Goal: Information Seeking & Learning: Find specific fact

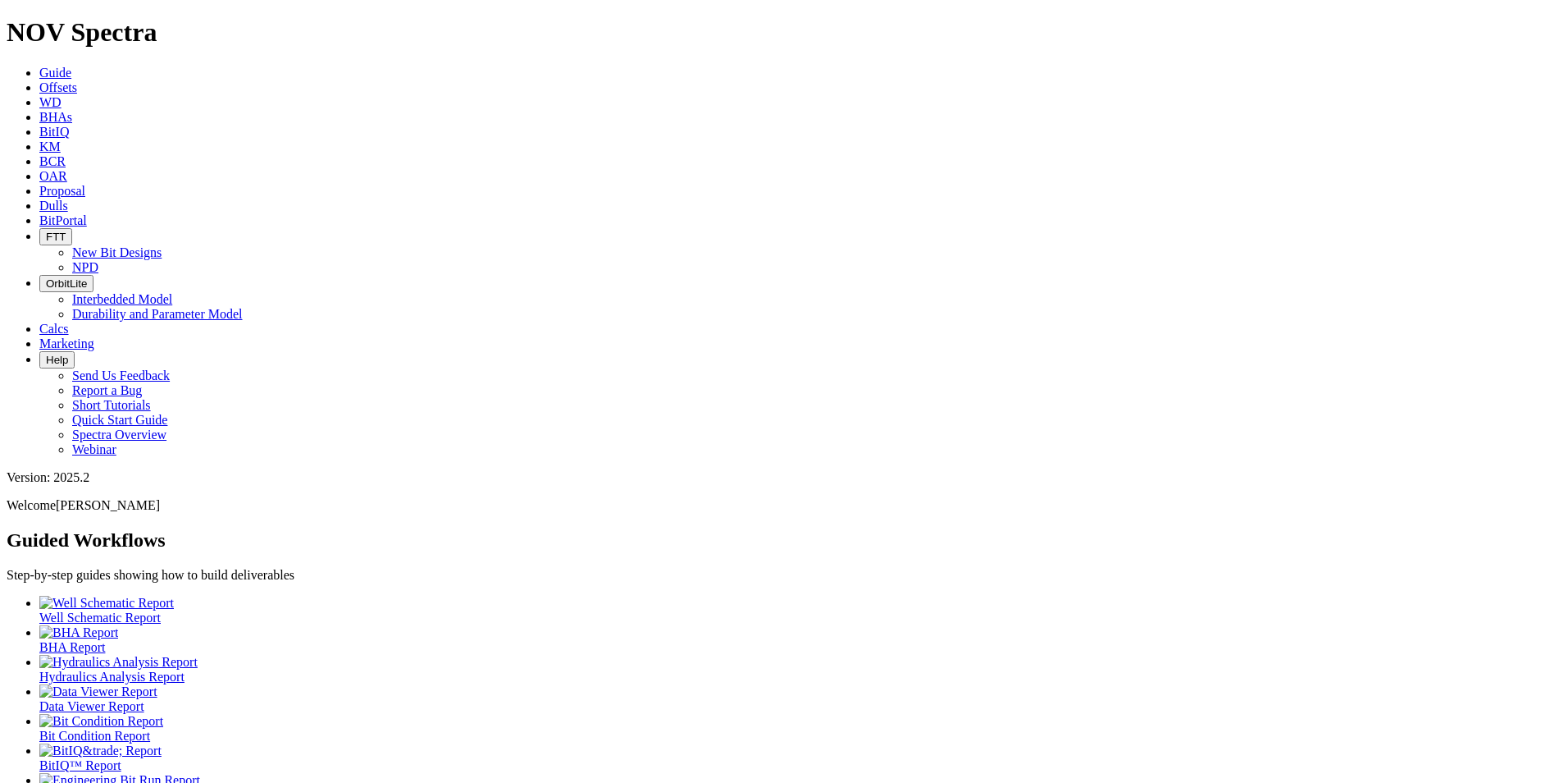
click at [39, 198] on icon at bounding box center [39, 205] width 0 height 14
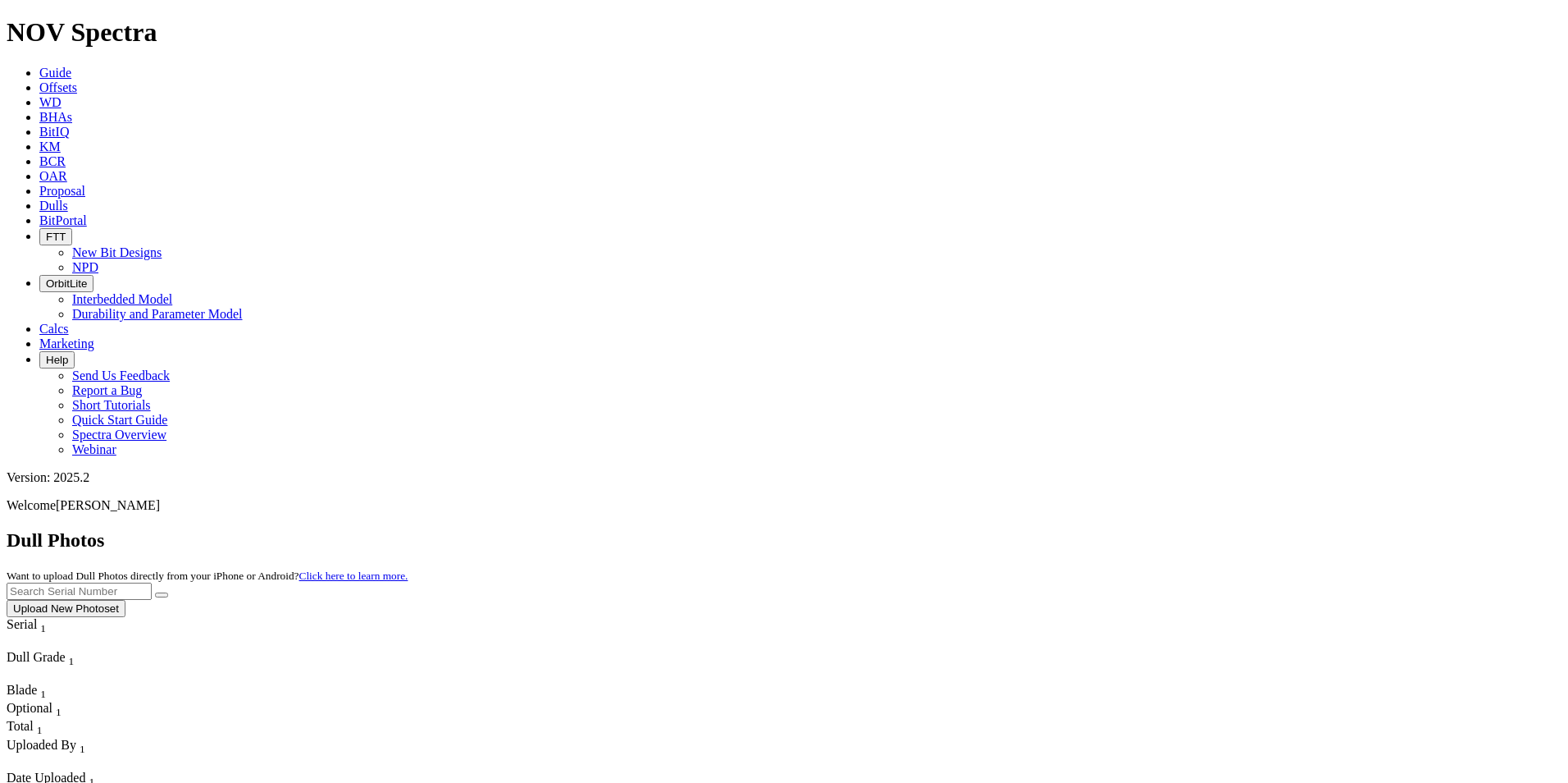
click at [152, 582] on input "text" at bounding box center [79, 591] width 146 height 17
type input "a"
click at [168, 593] on button "submit" at bounding box center [162, 594] width 13 height 5
drag, startPoint x: 1264, startPoint y: 71, endPoint x: 1163, endPoint y: 76, distance: 101.1
click at [1163, 529] on div "Dull Photos Want to upload Dull Photos directly from your iPhone or Android? Cl…" at bounding box center [784, 573] width 1556 height 88
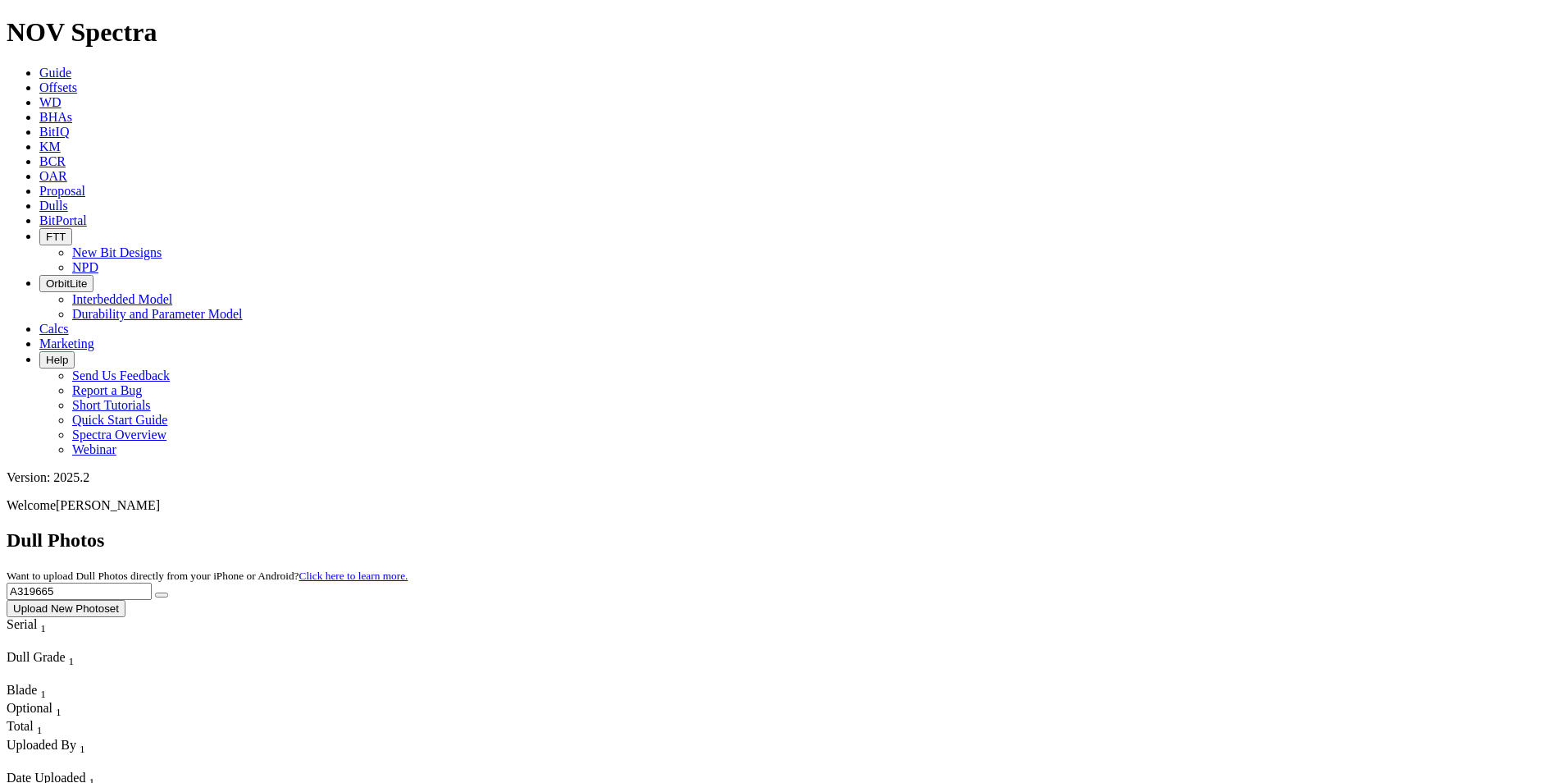
click at [155, 593] on button "submit" at bounding box center [162, 594] width 13 height 5
click at [162, 594] on icon "submit" at bounding box center [162, 594] width 0 height 0
drag, startPoint x: 1224, startPoint y: 74, endPoint x: 1190, endPoint y: 79, distance: 34.4
click at [1161, 529] on div "Dull Photos Want to upload Dull Photos directly from your iPhone or Android? Cl…" at bounding box center [784, 573] width 1556 height 88
click at [162, 594] on icon "submit" at bounding box center [162, 594] width 0 height 0
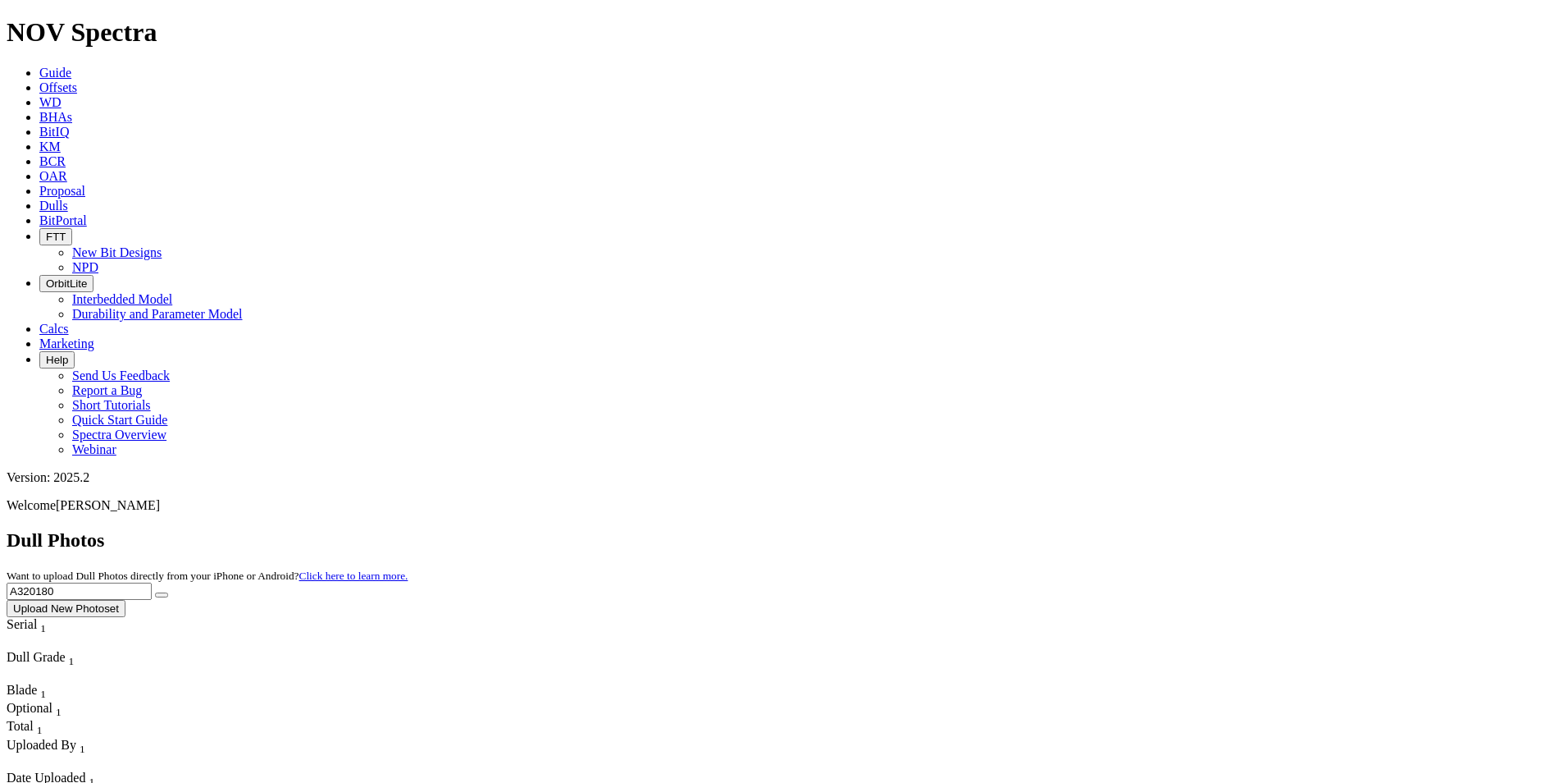
click at [152, 582] on input "A320180" at bounding box center [79, 591] width 146 height 17
click at [168, 593] on button "submit" at bounding box center [162, 594] width 13 height 5
click at [1242, 529] on div "Dull Photos Want to upload Dull Photos directly from your iPhone or Android? Cl…" at bounding box center [784, 573] width 1556 height 88
click at [152, 582] on input "A320176" at bounding box center [79, 591] width 146 height 17
click at [155, 593] on button "submit" at bounding box center [162, 594] width 13 height 5
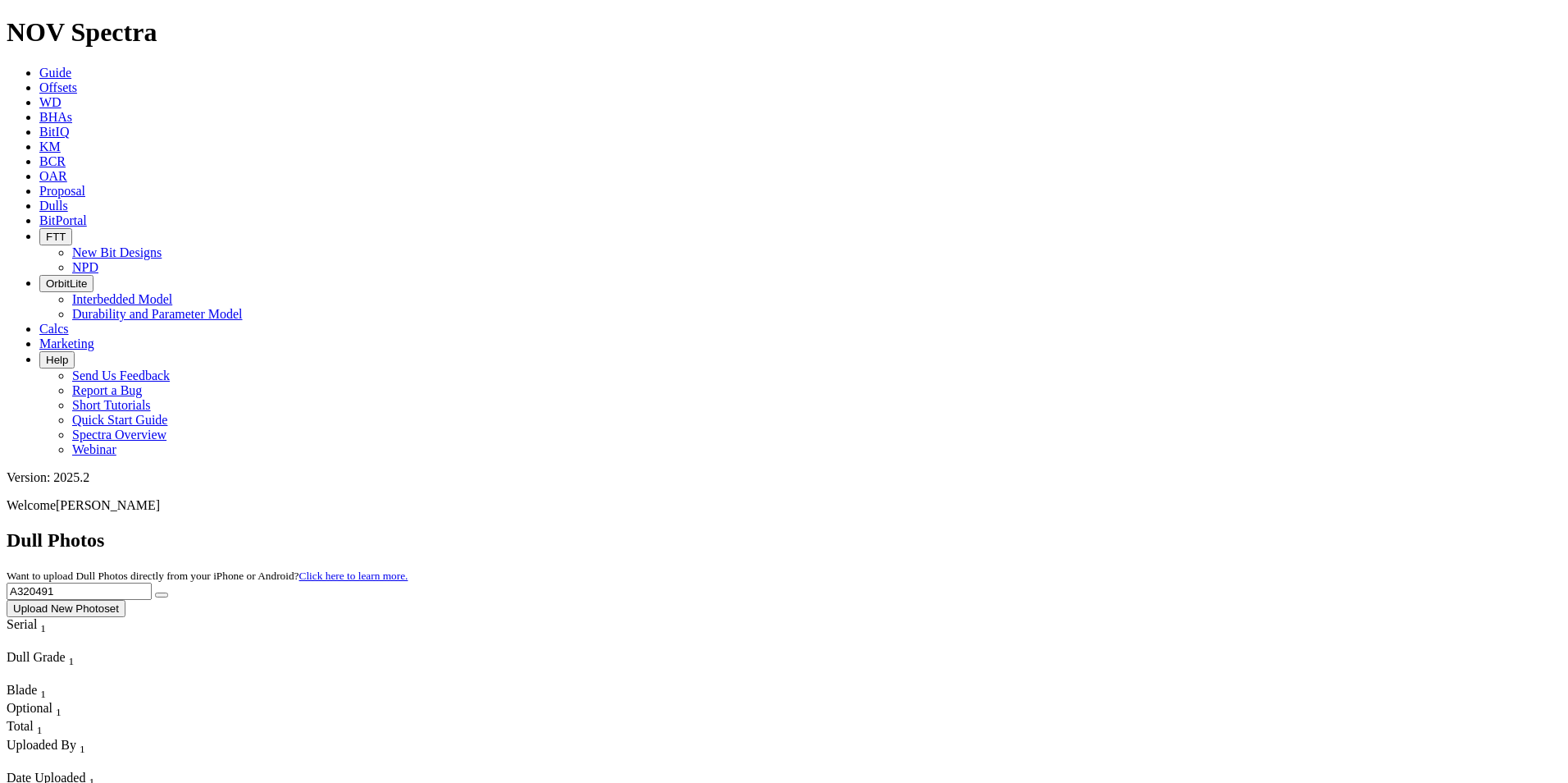
drag, startPoint x: 1223, startPoint y: 69, endPoint x: 1163, endPoint y: 66, distance: 60.1
click at [1158, 529] on div "Dull Photos Want to upload Dull Photos directly from your iPhone or Android? Cl…" at bounding box center [784, 573] width 1556 height 88
click at [162, 594] on icon "submit" at bounding box center [162, 594] width 0 height 0
drag, startPoint x: 1251, startPoint y: 73, endPoint x: 1175, endPoint y: 75, distance: 76.0
click at [152, 582] on input "a319278" at bounding box center [79, 591] width 146 height 17
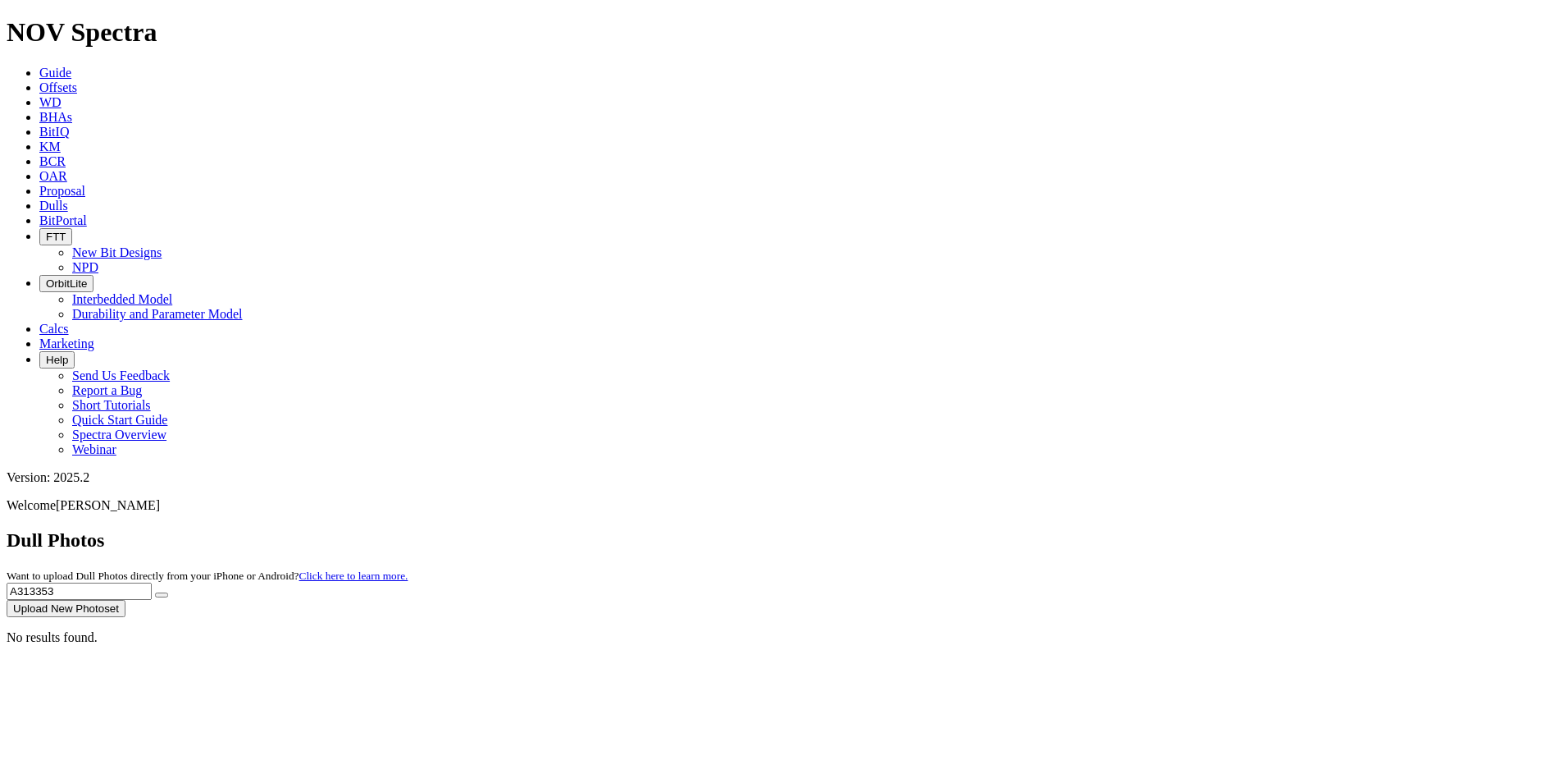
click at [155, 593] on button "submit" at bounding box center [162, 594] width 13 height 5
drag, startPoint x: 1242, startPoint y: 76, endPoint x: 1123, endPoint y: 83, distance: 119.2
click at [1123, 529] on div "Dull Photos Want to upload Dull Photos directly from your iPhone or Android? Cl…" at bounding box center [784, 573] width 1556 height 88
click at [155, 593] on button "submit" at bounding box center [162, 594] width 13 height 5
drag, startPoint x: 1260, startPoint y: 66, endPoint x: 1149, endPoint y: 75, distance: 111.4
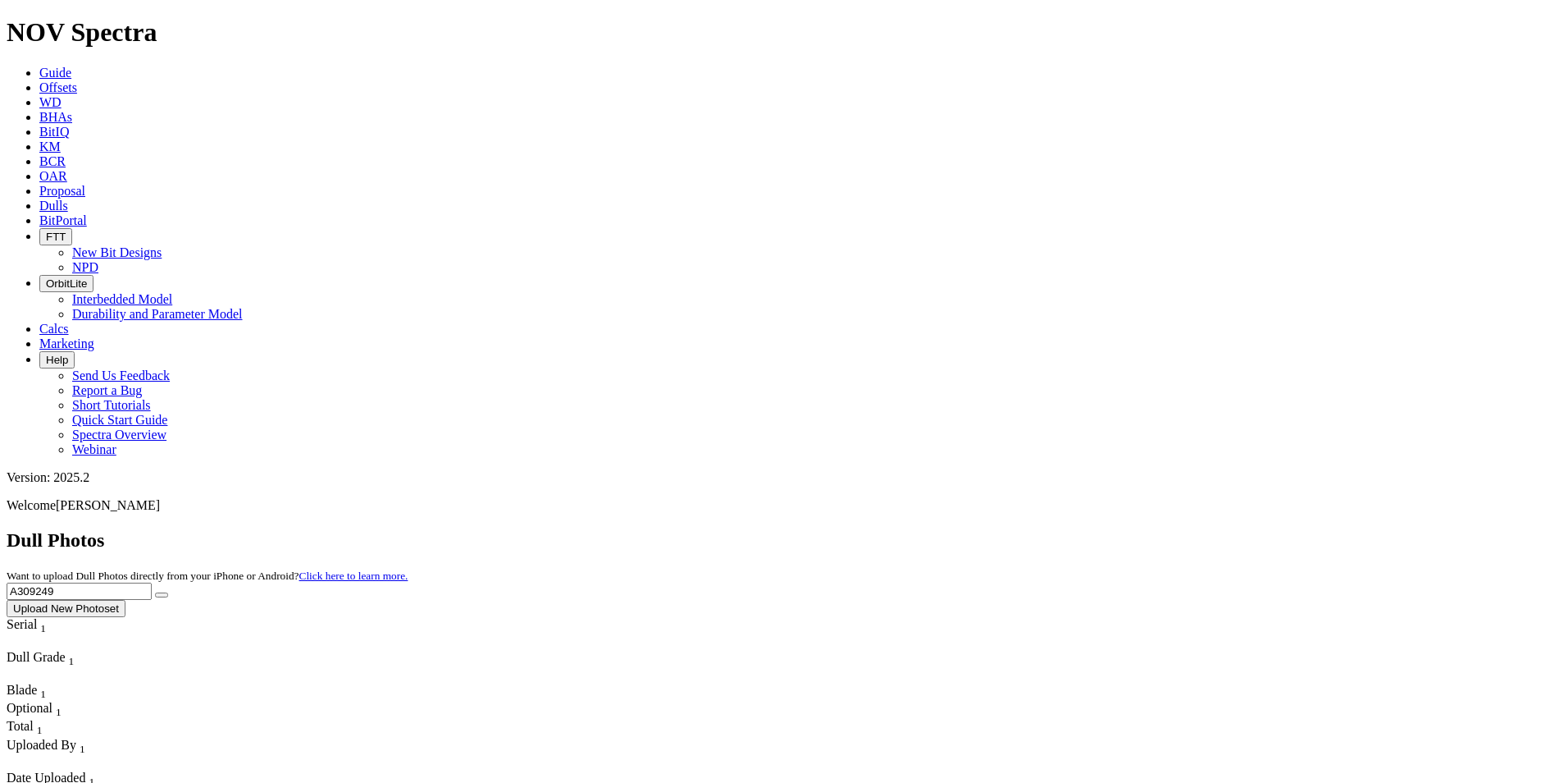
click at [1149, 529] on div "Dull Photos Want to upload Dull Photos directly from your iPhone or Android? Cl…" at bounding box center [784, 573] width 1556 height 88
click at [155, 593] on button "submit" at bounding box center [162, 594] width 13 height 5
drag, startPoint x: 1268, startPoint y: 72, endPoint x: 1154, endPoint y: 72, distance: 114.0
click at [1154, 529] on div "Dull Photos Want to upload Dull Photos directly from your iPhone or Android? Cl…" at bounding box center [784, 573] width 1556 height 88
type input "A319110"
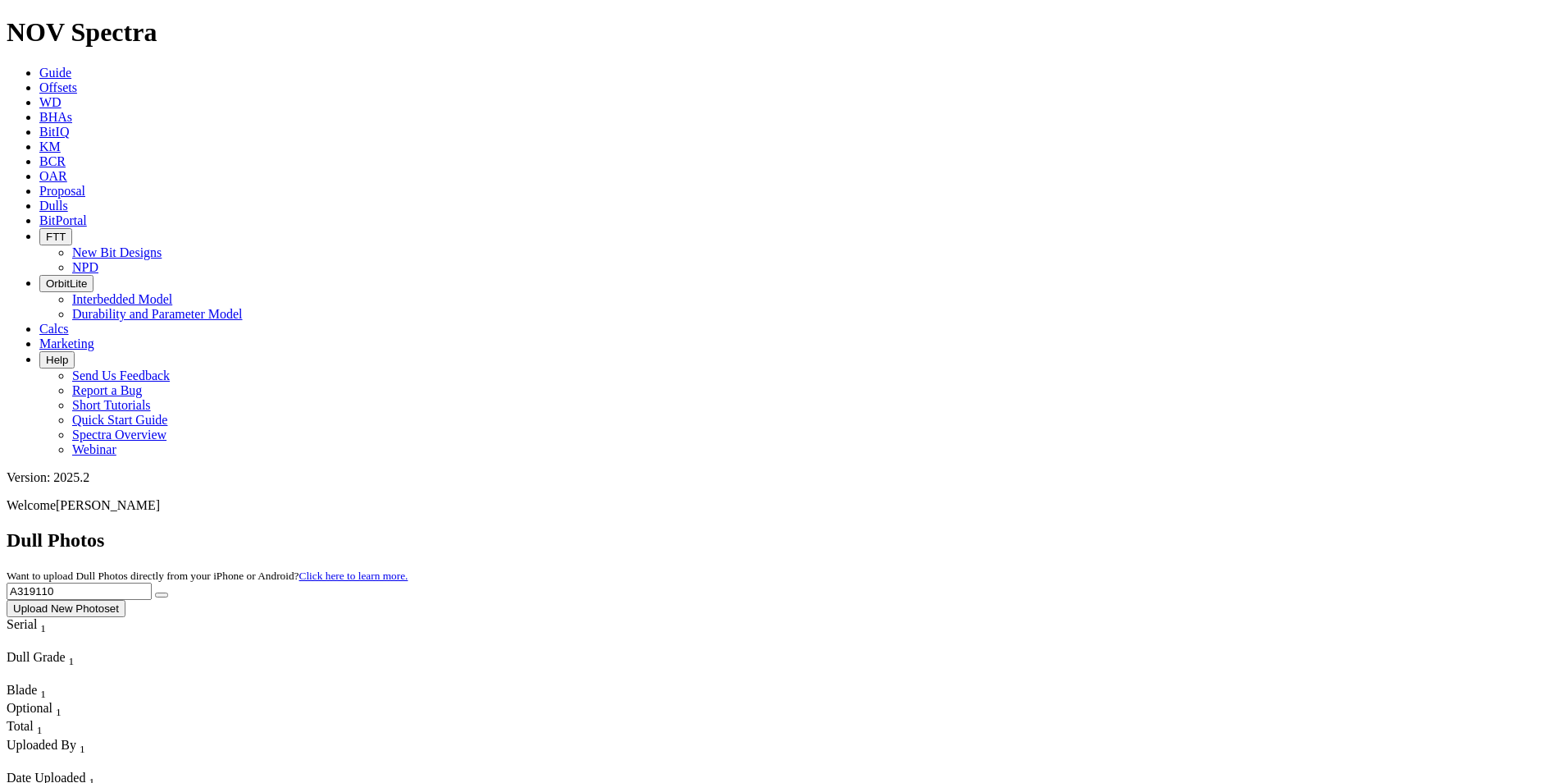
click at [155, 593] on button "submit" at bounding box center [162, 594] width 13 height 5
drag, startPoint x: 1181, startPoint y: 66, endPoint x: 1150, endPoint y: 66, distance: 31.0
click at [1150, 529] on div "Dull Photos Want to upload Dull Photos directly from your iPhone or Android? Cl…" at bounding box center [784, 573] width 1556 height 88
type input "A310171"
click at [155, 593] on button "submit" at bounding box center [162, 594] width 13 height 5
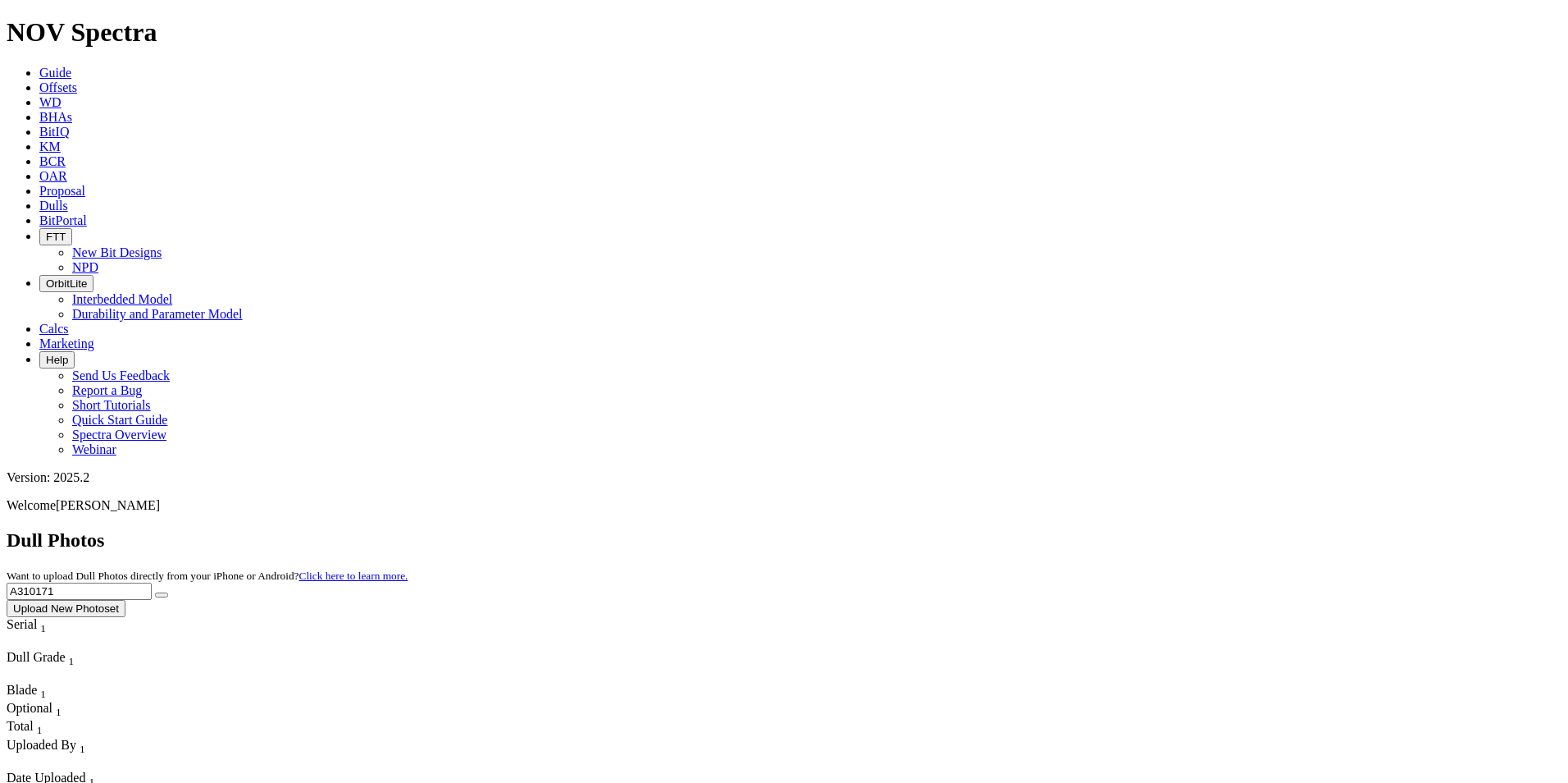
drag, startPoint x: 1243, startPoint y: 60, endPoint x: 1144, endPoint y: 75, distance: 100.1
click at [1144, 529] on div "Dull Photos Want to upload Dull Photos directly from your iPhone or Android? Cl…" at bounding box center [784, 573] width 1556 height 88
click at [155, 593] on button "submit" at bounding box center [162, 594] width 13 height 5
drag, startPoint x: 1259, startPoint y: 67, endPoint x: 1156, endPoint y: 55, distance: 103.7
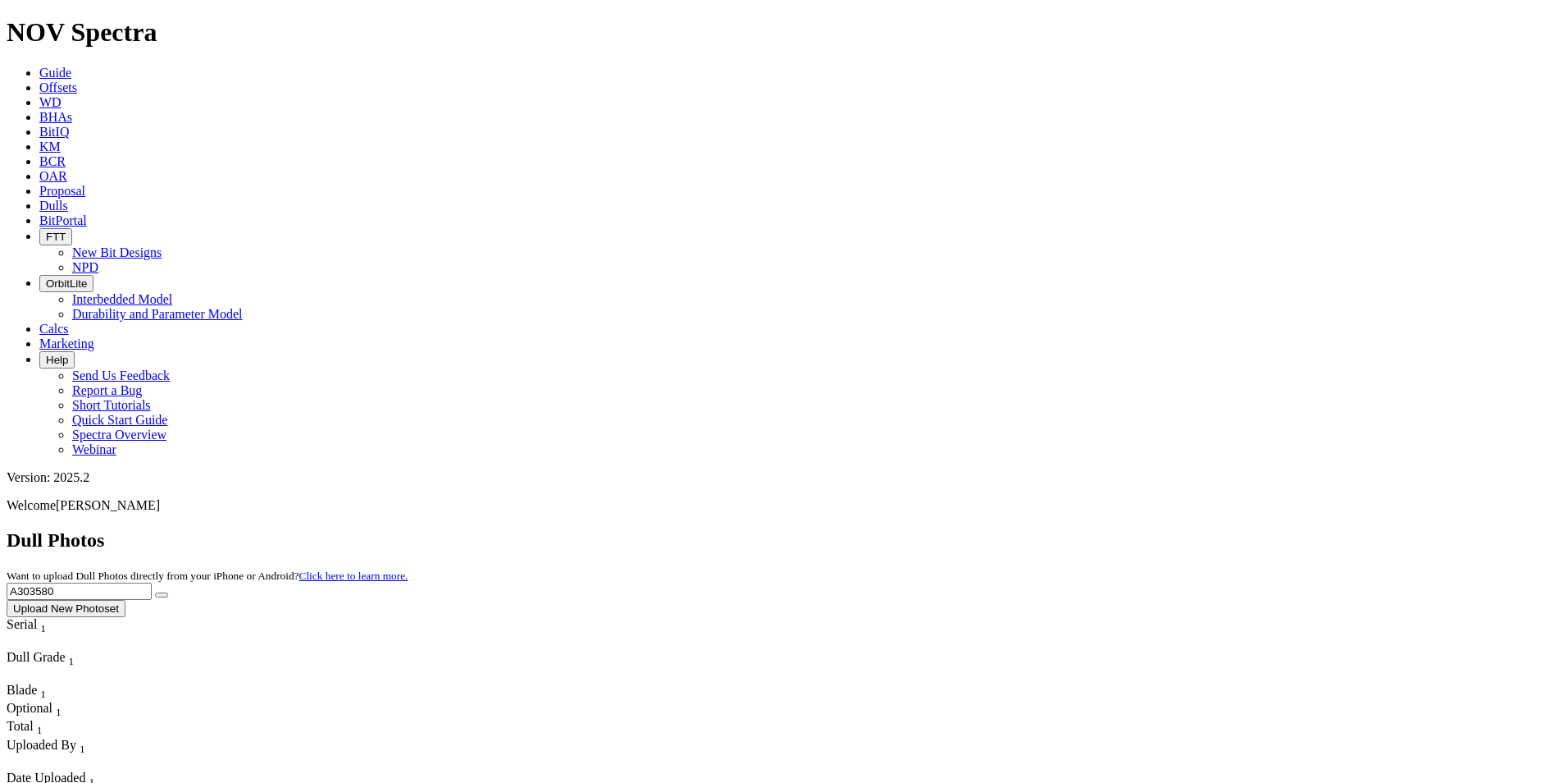
click at [1155, 529] on div "Dull Photos Want to upload Dull Photos directly from your iPhone or Android? Cl…" at bounding box center [784, 573] width 1556 height 88
click at [155, 593] on button "submit" at bounding box center [162, 594] width 13 height 5
drag, startPoint x: 1251, startPoint y: 78, endPoint x: 1061, endPoint y: 61, distance: 190.8
click at [1061, 529] on div "Dull Photos Want to upload Dull Photos directly from your iPhone or Android? Cl…" at bounding box center [784, 573] width 1556 height 88
click at [155, 593] on button "submit" at bounding box center [162, 594] width 13 height 5
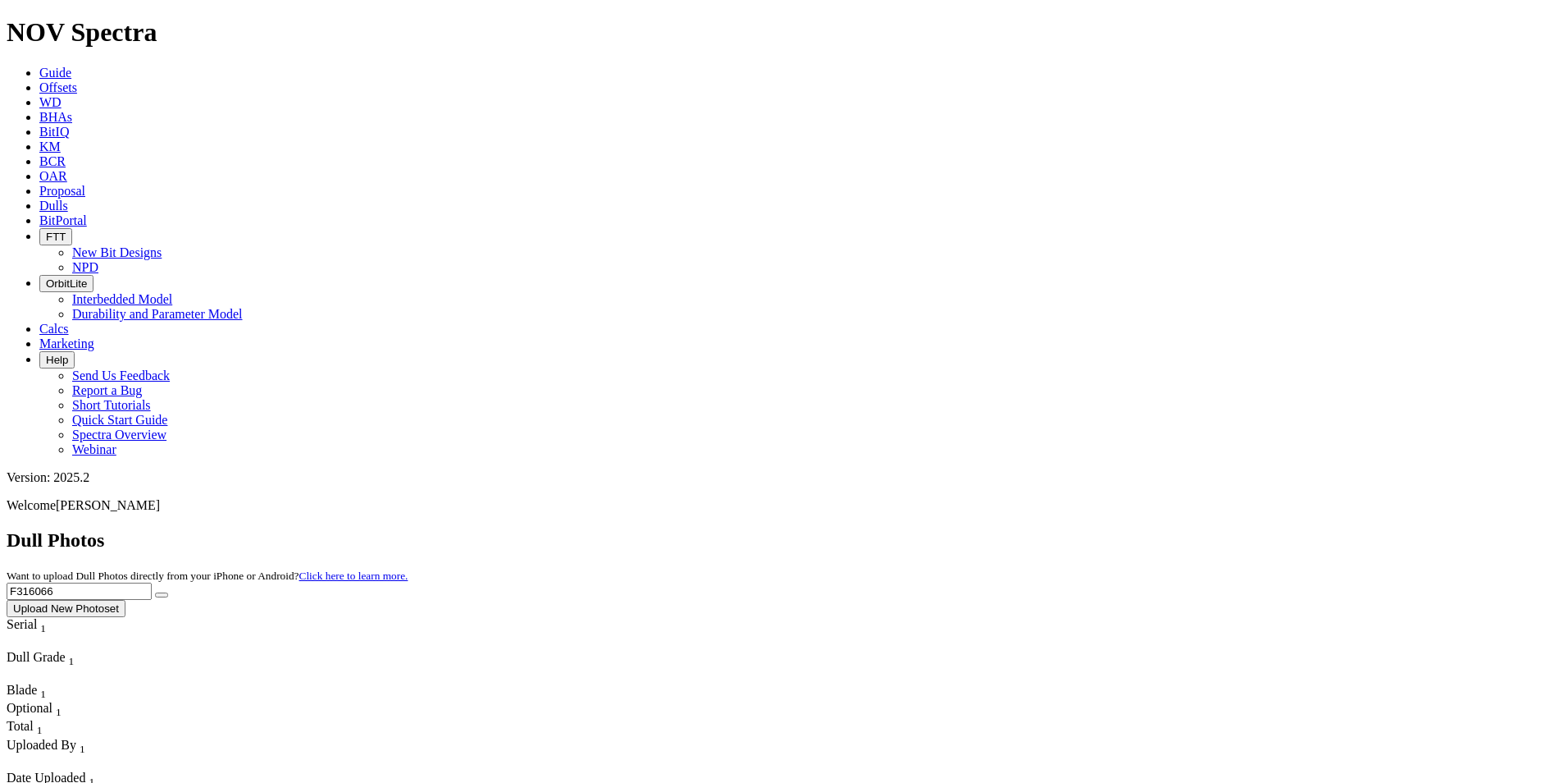
drag, startPoint x: 1249, startPoint y: 71, endPoint x: 1157, endPoint y: 77, distance: 92.2
click at [1158, 529] on div "Dull Photos Want to upload Dull Photos directly from your iPhone or Android? Cl…" at bounding box center [784, 573] width 1556 height 88
click at [155, 593] on button "submit" at bounding box center [162, 594] width 13 height 5
drag, startPoint x: 1243, startPoint y: 63, endPoint x: 1142, endPoint y: 60, distance: 101.0
click at [1142, 529] on div "Dull Photos Want to upload Dull Photos directly from your iPhone or Android? Cl…" at bounding box center [784, 573] width 1556 height 88
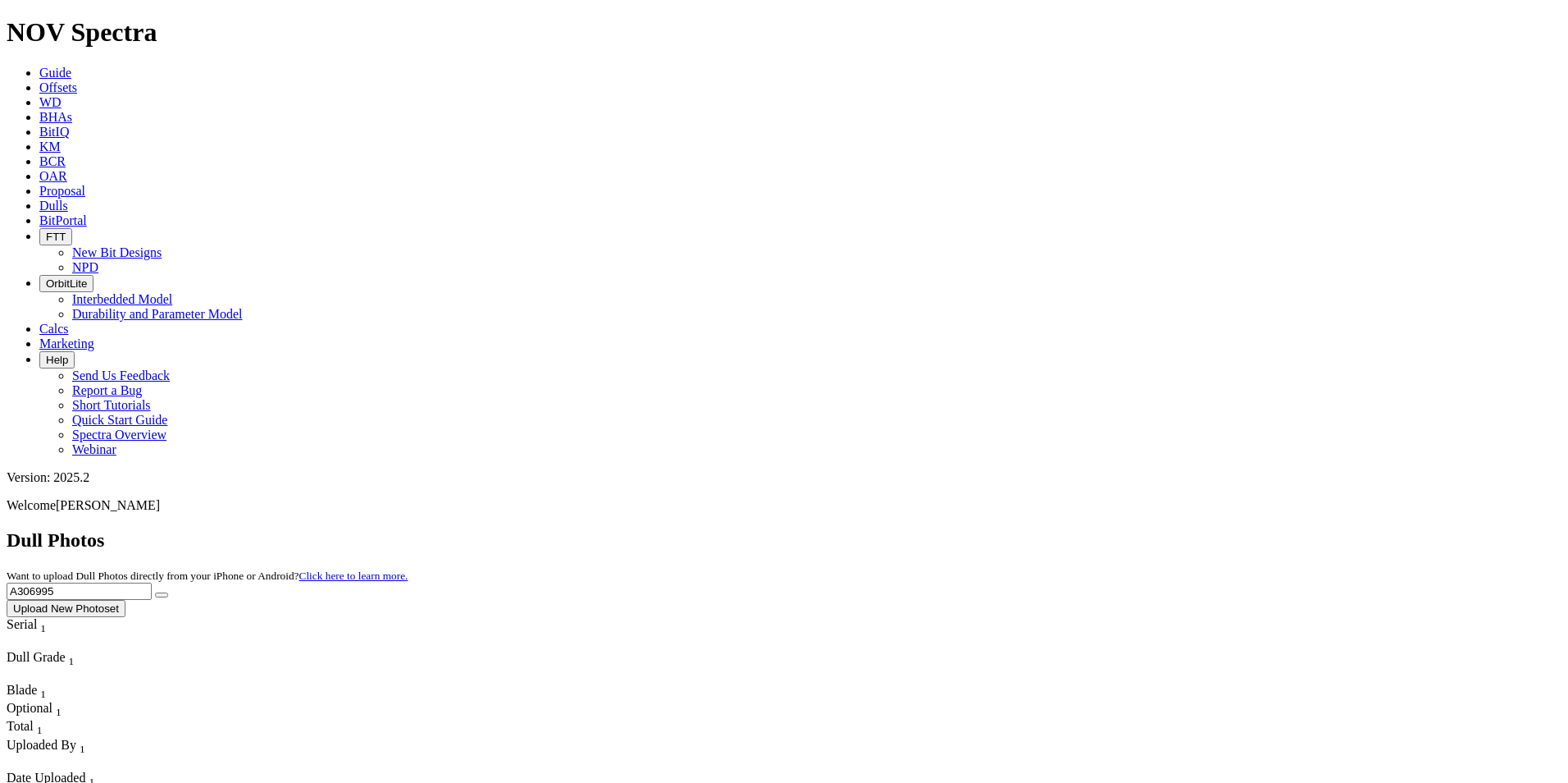
click at [155, 593] on button "submit" at bounding box center [162, 594] width 13 height 5
drag, startPoint x: 1296, startPoint y: 63, endPoint x: 1115, endPoint y: 71, distance: 181.2
click at [1126, 529] on div "Dull Photos Want to upload Dull Photos directly from your iPhone or Android? Cl…" at bounding box center [784, 573] width 1556 height 88
click at [155, 593] on button "submit" at bounding box center [162, 594] width 13 height 5
drag, startPoint x: 1242, startPoint y: 79, endPoint x: 1146, endPoint y: 75, distance: 96.1
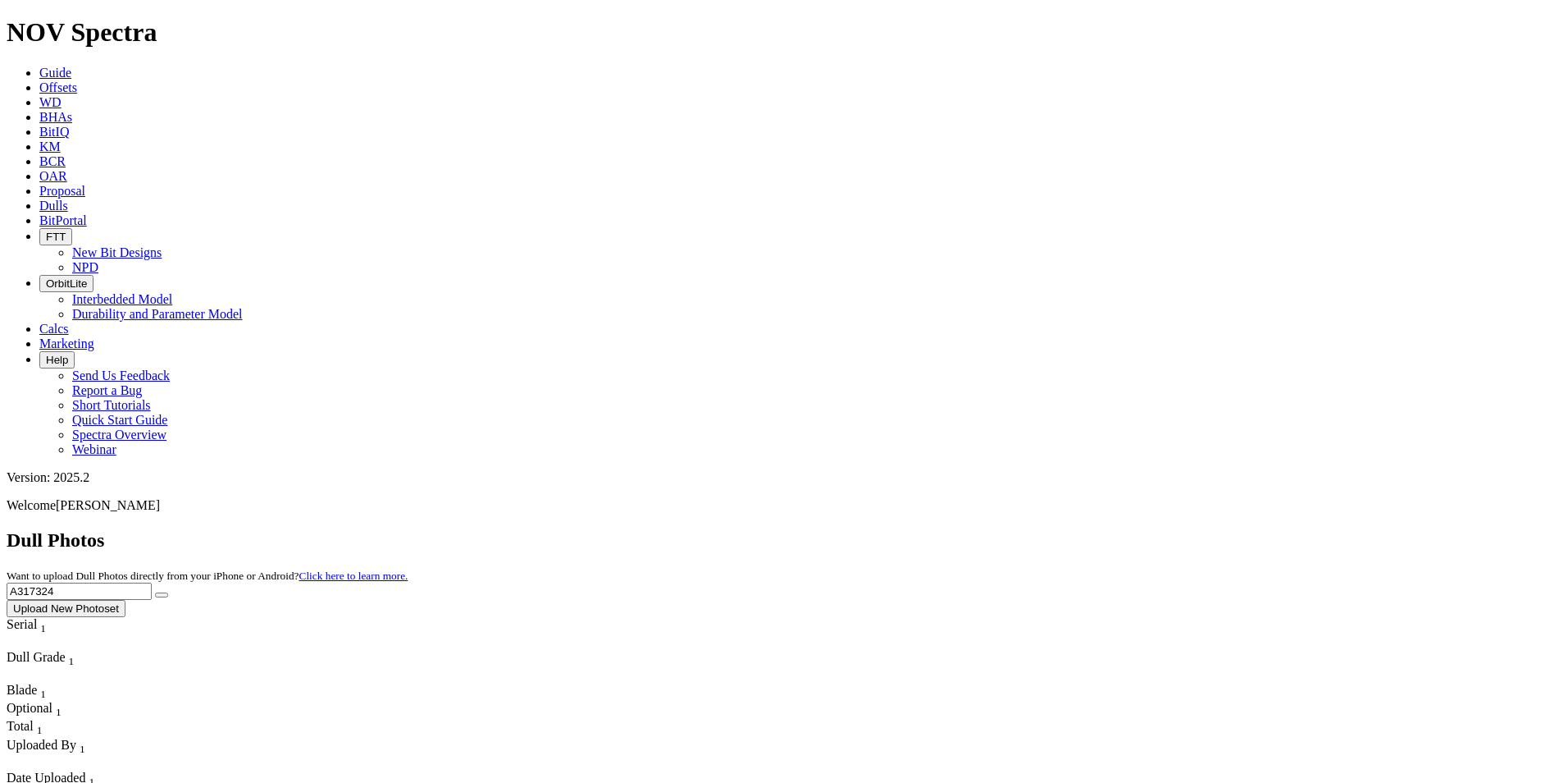
click at [1147, 529] on div "Dull Photos Want to upload Dull Photos directly from your iPhone or Android? Cl…" at bounding box center [784, 573] width 1556 height 88
click at [155, 593] on button "submit" at bounding box center [162, 594] width 13 height 5
drag, startPoint x: 1247, startPoint y: 74, endPoint x: 1149, endPoint y: 76, distance: 98.0
click at [1149, 529] on div "Dull Photos Want to upload Dull Photos directly from your iPhone or Android? Cl…" at bounding box center [784, 573] width 1556 height 88
click at [155, 593] on button "submit" at bounding box center [162, 594] width 13 height 5
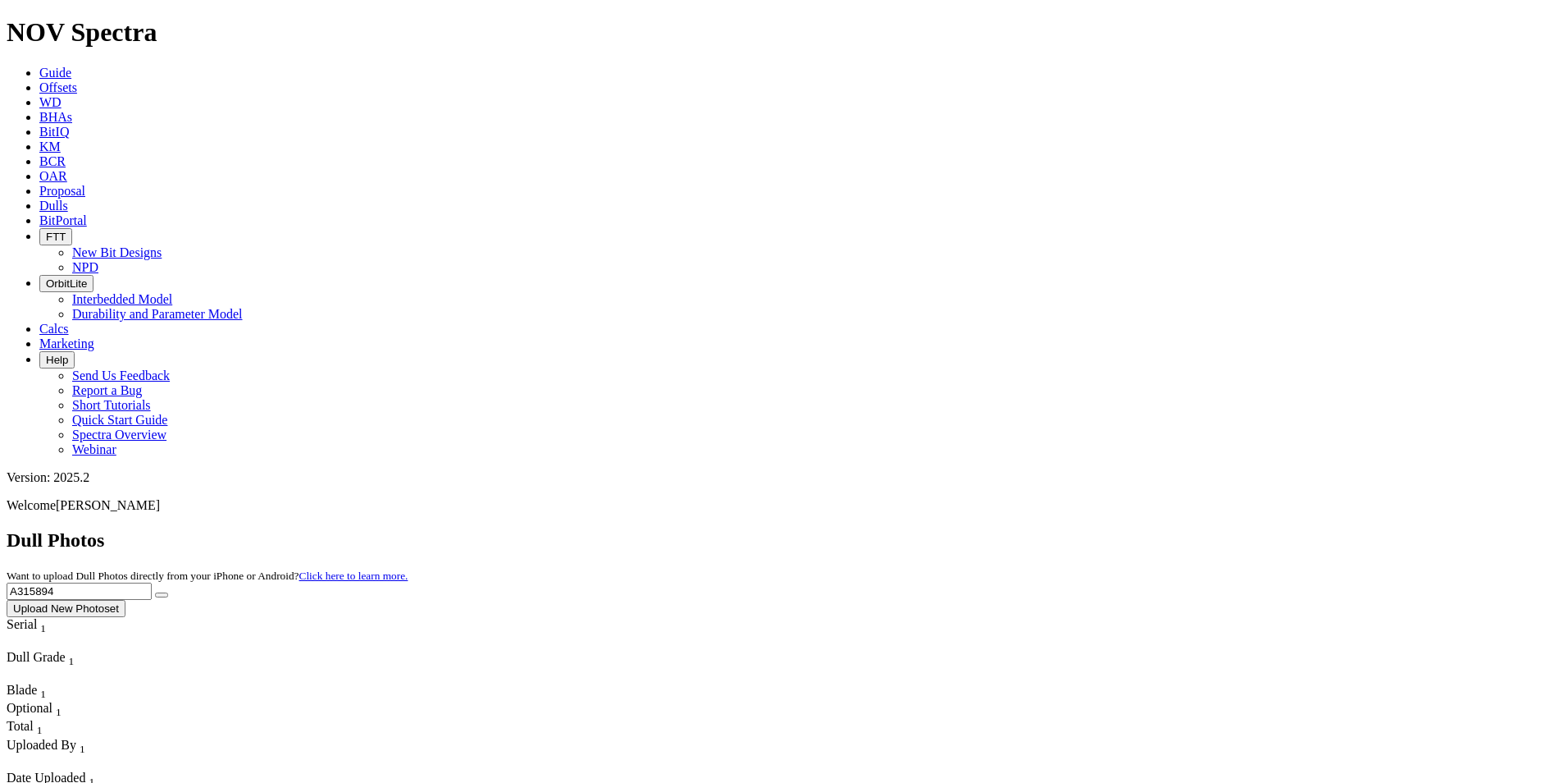
drag, startPoint x: 1253, startPoint y: 72, endPoint x: 1159, endPoint y: 65, distance: 94.3
click at [1159, 529] on div "Dull Photos Want to upload Dull Photos directly from your iPhone or Android? Cl…" at bounding box center [784, 573] width 1556 height 88
click at [155, 593] on button "submit" at bounding box center [162, 594] width 13 height 5
drag, startPoint x: 1252, startPoint y: 66, endPoint x: 1173, endPoint y: 64, distance: 79.0
click at [152, 582] on input "A320096" at bounding box center [79, 591] width 146 height 17
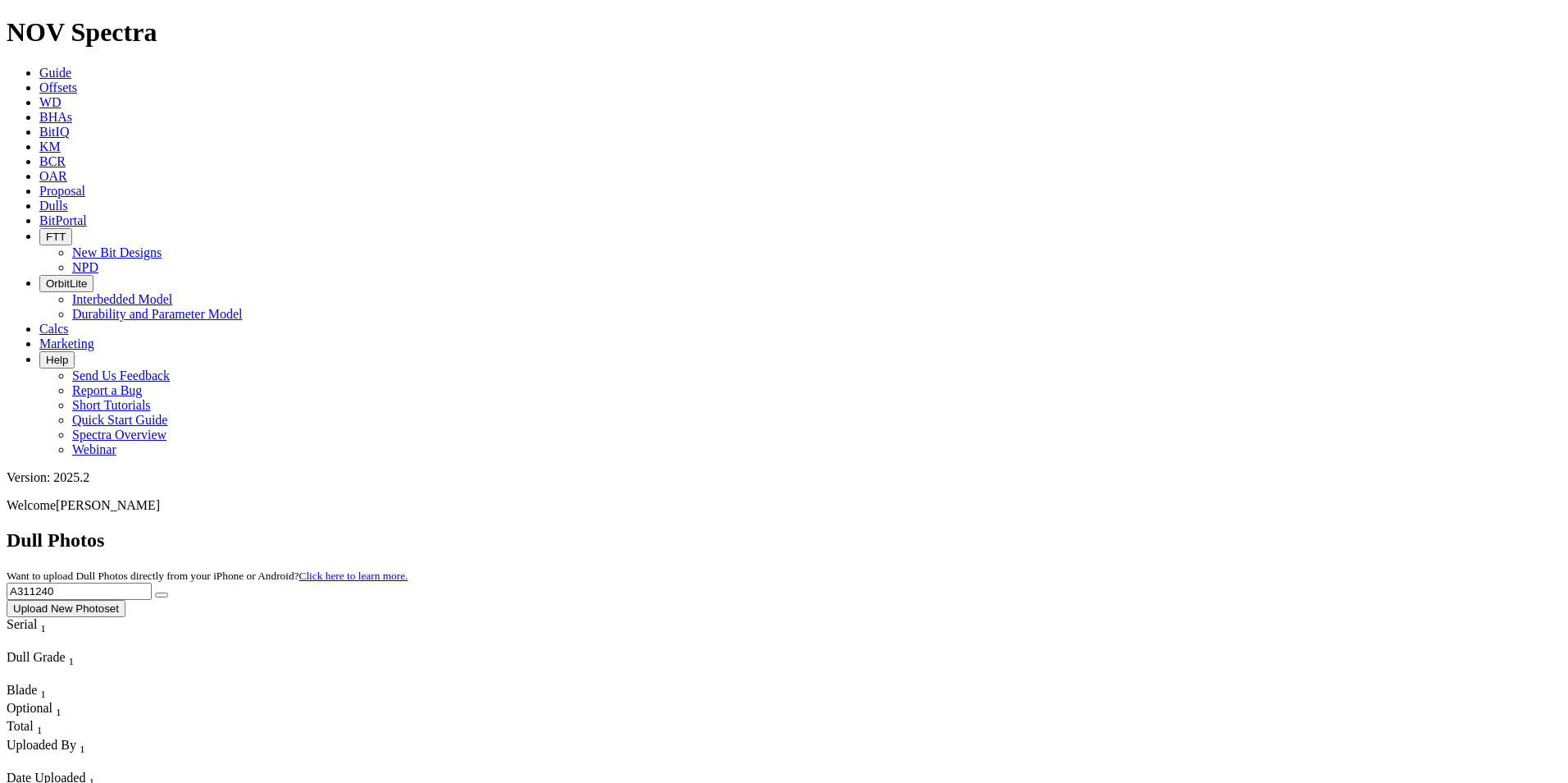
click at [155, 593] on button "submit" at bounding box center [162, 594] width 13 height 5
drag, startPoint x: 1229, startPoint y: 73, endPoint x: 1142, endPoint y: 62, distance: 87.7
click at [1142, 529] on div "Dull Photos Want to upload Dull Photos directly from your iPhone or Android? Cl…" at bounding box center [784, 573] width 1556 height 88
click at [155, 593] on button "submit" at bounding box center [162, 594] width 13 height 5
drag, startPoint x: 1237, startPoint y: 74, endPoint x: 1107, endPoint y: 89, distance: 130.9
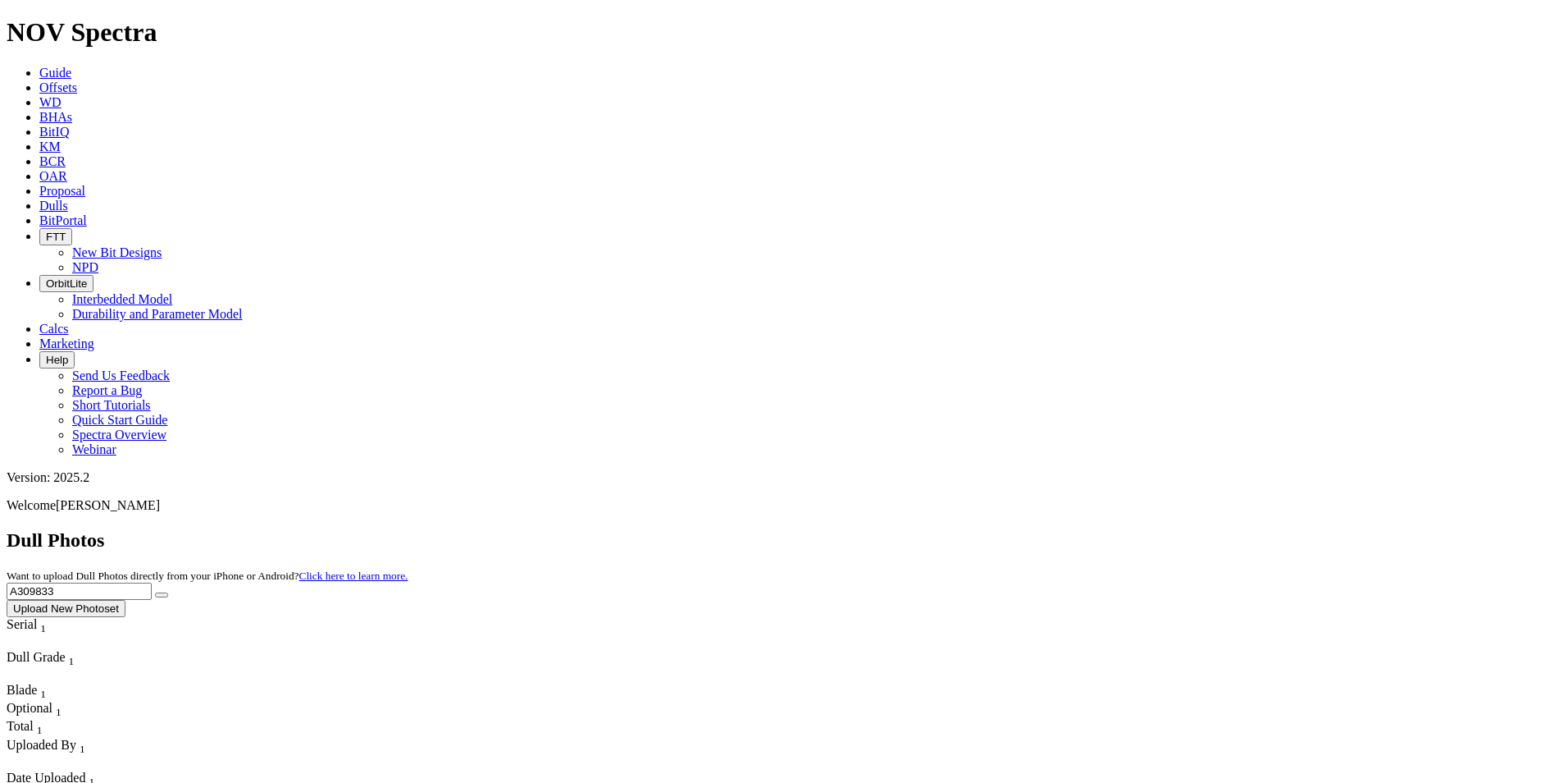
click at [1107, 529] on div "Dull Photos Want to upload Dull Photos directly from your iPhone or Android? Cl…" at bounding box center [784, 573] width 1556 height 88
click at [155, 593] on button "submit" at bounding box center [162, 594] width 13 height 5
drag, startPoint x: 1263, startPoint y: 78, endPoint x: 1131, endPoint y: 65, distance: 132.6
click at [1131, 529] on div "Dull Photos Want to upload Dull Photos directly from your iPhone or Android? Cl…" at bounding box center [784, 573] width 1556 height 88
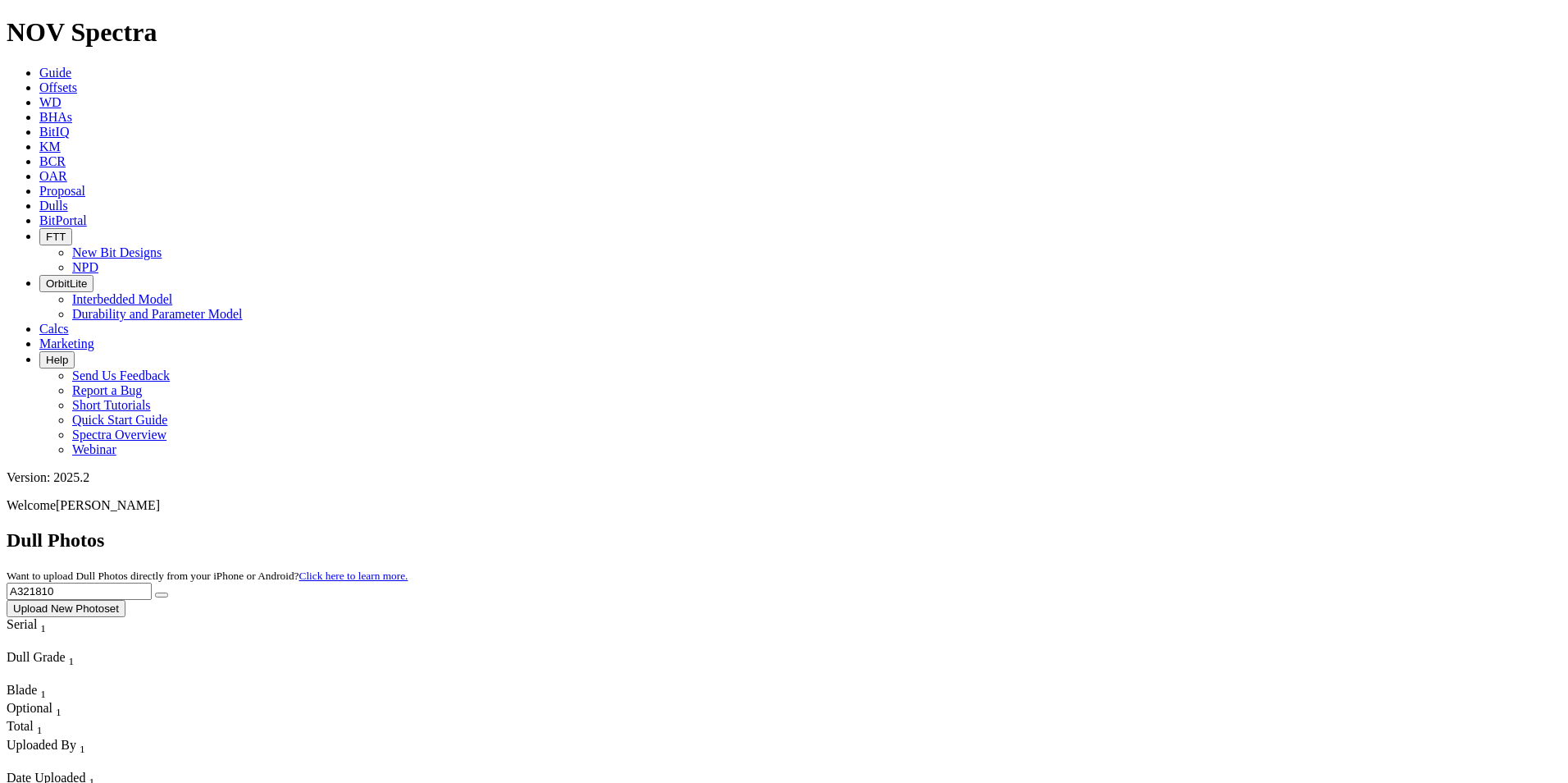
click at [155, 593] on button "submit" at bounding box center [162, 594] width 13 height 5
drag, startPoint x: 1232, startPoint y: 73, endPoint x: 1162, endPoint y: 78, distance: 70.2
click at [1162, 529] on div "Dull Photos Want to upload Dull Photos directly from your iPhone or Android? Cl…" at bounding box center [784, 573] width 1556 height 88
click at [155, 593] on button "submit" at bounding box center [162, 594] width 13 height 5
drag, startPoint x: 1254, startPoint y: 80, endPoint x: 1154, endPoint y: 75, distance: 100.1
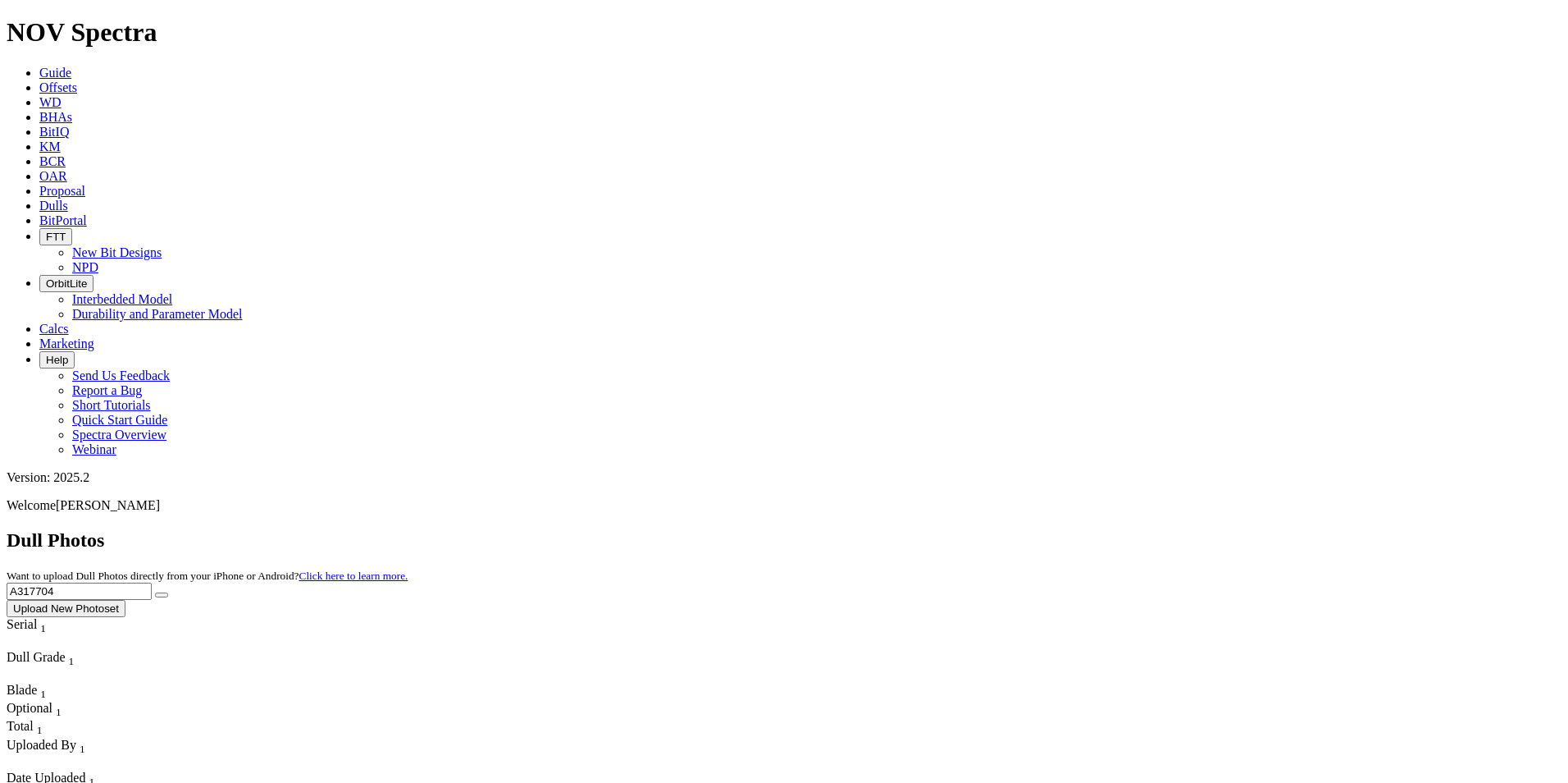
click at [1154, 529] on div "Dull Photos Want to upload Dull Photos directly from your iPhone or Android? Cl…" at bounding box center [784, 573] width 1556 height 88
type input "A319147"
click at [155, 593] on button "submit" at bounding box center [162, 594] width 13 height 5
drag, startPoint x: 1255, startPoint y: 70, endPoint x: 1138, endPoint y: 72, distance: 117.0
click at [1138, 529] on div "Dull Photos Want to upload Dull Photos directly from your iPhone or Android? Cl…" at bounding box center [784, 573] width 1556 height 88
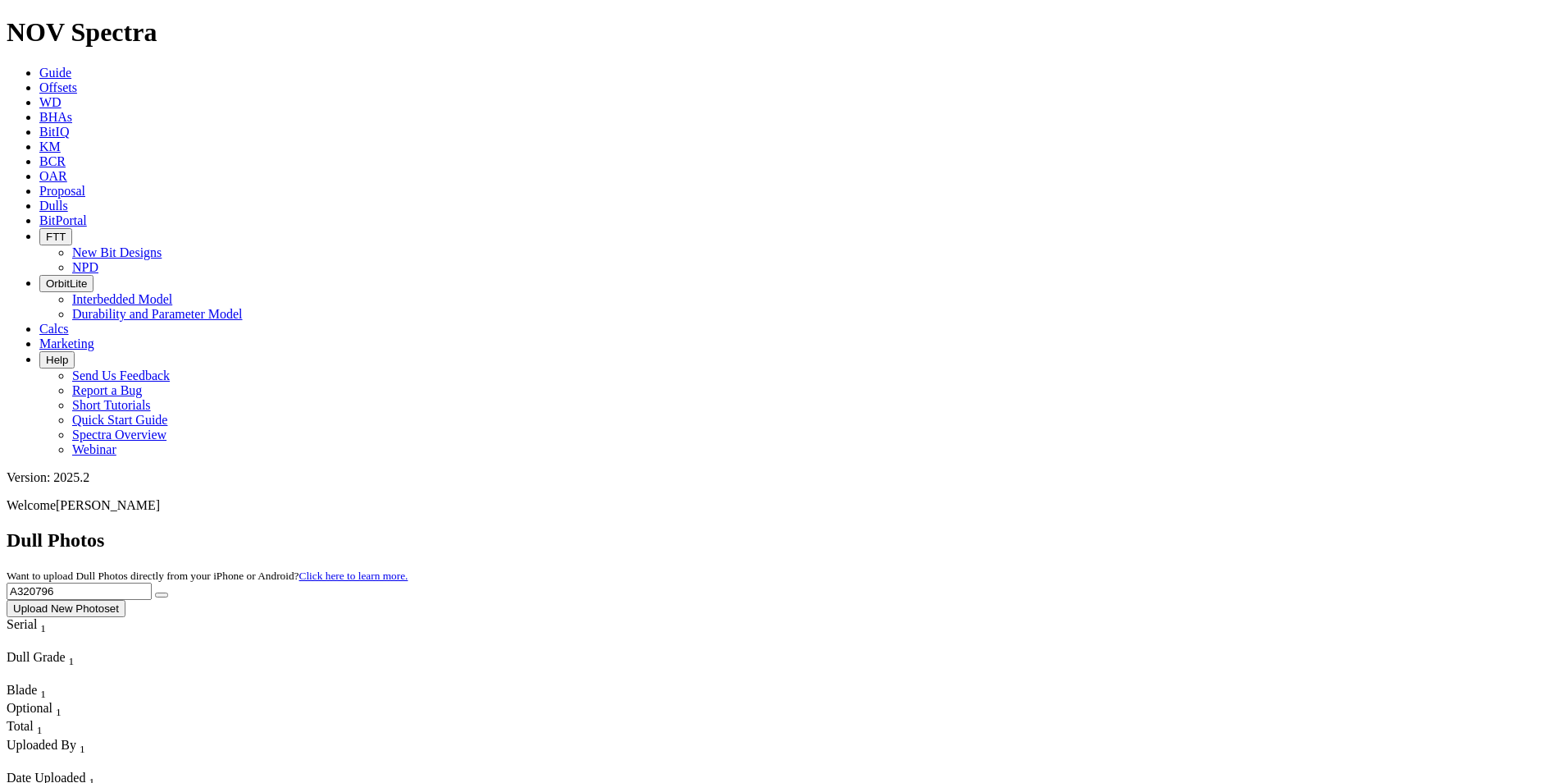
click at [155, 593] on button "submit" at bounding box center [162, 594] width 13 height 5
drag, startPoint x: 1225, startPoint y: 68, endPoint x: 1120, endPoint y: 82, distance: 105.9
click at [1121, 529] on div "Dull Photos Want to upload Dull Photos directly from your iPhone or Android? Cl…" at bounding box center [784, 573] width 1556 height 88
click at [155, 593] on button "submit" at bounding box center [162, 594] width 13 height 5
drag, startPoint x: 1258, startPoint y: 73, endPoint x: 1150, endPoint y: 61, distance: 108.7
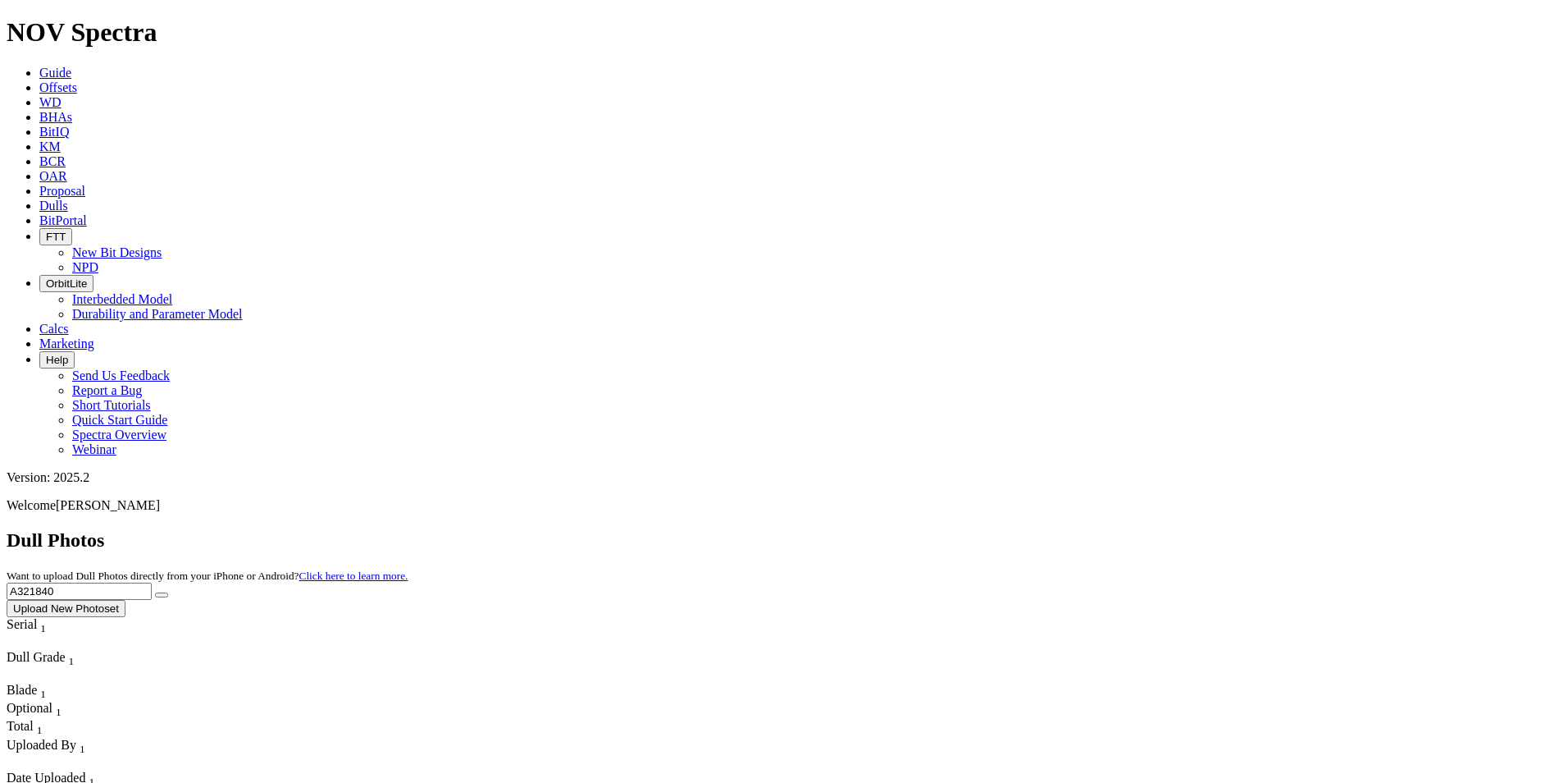
click at [1150, 529] on div "Dull Photos Want to upload Dull Photos directly from your iPhone or Android? Cl…" at bounding box center [784, 573] width 1556 height 88
click at [155, 593] on button "submit" at bounding box center [162, 594] width 13 height 5
click at [152, 582] on input "A319457" at bounding box center [79, 591] width 146 height 17
click at [155, 593] on button "submit" at bounding box center [162, 594] width 13 height 5
drag, startPoint x: 1236, startPoint y: 78, endPoint x: 1157, endPoint y: 67, distance: 79.8
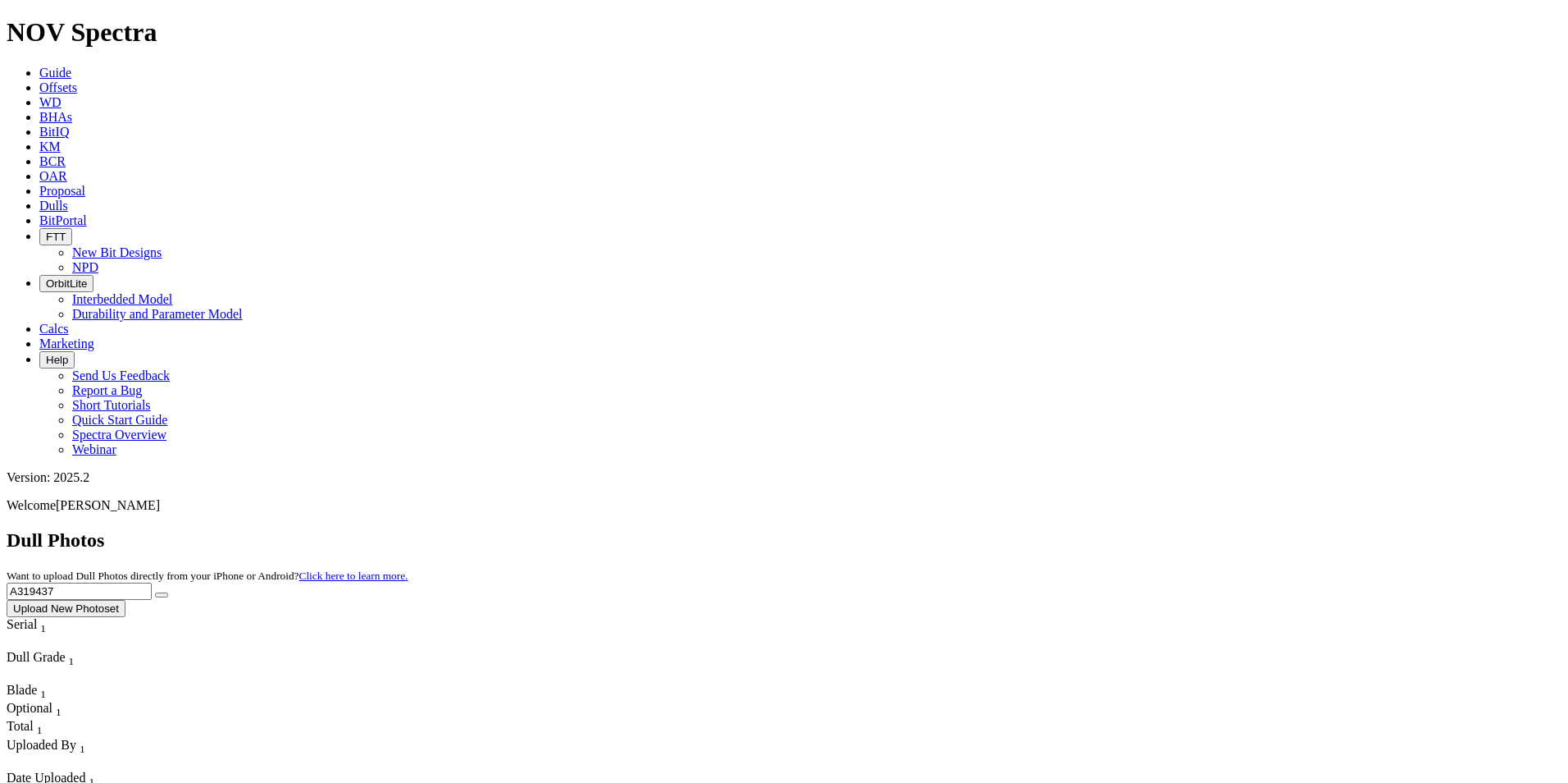
click at [1156, 529] on div "Dull Photos Want to upload Dull Photos directly from your iPhone or Android? Cl…" at bounding box center [784, 573] width 1556 height 88
click at [155, 593] on button "submit" at bounding box center [162, 594] width 13 height 5
drag, startPoint x: 1236, startPoint y: 77, endPoint x: 1150, endPoint y: 66, distance: 86.7
click at [1138, 529] on div "Dull Photos Want to upload Dull Photos directly from your iPhone or Android? Cl…" at bounding box center [784, 573] width 1556 height 88
click at [155, 593] on button "submit" at bounding box center [162, 594] width 13 height 5
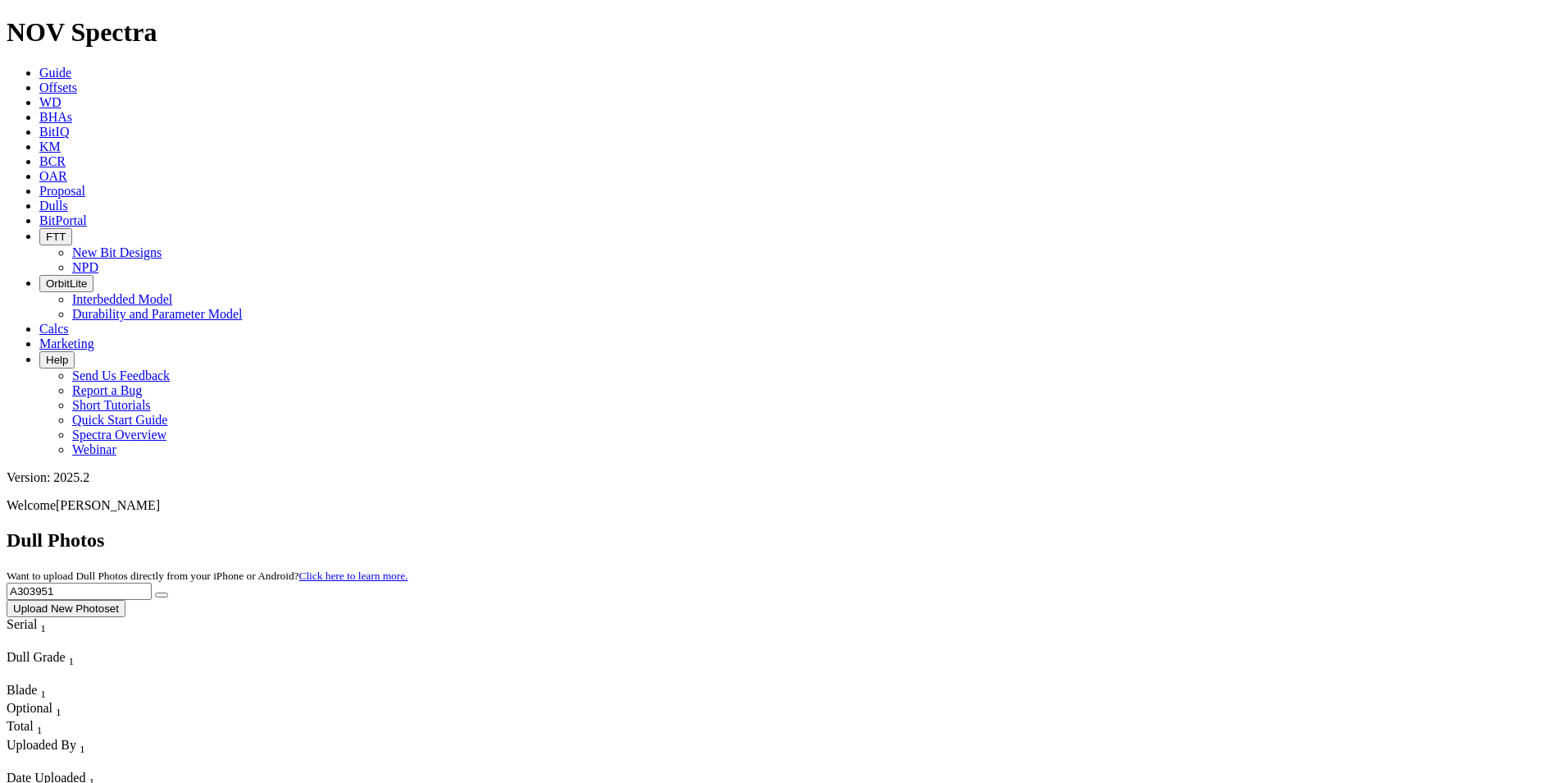
drag, startPoint x: 1281, startPoint y: 66, endPoint x: 1145, endPoint y: 61, distance: 136.1
click at [1150, 529] on div "Dull Photos Want to upload Dull Photos directly from your iPhone or Android? Cl…" at bounding box center [784, 573] width 1556 height 88
click at [155, 593] on button "submit" at bounding box center [162, 594] width 13 height 5
drag, startPoint x: 1247, startPoint y: 80, endPoint x: 1170, endPoint y: 72, distance: 77.4
click at [152, 582] on input "A307059" at bounding box center [79, 591] width 146 height 17
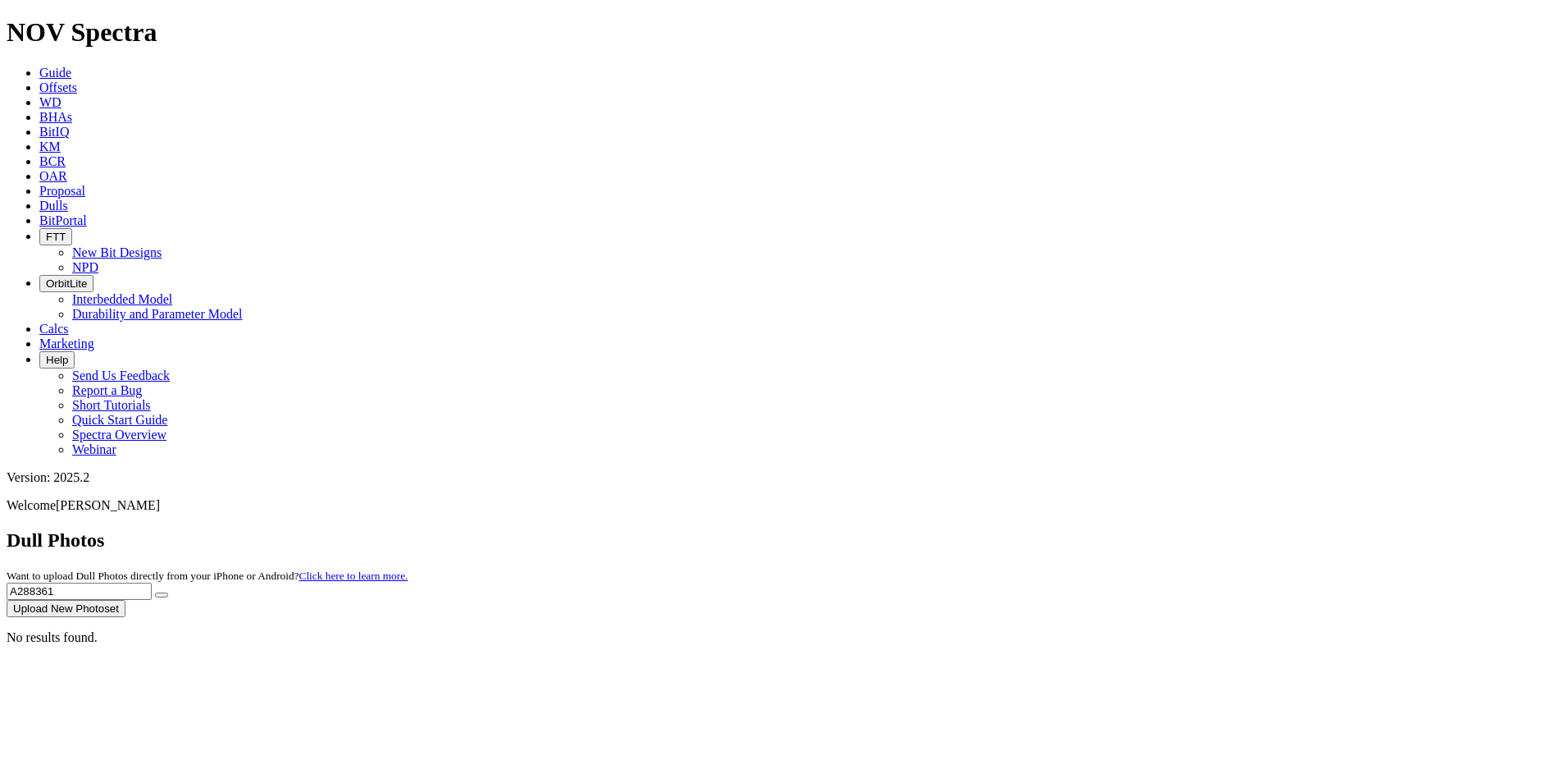
click at [155, 593] on button "submit" at bounding box center [162, 594] width 13 height 5
drag, startPoint x: 1230, startPoint y: 78, endPoint x: 1178, endPoint y: 65, distance: 53.6
click at [152, 582] on input "A288361" at bounding box center [79, 591] width 146 height 17
click at [155, 593] on button "submit" at bounding box center [162, 594] width 13 height 5
click at [162, 594] on icon "submit" at bounding box center [162, 594] width 0 height 0
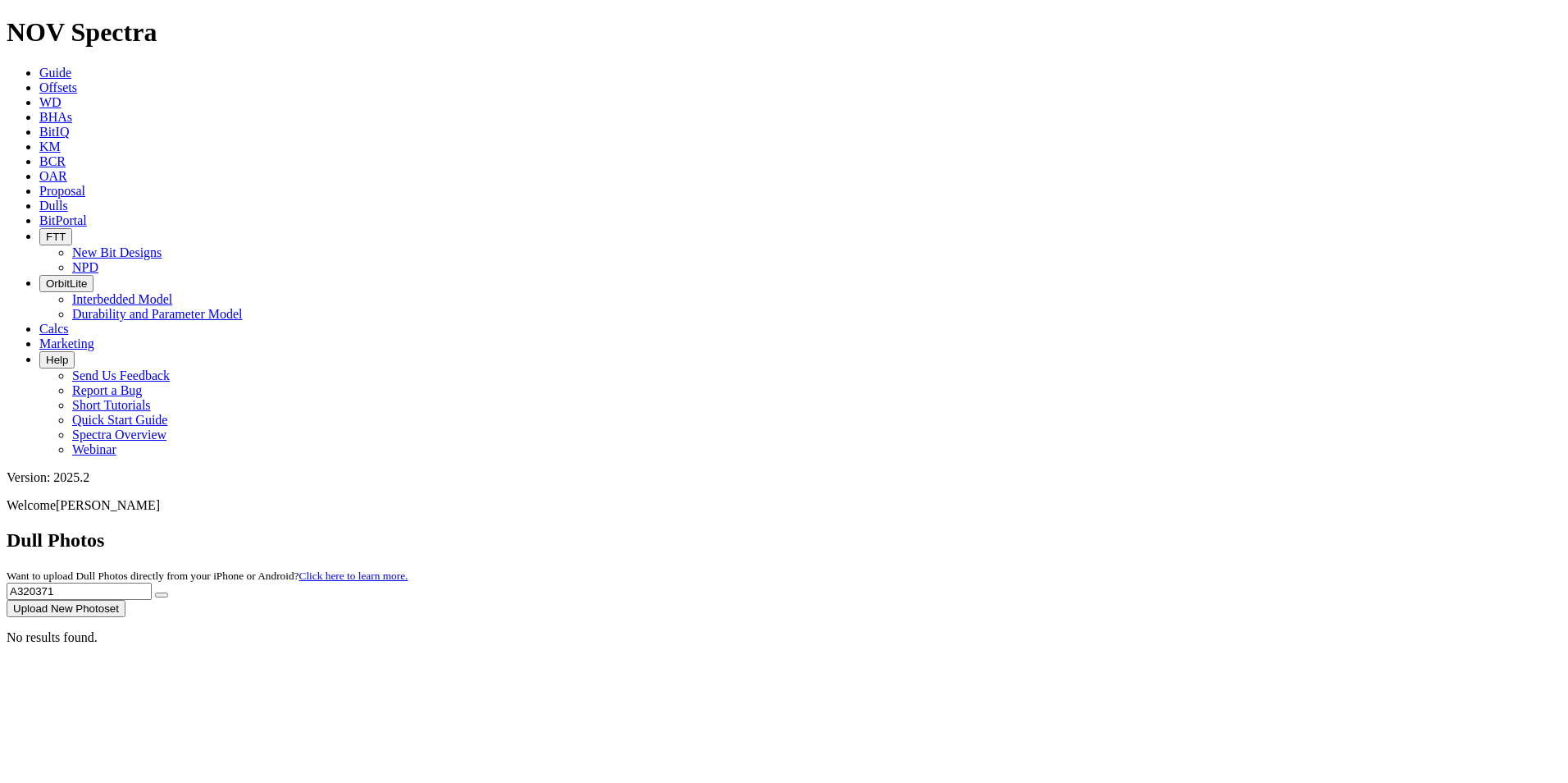
drag, startPoint x: 1230, startPoint y: 72, endPoint x: 1170, endPoint y: 67, distance: 60.2
click at [152, 582] on input "A320371" at bounding box center [79, 591] width 146 height 17
click at [155, 593] on button "submit" at bounding box center [162, 594] width 13 height 5
drag, startPoint x: 1245, startPoint y: 66, endPoint x: 1106, endPoint y: 60, distance: 139.1
click at [1109, 529] on div "Dull Photos Want to upload Dull Photos directly from your iPhone or Android? Cl…" at bounding box center [784, 573] width 1556 height 88
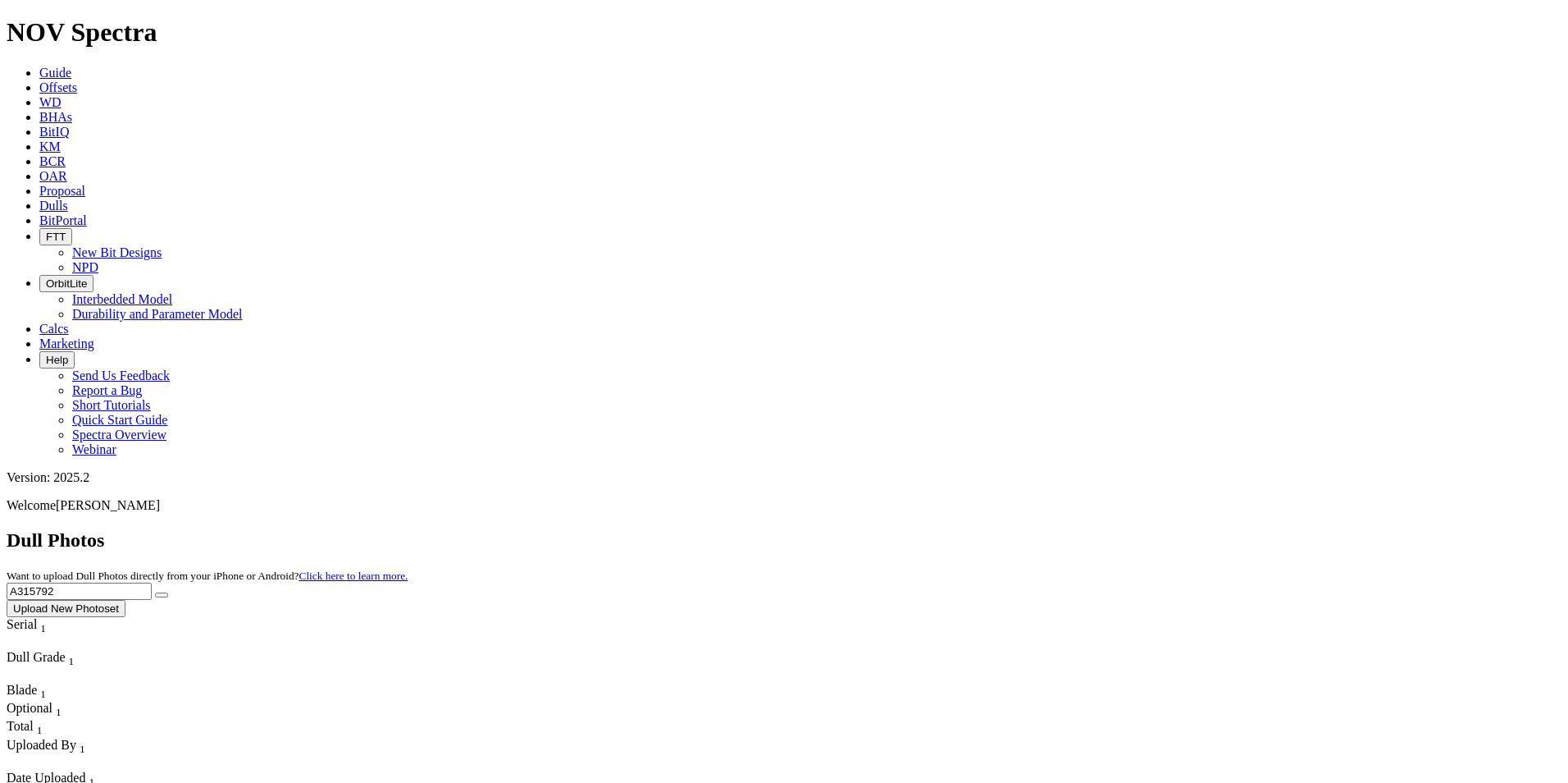
click at [155, 593] on button "submit" at bounding box center [162, 594] width 13 height 5
drag, startPoint x: 1213, startPoint y: 64, endPoint x: 1141, endPoint y: 69, distance: 72.2
click at [1141, 529] on div "Dull Photos Want to upload Dull Photos directly from your iPhone or Android? Cl…" at bounding box center [784, 573] width 1556 height 88
click at [155, 593] on button "submit" at bounding box center [162, 594] width 13 height 5
drag, startPoint x: 1270, startPoint y: 71, endPoint x: 1173, endPoint y: 70, distance: 97.0
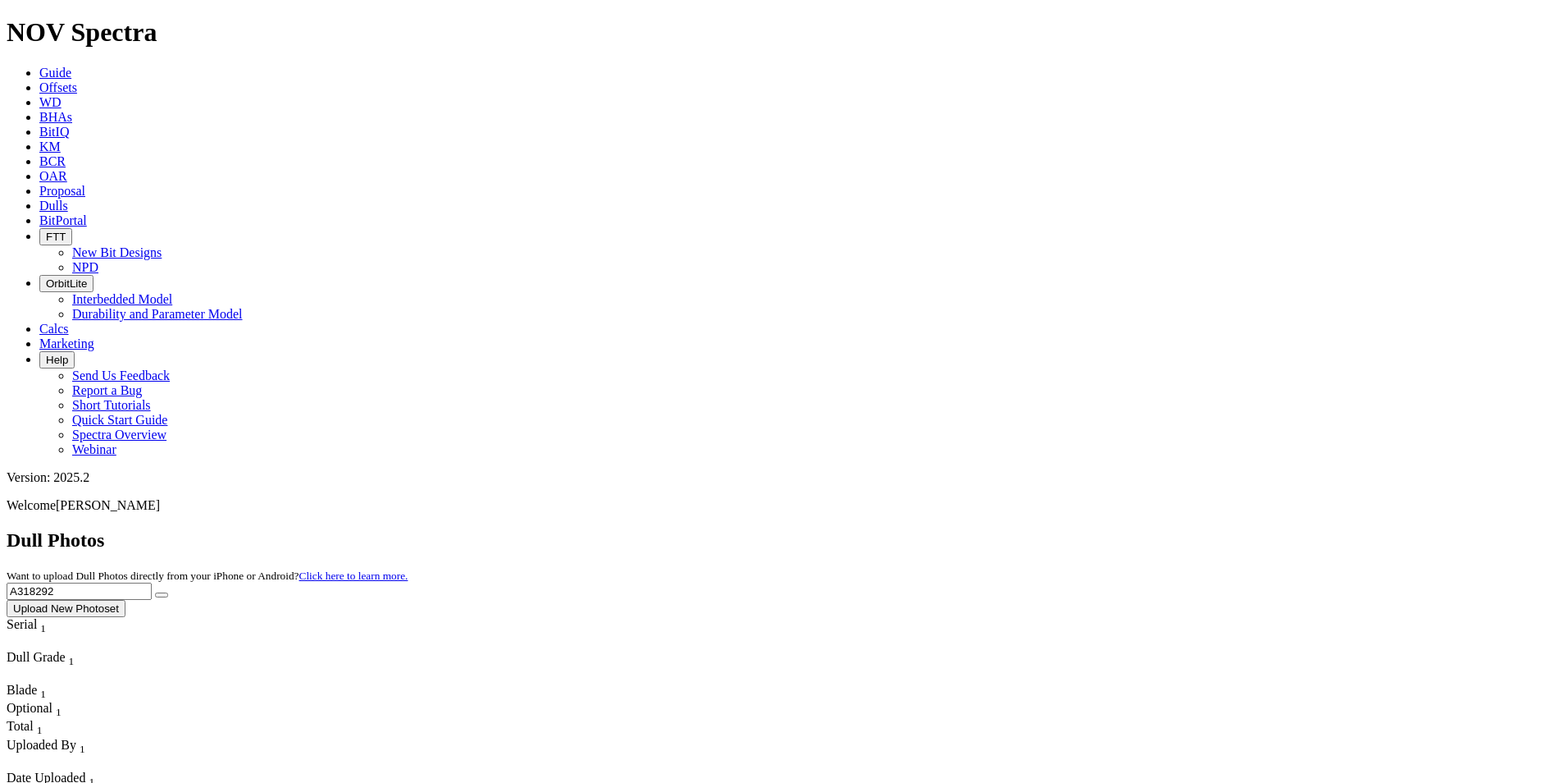
click at [152, 582] on input "A318292" at bounding box center [79, 591] width 146 height 17
click at [155, 593] on button "submit" at bounding box center [162, 594] width 13 height 5
drag, startPoint x: 1244, startPoint y: 78, endPoint x: 1125, endPoint y: 67, distance: 119.5
click at [1126, 529] on div "Dull Photos Want to upload Dull Photos directly from your iPhone or Android? Cl…" at bounding box center [784, 573] width 1556 height 88
click at [155, 593] on button "submit" at bounding box center [162, 594] width 13 height 5
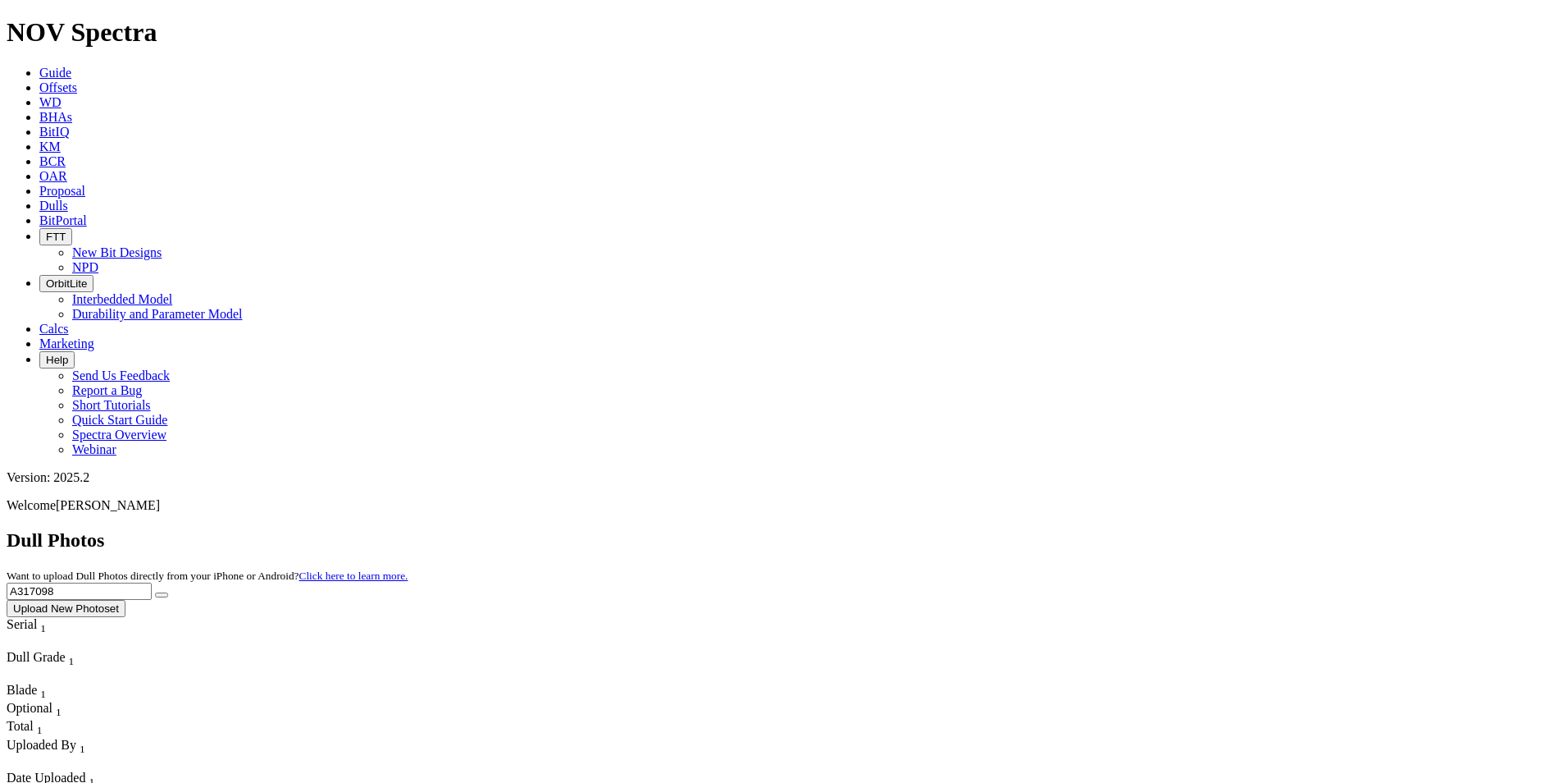
drag, startPoint x: 1271, startPoint y: 72, endPoint x: 1157, endPoint y: 52, distance: 115.7
click at [1157, 529] on div "Dull Photos Want to upload Dull Photos directly from your iPhone or Android? Cl…" at bounding box center [784, 573] width 1556 height 88
click at [155, 593] on button "submit" at bounding box center [162, 594] width 13 height 5
drag, startPoint x: 1224, startPoint y: 67, endPoint x: 1167, endPoint y: 68, distance: 57.0
click at [1167, 529] on div "Dull Photos Want to upload Dull Photos directly from your iPhone or Android? Cl…" at bounding box center [784, 573] width 1556 height 88
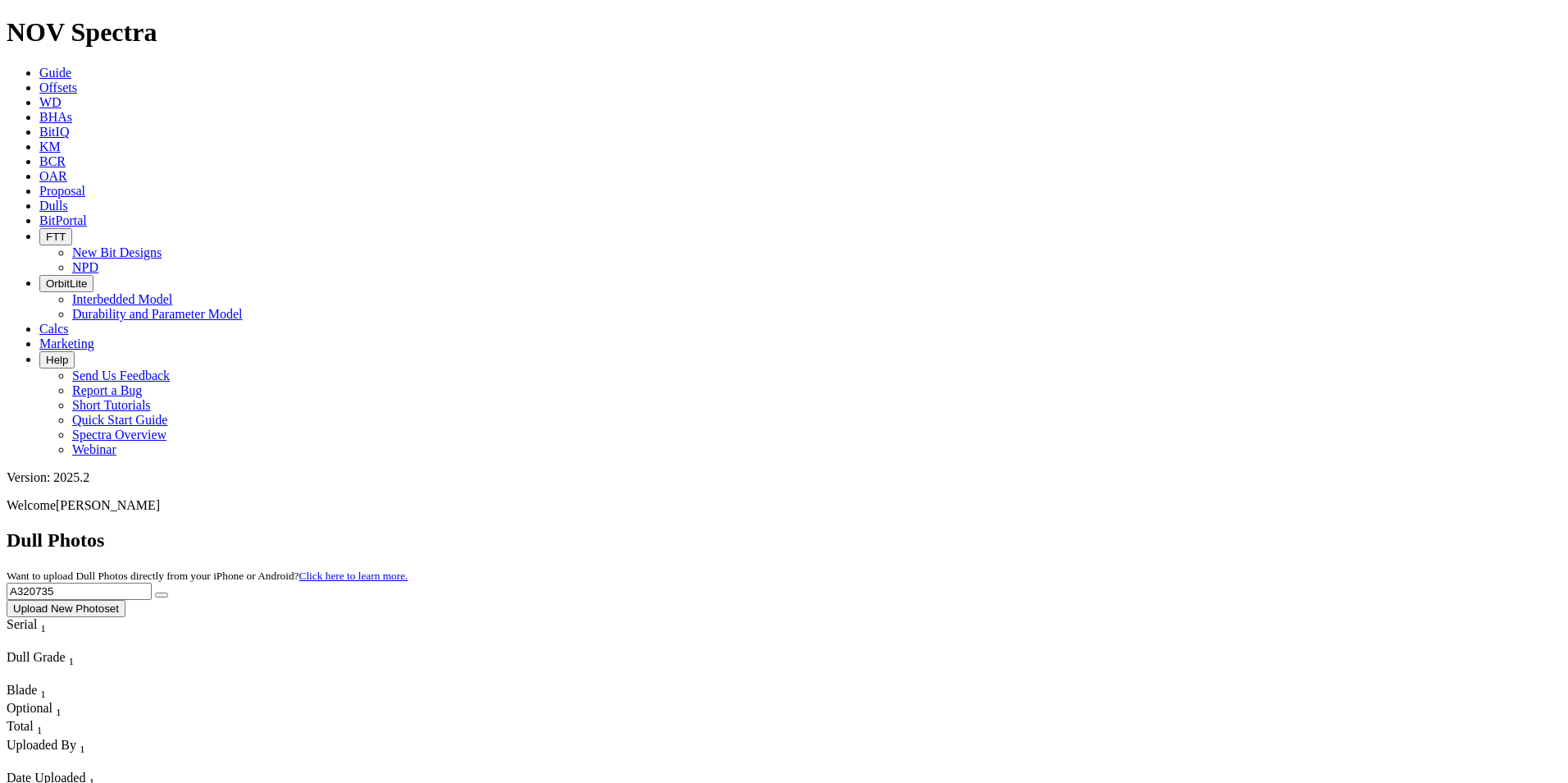
click at [155, 593] on button "submit" at bounding box center [162, 594] width 13 height 5
drag, startPoint x: 1259, startPoint y: 69, endPoint x: 1131, endPoint y: 65, distance: 128.1
click at [1131, 529] on div "Dull Photos Want to upload Dull Photos directly from your iPhone or Android? Cl…" at bounding box center [784, 573] width 1556 height 88
click at [155, 593] on button "submit" at bounding box center [162, 594] width 13 height 5
drag, startPoint x: 1229, startPoint y: 67, endPoint x: 1149, endPoint y: 65, distance: 80.0
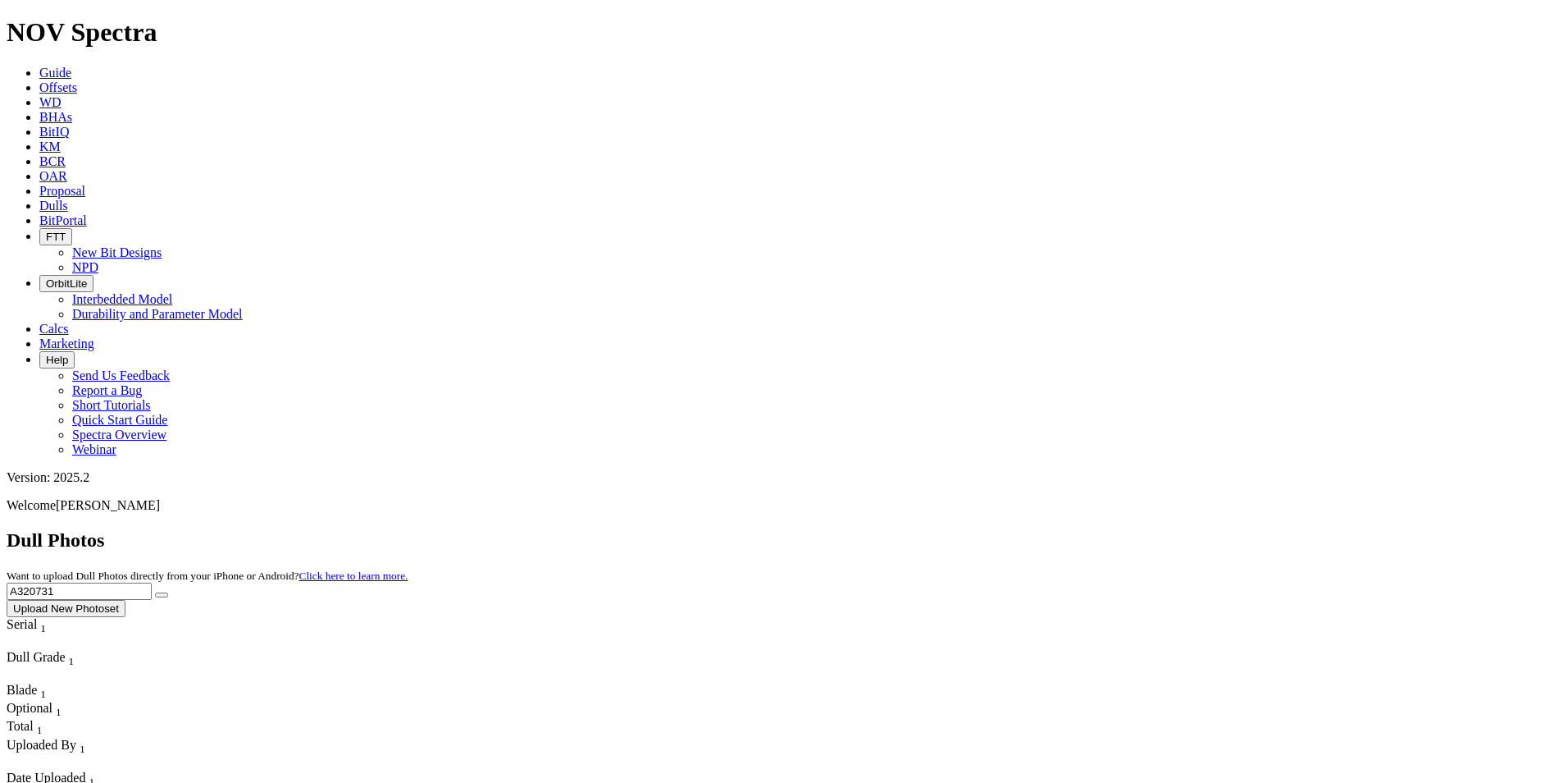
click at [1148, 529] on div "Dull Photos Want to upload Dull Photos directly from your iPhone or Android? Cl…" at bounding box center [784, 573] width 1556 height 88
click at [155, 593] on button "submit" at bounding box center [162, 594] width 13 height 5
drag, startPoint x: 1263, startPoint y: 60, endPoint x: 1166, endPoint y: 48, distance: 97.7
click at [1163, 529] on div "Dull Photos Want to upload Dull Photos directly from your iPhone or Android? Cl…" at bounding box center [784, 573] width 1556 height 88
click at [155, 593] on button "submit" at bounding box center [162, 594] width 13 height 5
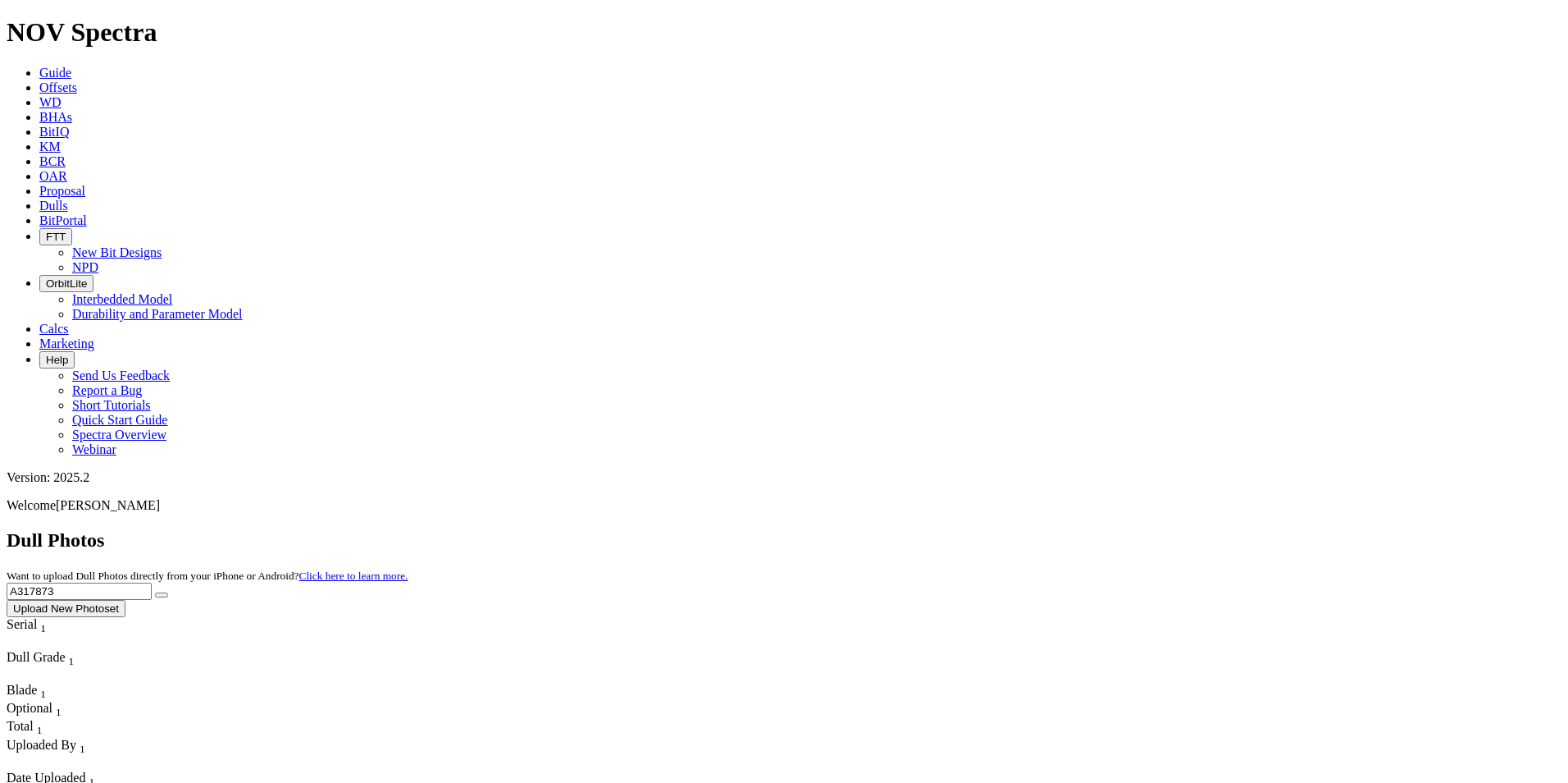
drag, startPoint x: 1242, startPoint y: 74, endPoint x: 1144, endPoint y: 75, distance: 98.0
click at [1144, 529] on div "Dull Photos Want to upload Dull Photos directly from your iPhone or Android? Cl…" at bounding box center [784, 573] width 1556 height 88
click at [155, 593] on button "submit" at bounding box center [162, 594] width 13 height 5
drag, startPoint x: 1234, startPoint y: 76, endPoint x: 1152, endPoint y: 72, distance: 82.1
click at [1152, 529] on div "Dull Photos Want to upload Dull Photos directly from your iPhone or Android? Cl…" at bounding box center [784, 573] width 1556 height 88
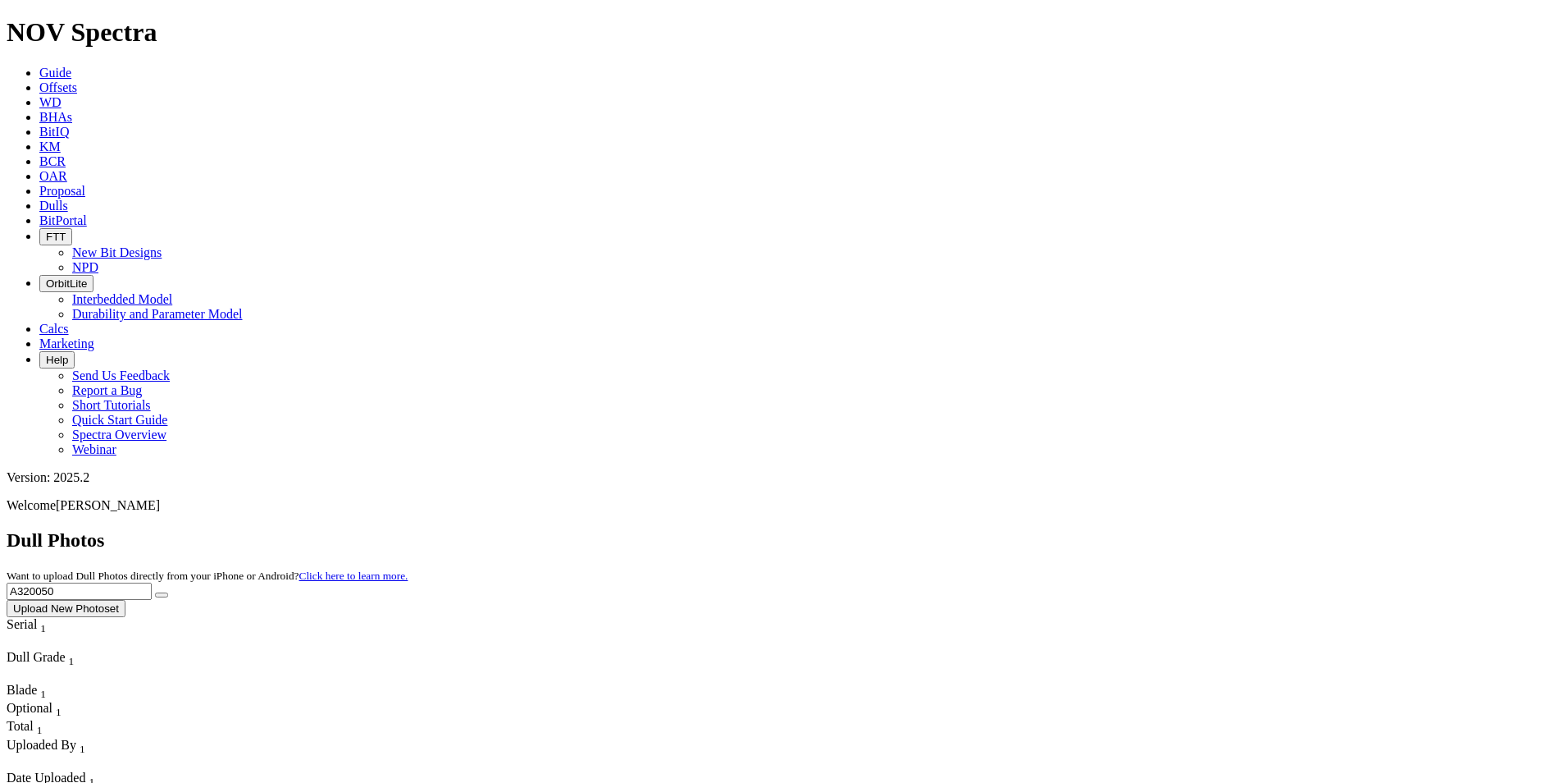
click at [155, 593] on button "submit" at bounding box center [162, 594] width 13 height 5
click at [152, 582] on input "A320050" at bounding box center [79, 591] width 146 height 17
click at [155, 593] on button "submit" at bounding box center [162, 594] width 13 height 5
drag, startPoint x: 1250, startPoint y: 76, endPoint x: 1166, endPoint y: 67, distance: 84.5
click at [1162, 529] on div "Dull Photos Want to upload Dull Photos directly from your iPhone or Android? Cl…" at bounding box center [784, 573] width 1556 height 88
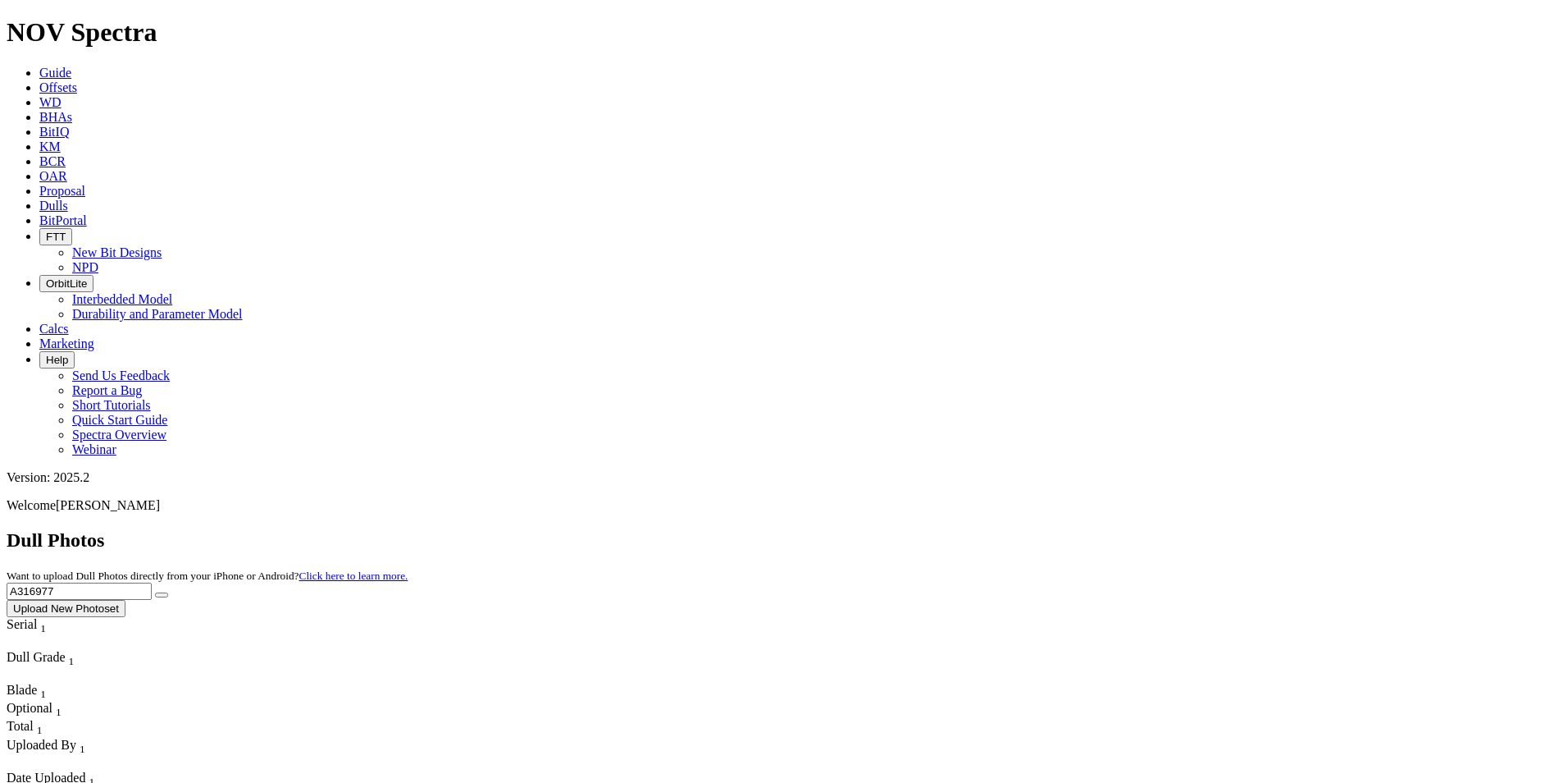
click at [155, 593] on button "submit" at bounding box center [162, 594] width 13 height 5
drag, startPoint x: 1230, startPoint y: 76, endPoint x: 1121, endPoint y: 85, distance: 109.4
click at [1121, 529] on div "Dull Photos Want to upload Dull Photos directly from your iPhone or Android? Cl…" at bounding box center [784, 573] width 1556 height 88
click at [155, 593] on button "submit" at bounding box center [162, 594] width 13 height 5
click at [152, 582] on input "A3118566" at bounding box center [79, 591] width 146 height 17
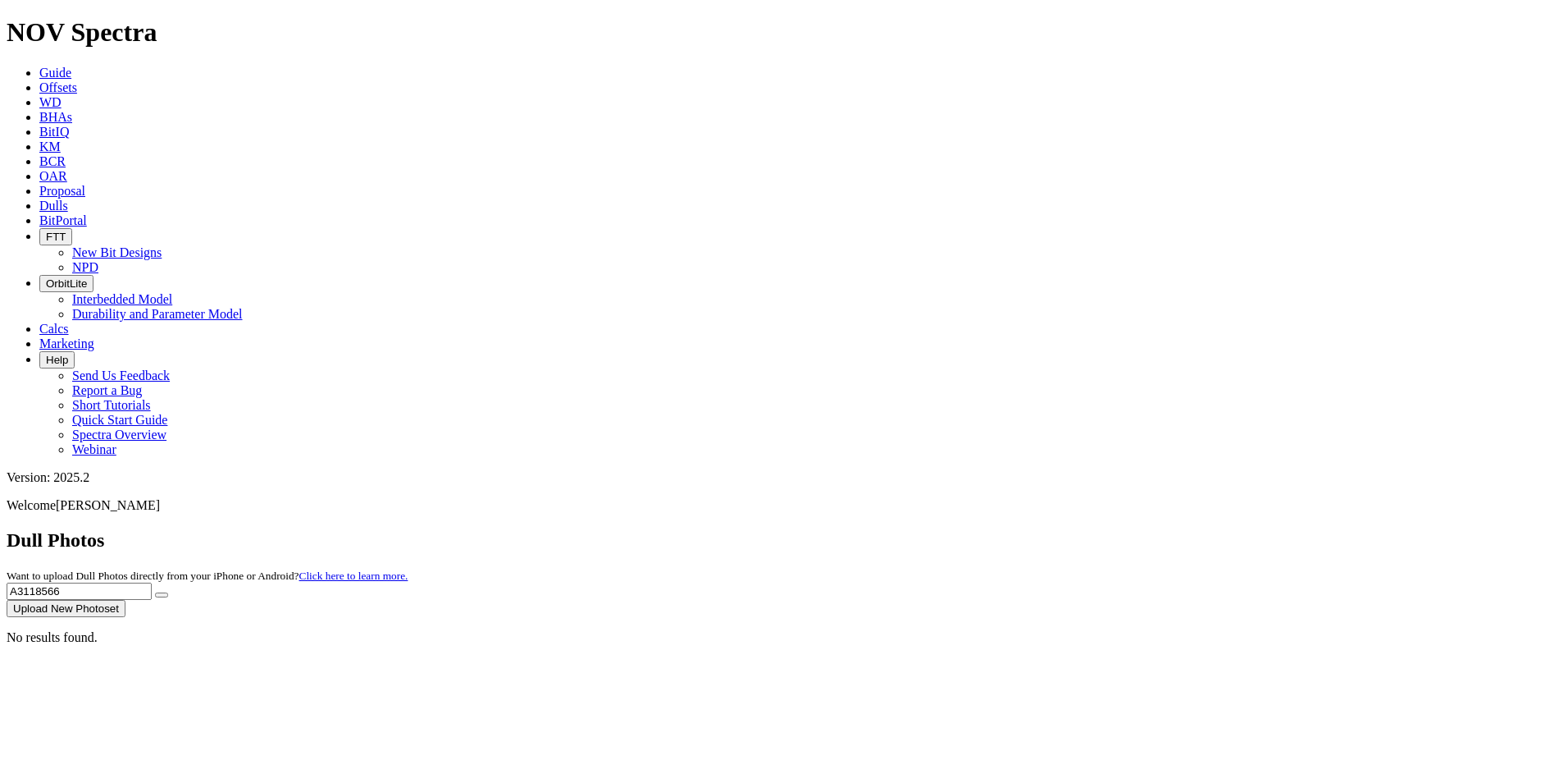
click at [152, 582] on input "A3118566" at bounding box center [79, 591] width 146 height 17
click at [155, 593] on button "submit" at bounding box center [162, 594] width 13 height 5
drag, startPoint x: 1262, startPoint y: 67, endPoint x: 1150, endPoint y: 73, distance: 112.2
click at [1150, 529] on div "Dull Photos Want to upload Dull Photos directly from your iPhone or Android? Cl…" at bounding box center [784, 573] width 1556 height 88
click at [155, 593] on button "submit" at bounding box center [162, 594] width 13 height 5
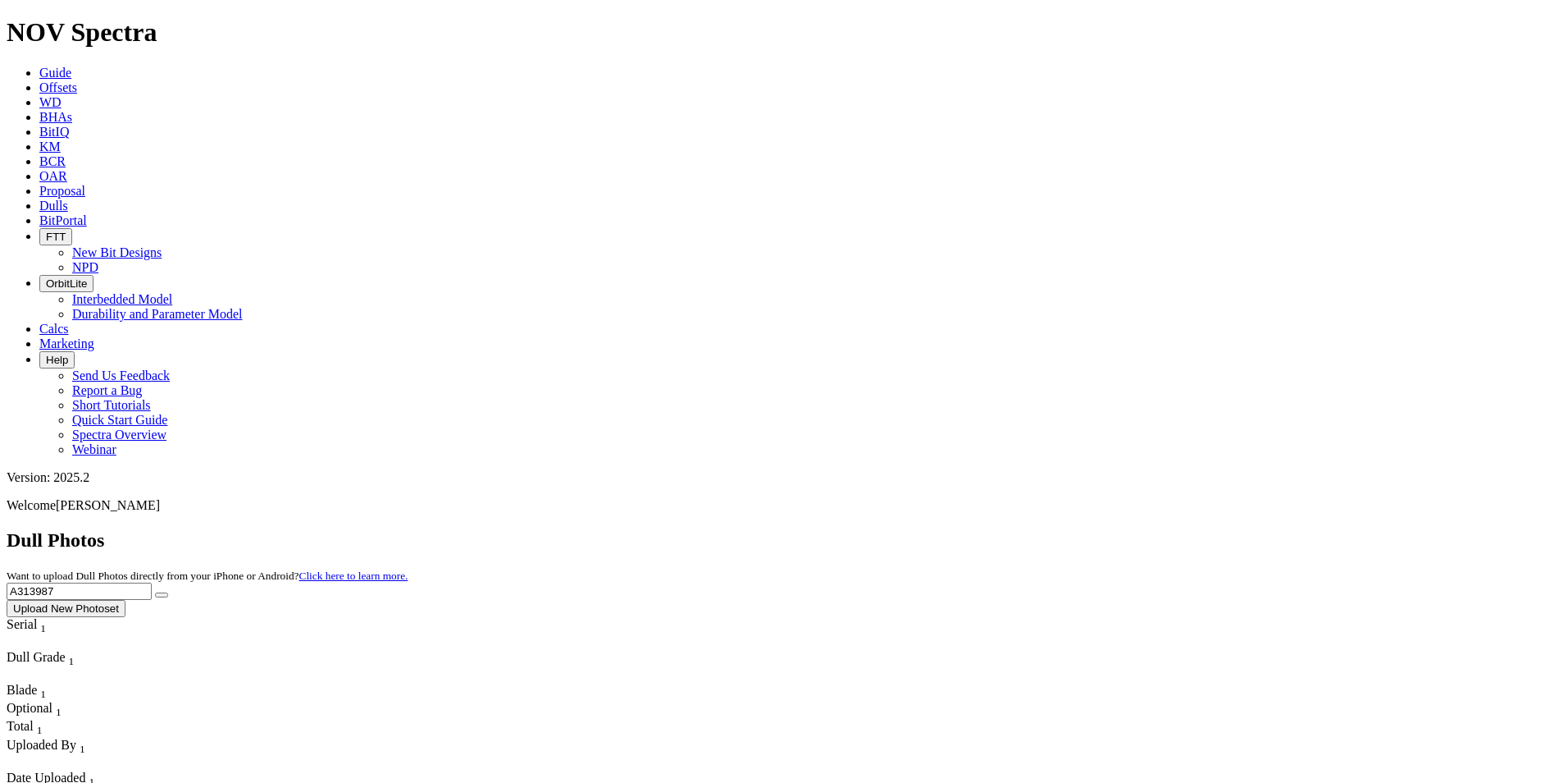
drag, startPoint x: 1252, startPoint y: 77, endPoint x: 1177, endPoint y: 72, distance: 75.2
click at [152, 582] on input "A313987" at bounding box center [79, 591] width 146 height 17
click at [155, 593] on button "submit" at bounding box center [162, 594] width 13 height 5
drag, startPoint x: 1248, startPoint y: 67, endPoint x: 1154, endPoint y: 56, distance: 94.6
click at [1146, 529] on div "Dull Photos Want to upload Dull Photos directly from your iPhone or Android? Cl…" at bounding box center [784, 573] width 1556 height 88
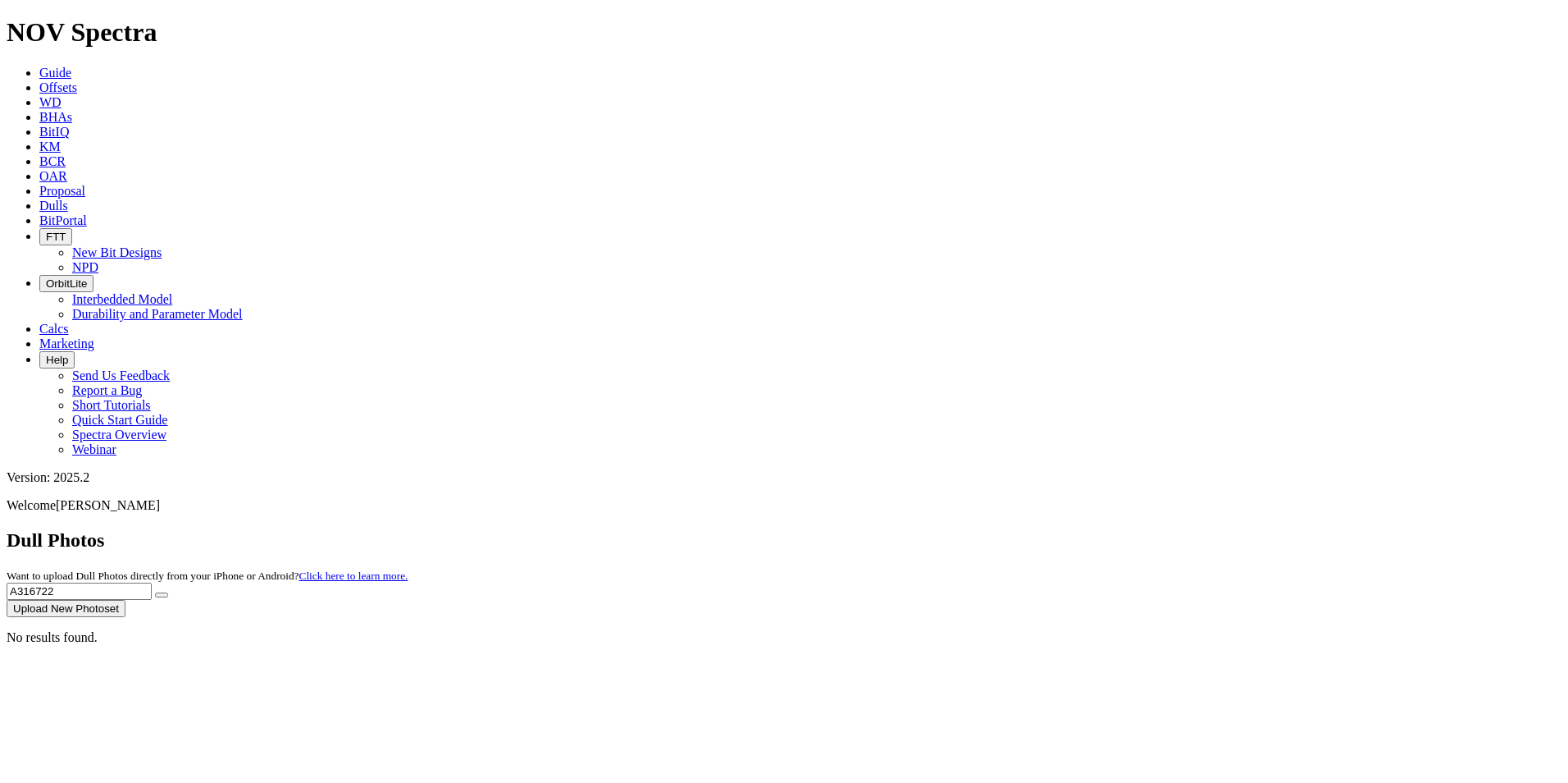
click at [155, 593] on button "submit" at bounding box center [162, 594] width 13 height 5
drag, startPoint x: 1264, startPoint y: 74, endPoint x: 1165, endPoint y: 65, distance: 99.4
click at [1165, 529] on div "Dull Photos Want to upload Dull Photos directly from your iPhone or Android? Cl…" at bounding box center [784, 573] width 1556 height 88
click at [155, 593] on button "submit" at bounding box center [162, 594] width 13 height 5
drag, startPoint x: 1263, startPoint y: 64, endPoint x: 1114, endPoint y: 73, distance: 149.3
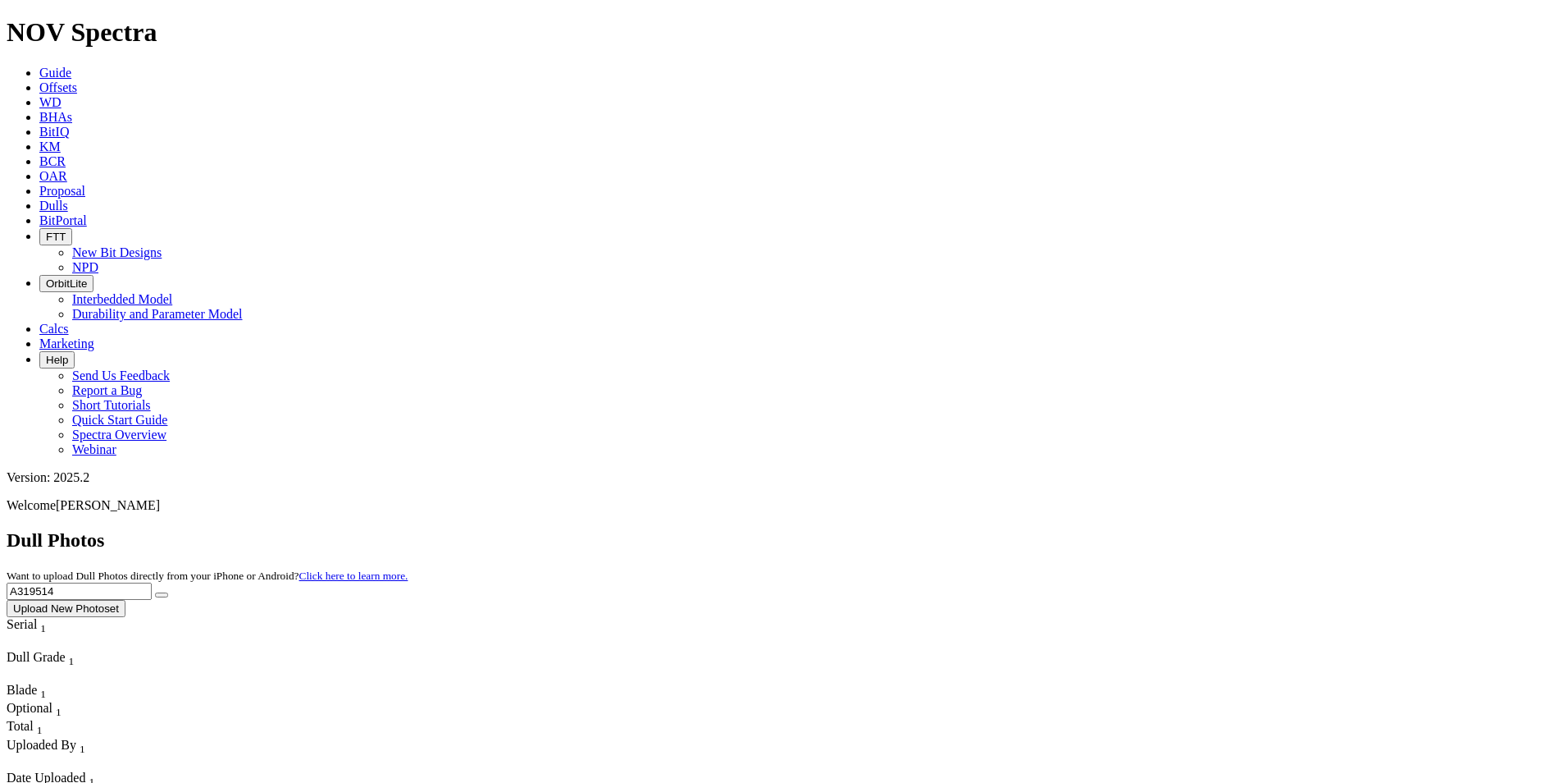
click at [1114, 529] on div "Dull Photos Want to upload Dull Photos directly from your iPhone or Android? Cl…" at bounding box center [784, 573] width 1556 height 88
click at [155, 593] on button "submit" at bounding box center [162, 594] width 13 height 5
drag, startPoint x: 1247, startPoint y: 71, endPoint x: 1148, endPoint y: 72, distance: 99.0
click at [1161, 529] on div "Dull Photos Want to upload Dull Photos directly from your iPhone or Android? Cl…" at bounding box center [784, 573] width 1556 height 88
click at [155, 593] on button "submit" at bounding box center [162, 594] width 13 height 5
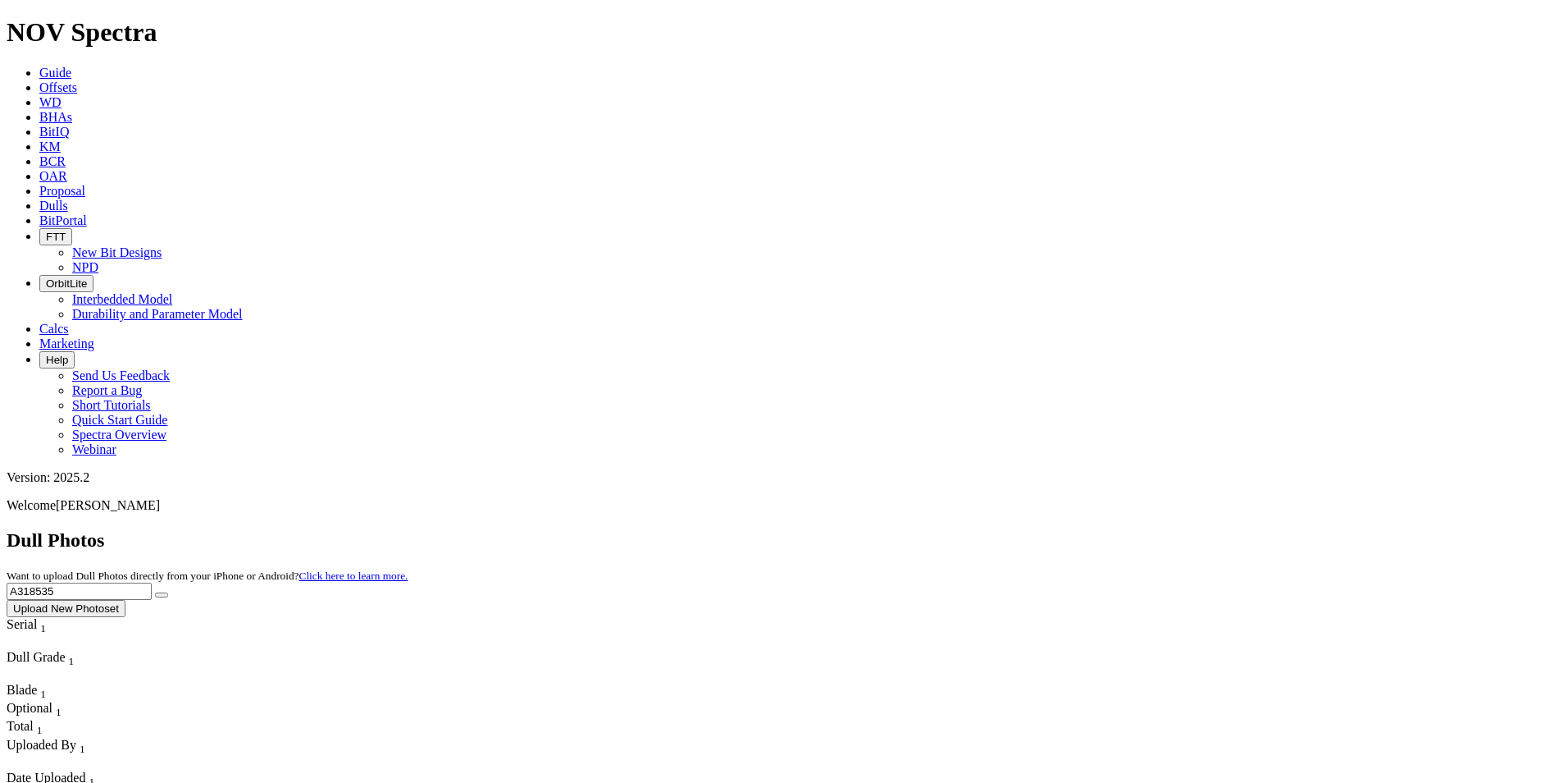
drag, startPoint x: 1276, startPoint y: 66, endPoint x: 1147, endPoint y: 73, distance: 129.2
click at [1147, 529] on div "Dull Photos Want to upload Dull Photos directly from your iPhone or Android? Cl…" at bounding box center [784, 573] width 1556 height 88
click at [155, 593] on button "submit" at bounding box center [162, 594] width 13 height 5
drag, startPoint x: 1246, startPoint y: 76, endPoint x: 1184, endPoint y: 88, distance: 63.2
click at [1186, 529] on div "Dull Photos Want to upload Dull Photos directly from your iPhone or Android? Cl…" at bounding box center [784, 573] width 1556 height 88
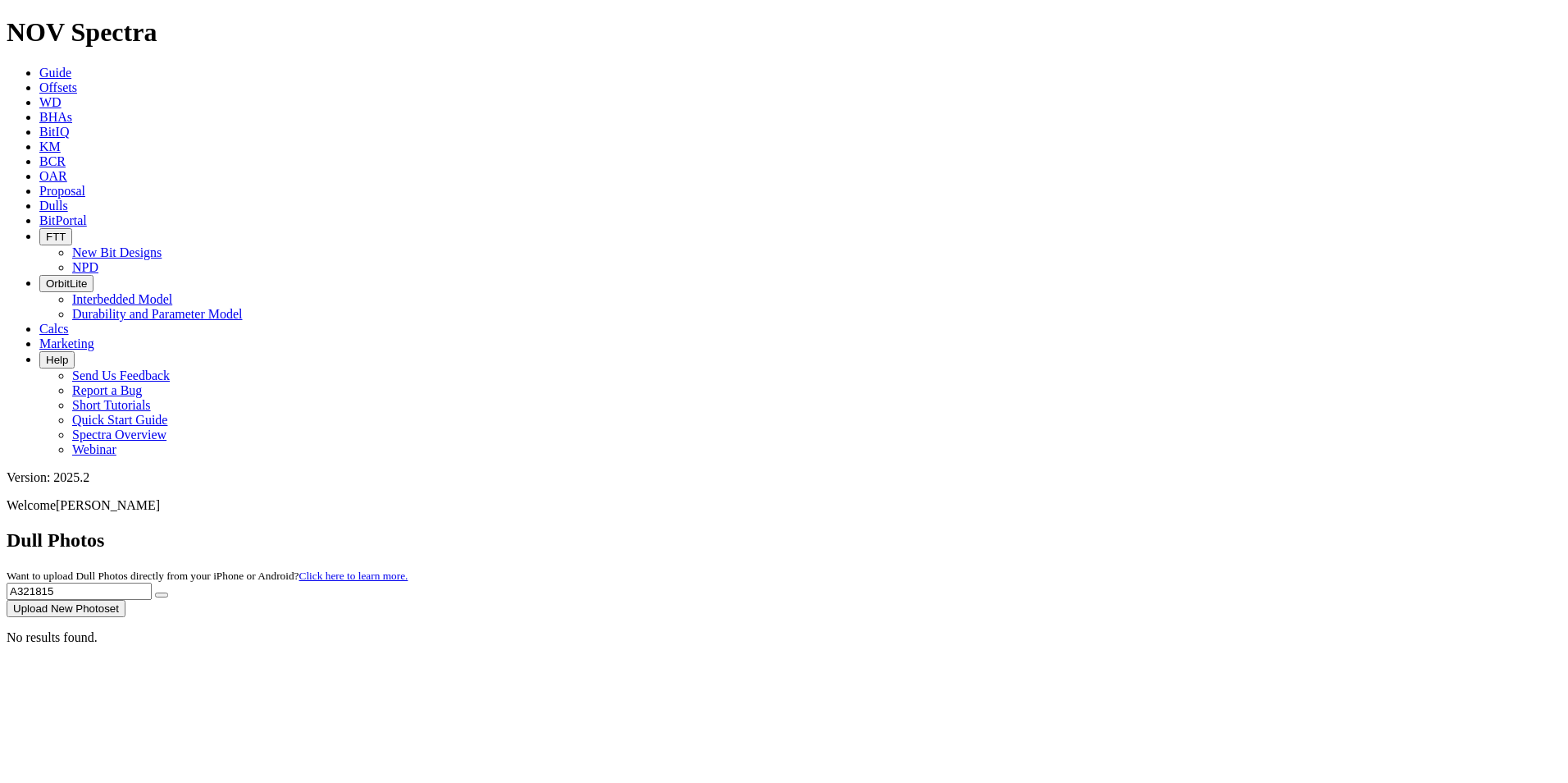
click at [1184, 529] on div "Dull Photos Want to upload Dull Photos directly from your iPhone or Android? Cl…" at bounding box center [784, 573] width 1556 height 88
click at [152, 582] on input "A321815" at bounding box center [79, 591] width 146 height 17
click at [155, 593] on button "submit" at bounding box center [162, 594] width 13 height 5
drag, startPoint x: 1254, startPoint y: 75, endPoint x: 1130, endPoint y: 69, distance: 124.1
click at [1130, 529] on div "Dull Photos Want to upload Dull Photos directly from your iPhone or Android? Cl…" at bounding box center [784, 573] width 1556 height 88
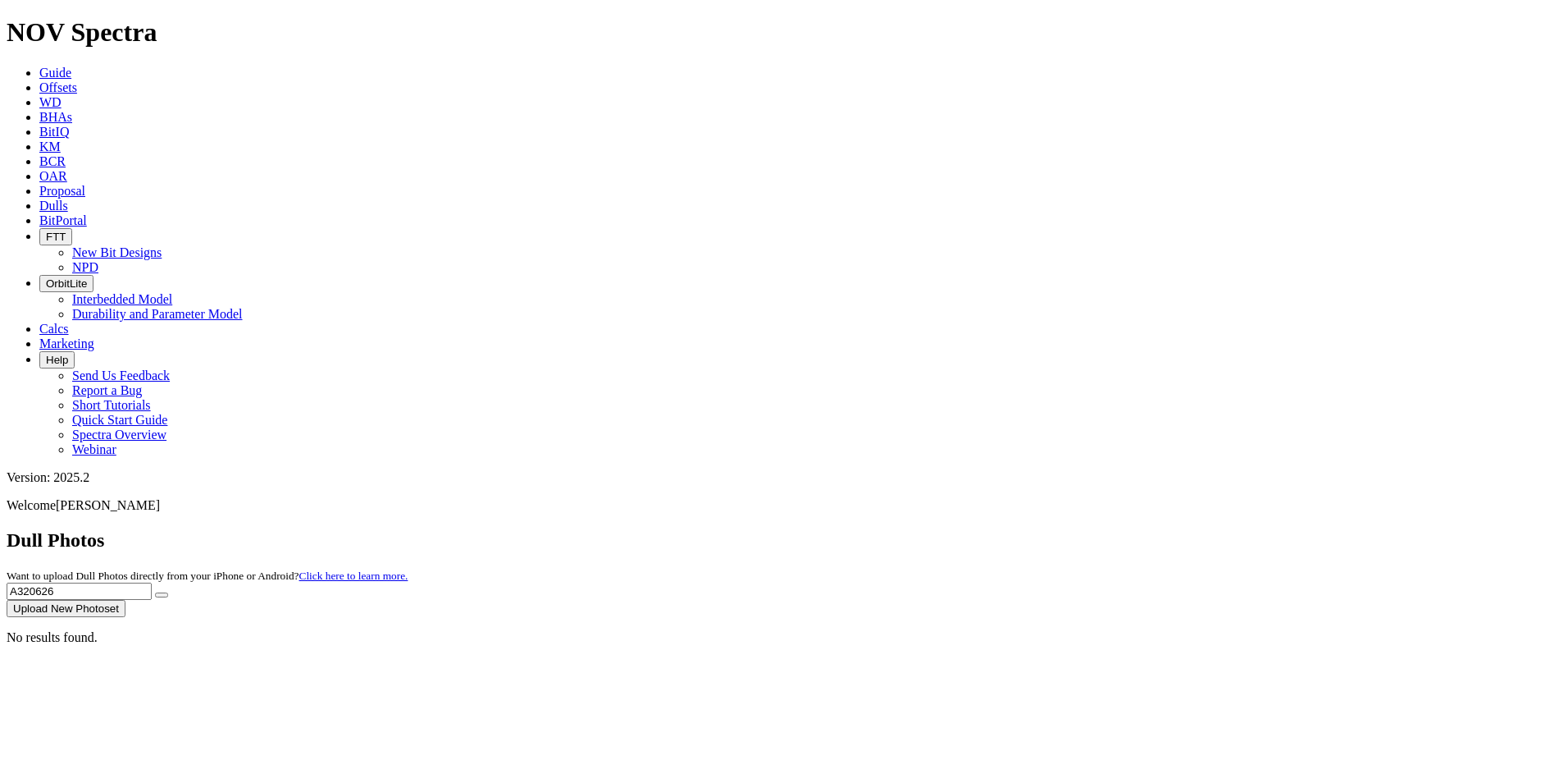
click at [155, 593] on button "submit" at bounding box center [162, 594] width 13 height 5
drag, startPoint x: 1269, startPoint y: 79, endPoint x: 1156, endPoint y: 75, distance: 113.1
click at [1156, 529] on div "Dull Photos Want to upload Dull Photos directly from your iPhone or Android? Cl…" at bounding box center [784, 573] width 1556 height 88
click at [155, 593] on button "submit" at bounding box center [162, 594] width 13 height 5
drag, startPoint x: 1234, startPoint y: 75, endPoint x: 1132, endPoint y: 76, distance: 102.0
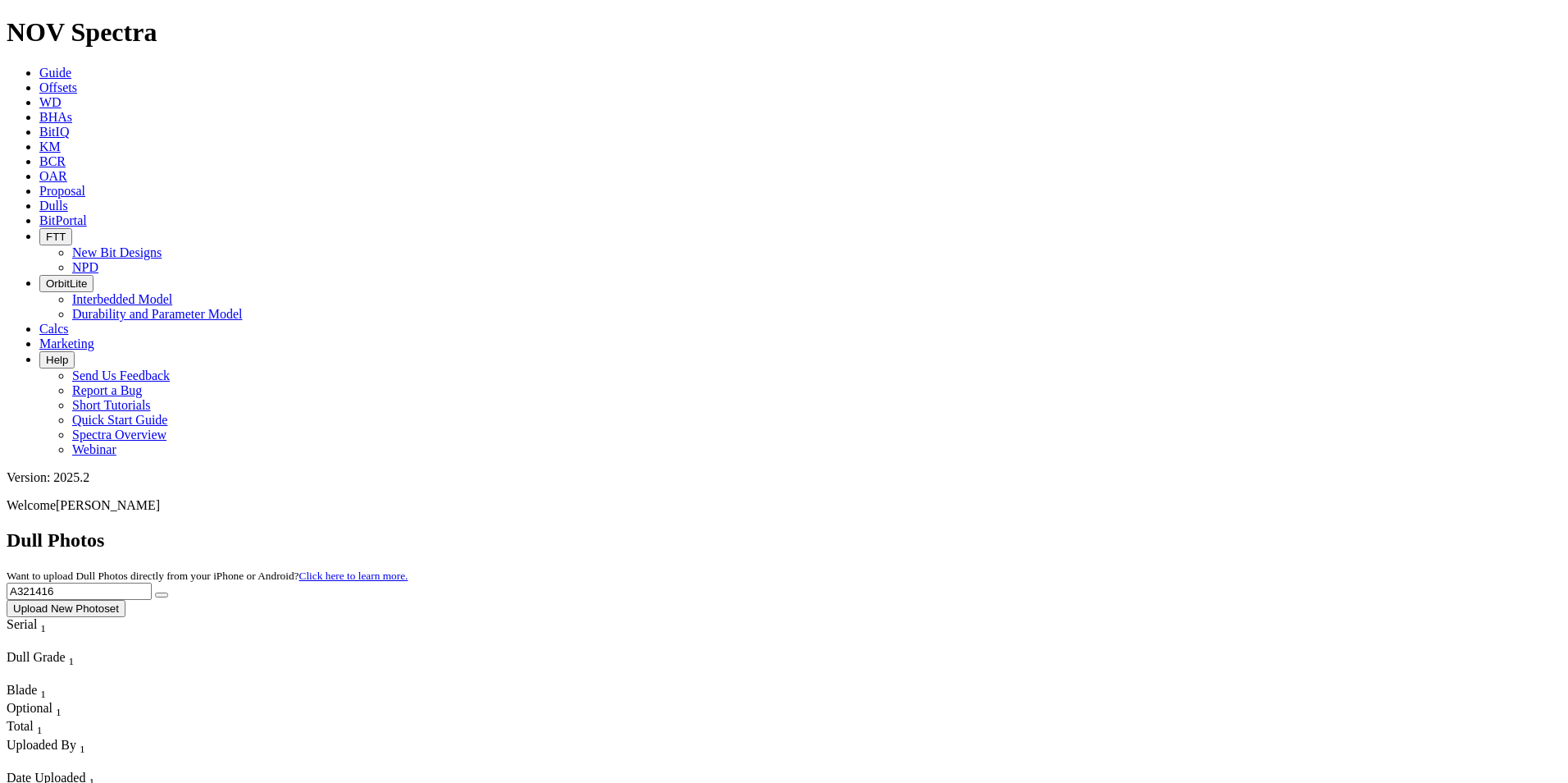
click at [1132, 529] on div "Dull Photos Want to upload Dull Photos directly from your iPhone or Android? Cl…" at bounding box center [784, 573] width 1556 height 88
click at [155, 593] on button "submit" at bounding box center [162, 594] width 13 height 5
drag, startPoint x: 1221, startPoint y: 90, endPoint x: 1224, endPoint y: 81, distance: 9.5
click at [1221, 529] on div "Dull Photos Want to upload Dull Photos directly from your iPhone or Android? Cl…" at bounding box center [784, 573] width 1556 height 88
drag, startPoint x: 1243, startPoint y: 76, endPoint x: 1144, endPoint y: 68, distance: 99.3
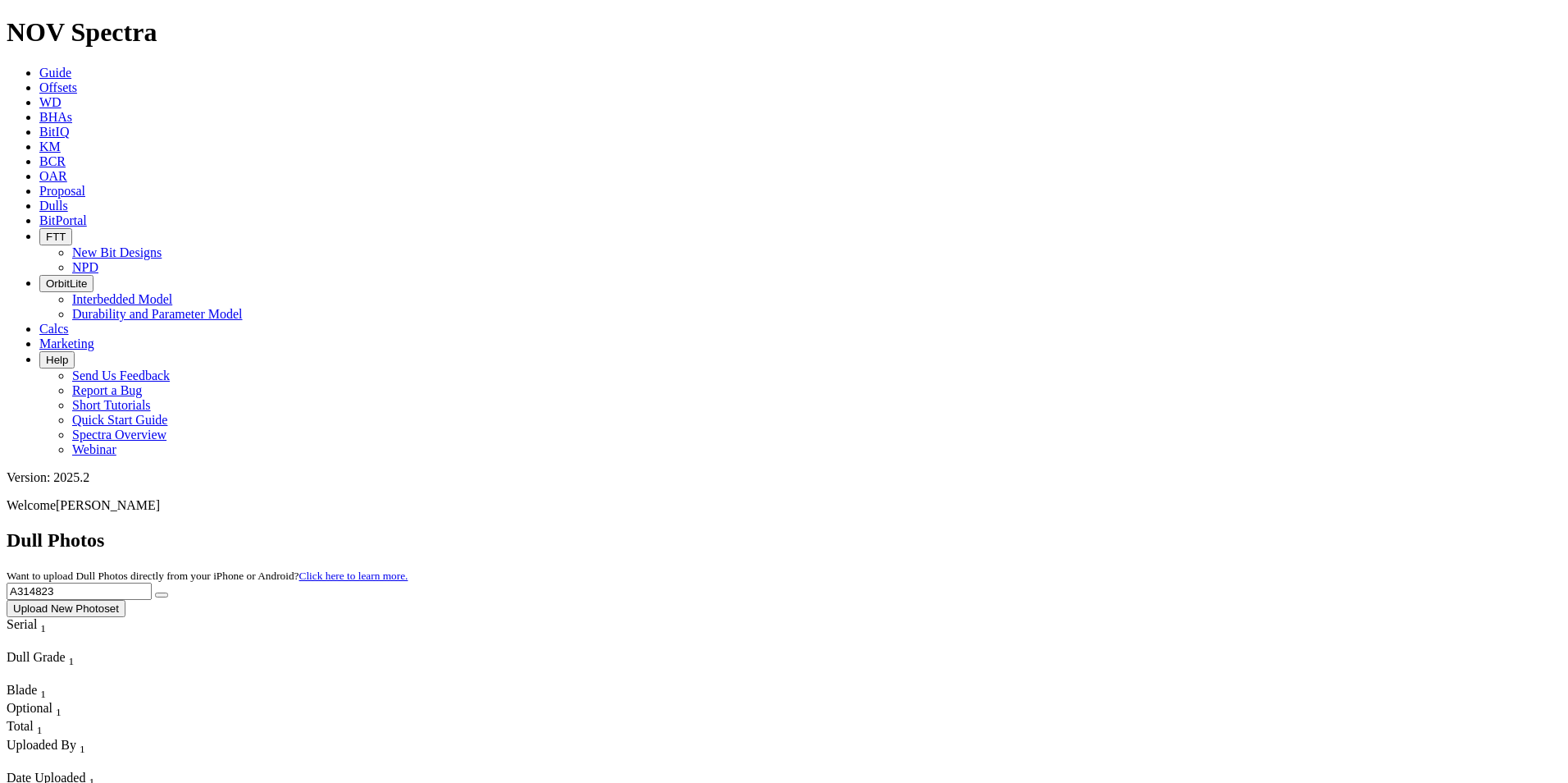
click at [1144, 529] on div "Dull Photos Want to upload Dull Photos directly from your iPhone or Android? Cl…" at bounding box center [784, 573] width 1556 height 88
click at [155, 593] on button "submit" at bounding box center [162, 594] width 13 height 5
drag, startPoint x: 1223, startPoint y: 70, endPoint x: 1133, endPoint y: 69, distance: 90.0
click at [1138, 529] on div "Dull Photos Want to upload Dull Photos directly from your iPhone or Android? Cl…" at bounding box center [784, 573] width 1556 height 88
click at [155, 593] on button "submit" at bounding box center [162, 594] width 13 height 5
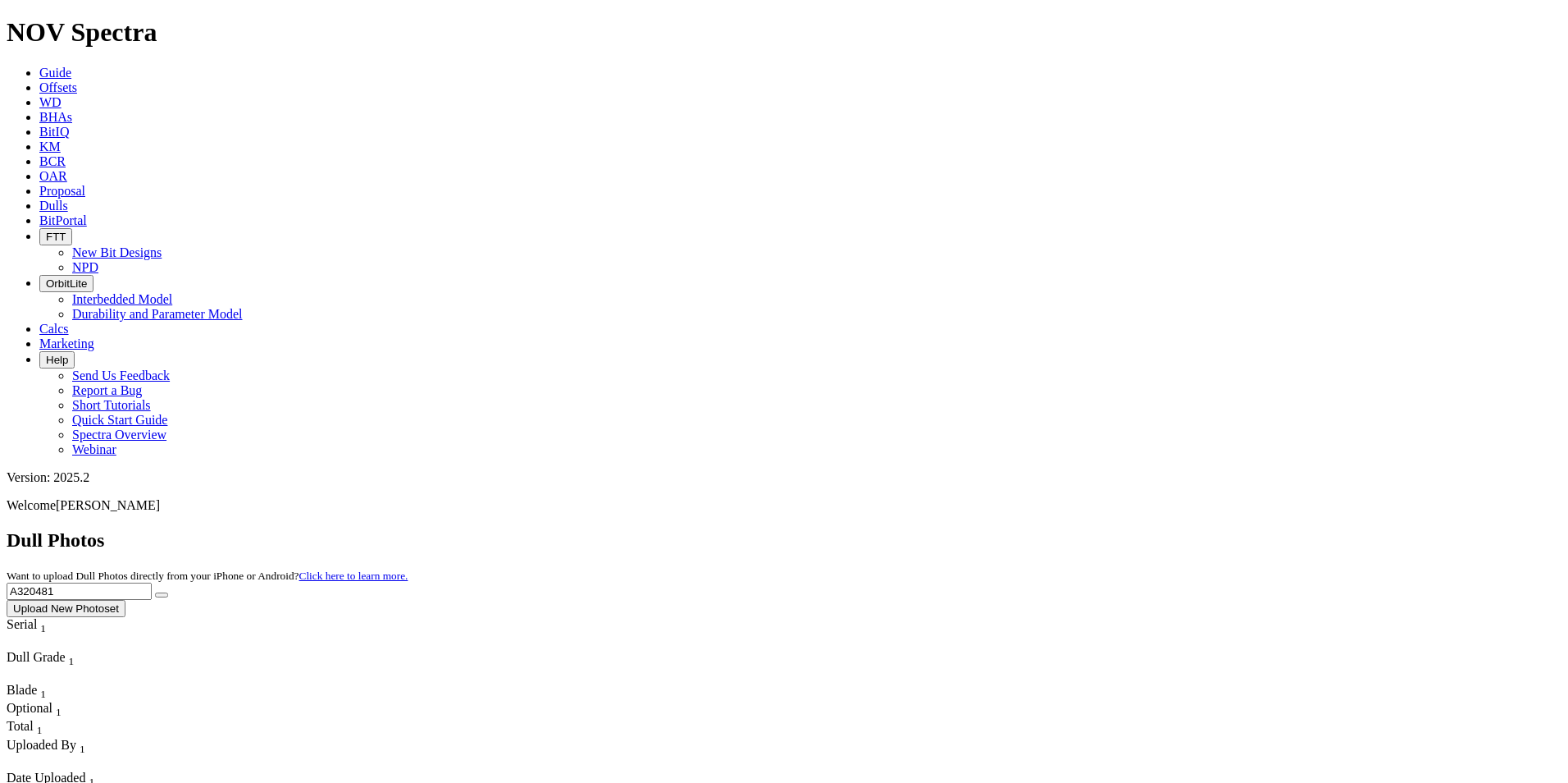
drag, startPoint x: 1253, startPoint y: 78, endPoint x: 1162, endPoint y: 78, distance: 91.0
click at [1162, 529] on div "Dull Photos Want to upload Dull Photos directly from your iPhone or Android? Cl…" at bounding box center [784, 573] width 1556 height 88
click at [155, 593] on button "submit" at bounding box center [162, 594] width 13 height 5
drag, startPoint x: 1239, startPoint y: 78, endPoint x: 1127, endPoint y: 67, distance: 112.5
click at [1127, 529] on div "Dull Photos Want to upload Dull Photos directly from your iPhone or Android? Cl…" at bounding box center [784, 573] width 1556 height 88
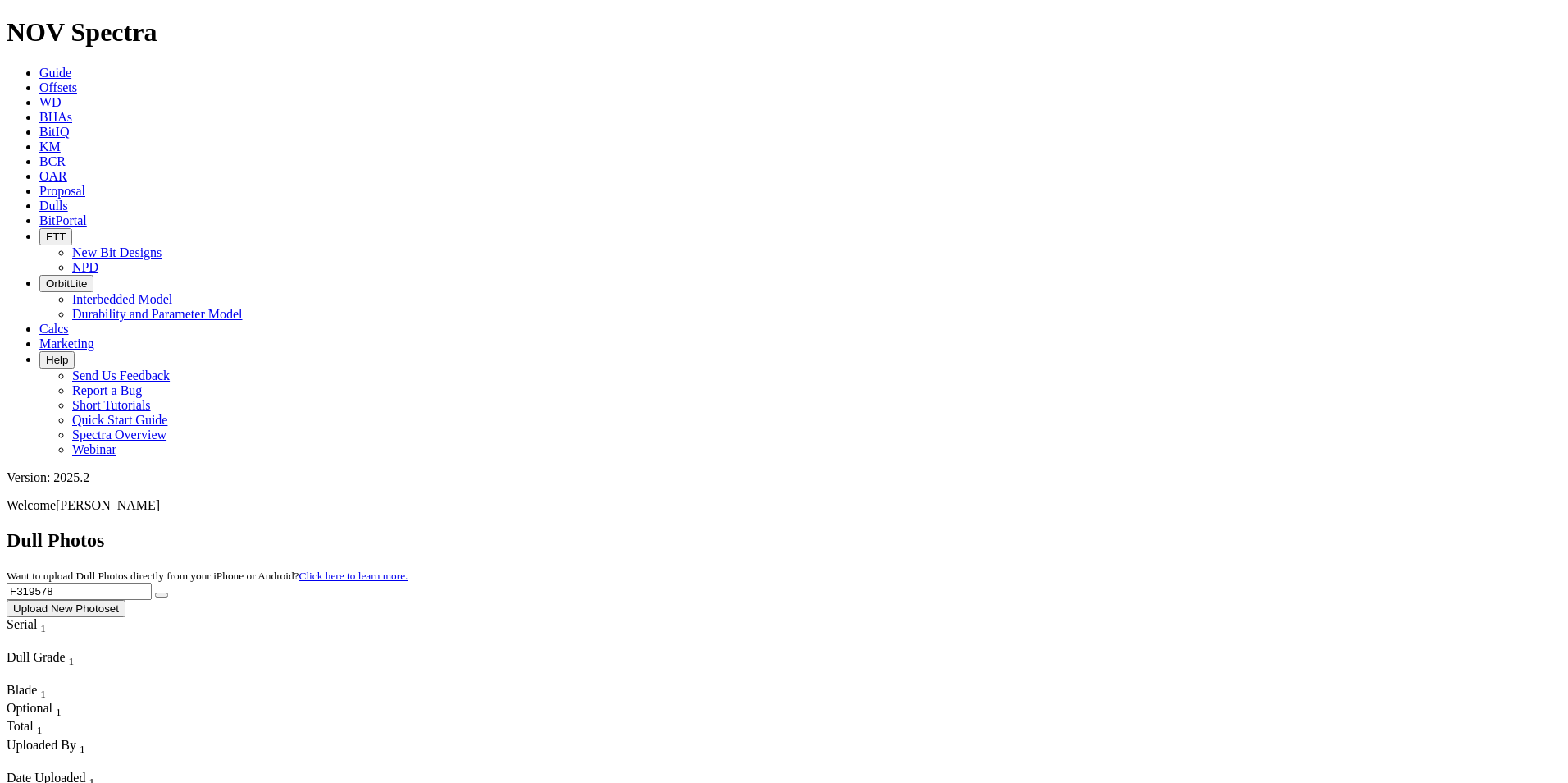
type input "F319578"
click at [155, 593] on button "submit" at bounding box center [162, 594] width 13 height 5
drag, startPoint x: 1242, startPoint y: 67, endPoint x: 1126, endPoint y: 78, distance: 116.5
click at [1126, 529] on div "Dull Photos Want to upload Dull Photos directly from your iPhone or Android? Cl…" at bounding box center [784, 573] width 1556 height 88
click at [155, 593] on button "submit" at bounding box center [162, 594] width 13 height 5
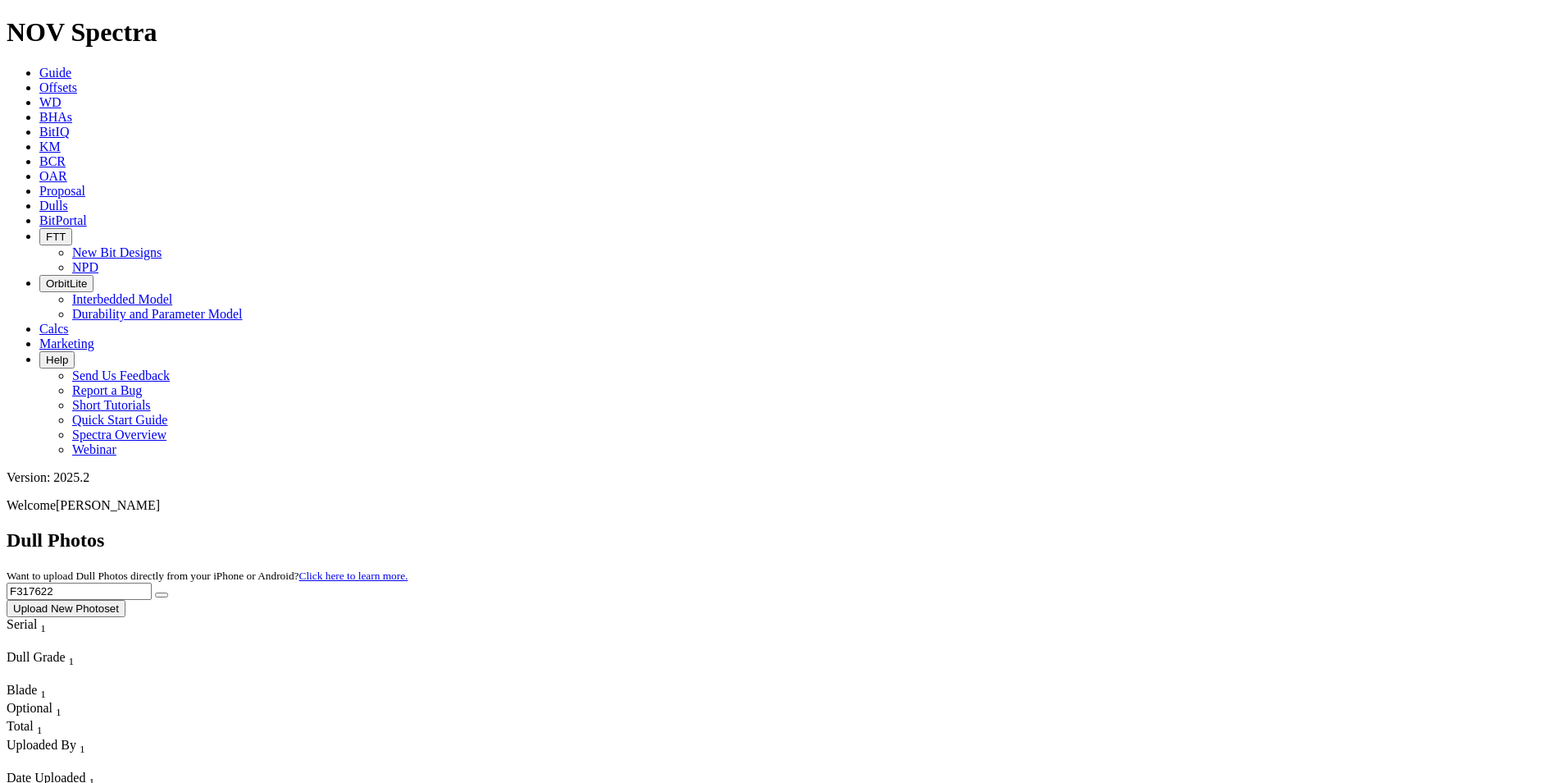
drag, startPoint x: 1238, startPoint y: 78, endPoint x: 1156, endPoint y: 73, distance: 82.2
click at [1156, 529] on div "Dull Photos Want to upload Dull Photos directly from your iPhone or Android? Cl…" at bounding box center [784, 573] width 1556 height 88
click at [155, 593] on button "submit" at bounding box center [162, 594] width 13 height 5
drag, startPoint x: 1223, startPoint y: 74, endPoint x: 1136, endPoint y: 66, distance: 87.4
click at [1136, 529] on div "Dull Photos Want to upload Dull Photos directly from your iPhone or Android? Cl…" at bounding box center [784, 573] width 1556 height 88
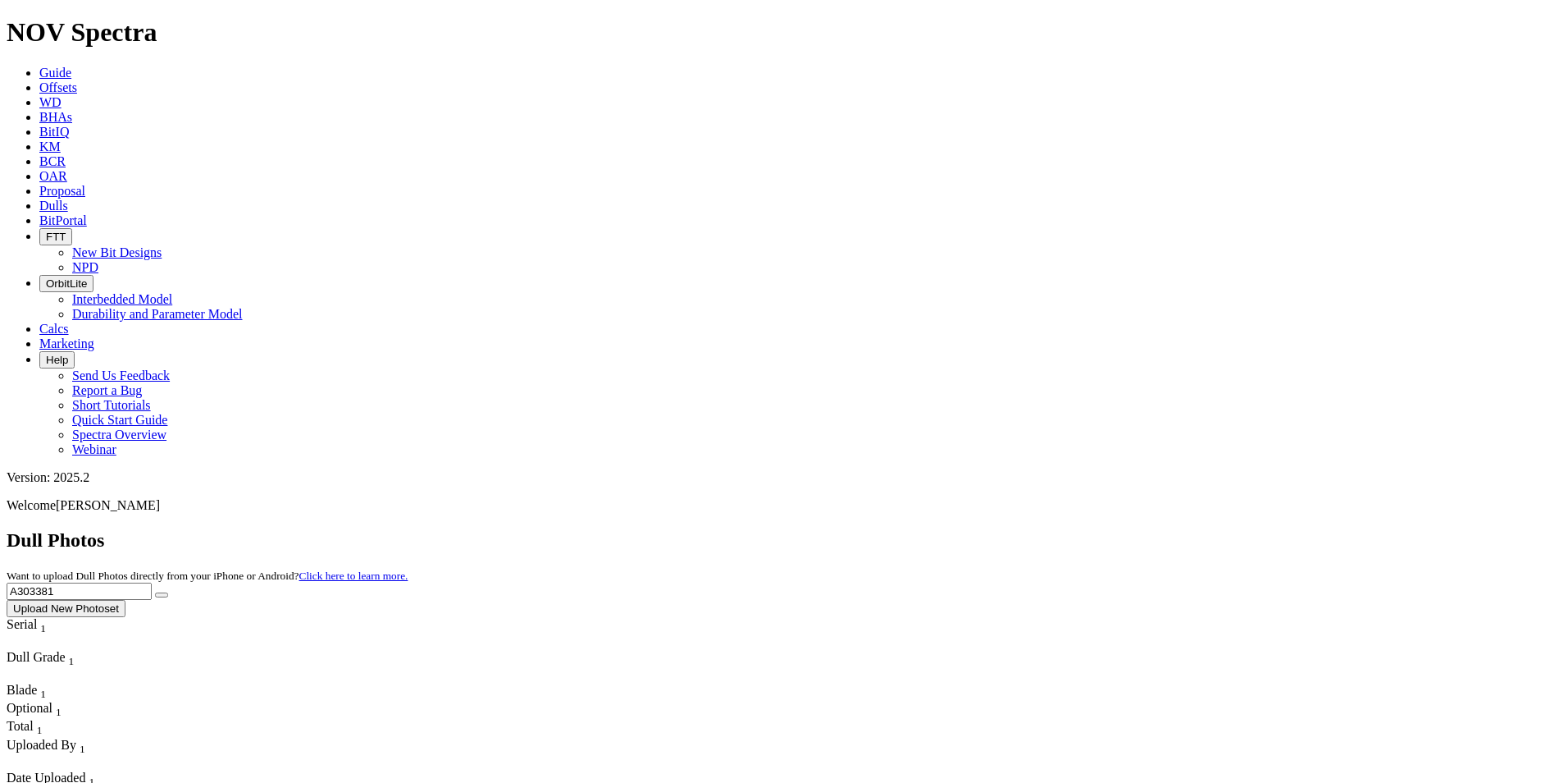
type input "A303381"
click at [155, 593] on button "submit" at bounding box center [162, 594] width 13 height 5
drag, startPoint x: 1270, startPoint y: 73, endPoint x: 1138, endPoint y: 78, distance: 132.1
click at [1138, 529] on div "Dull Photos Want to upload Dull Photos directly from your iPhone or Android? Cl…" at bounding box center [784, 573] width 1556 height 88
click at [155, 593] on button "submit" at bounding box center [162, 594] width 13 height 5
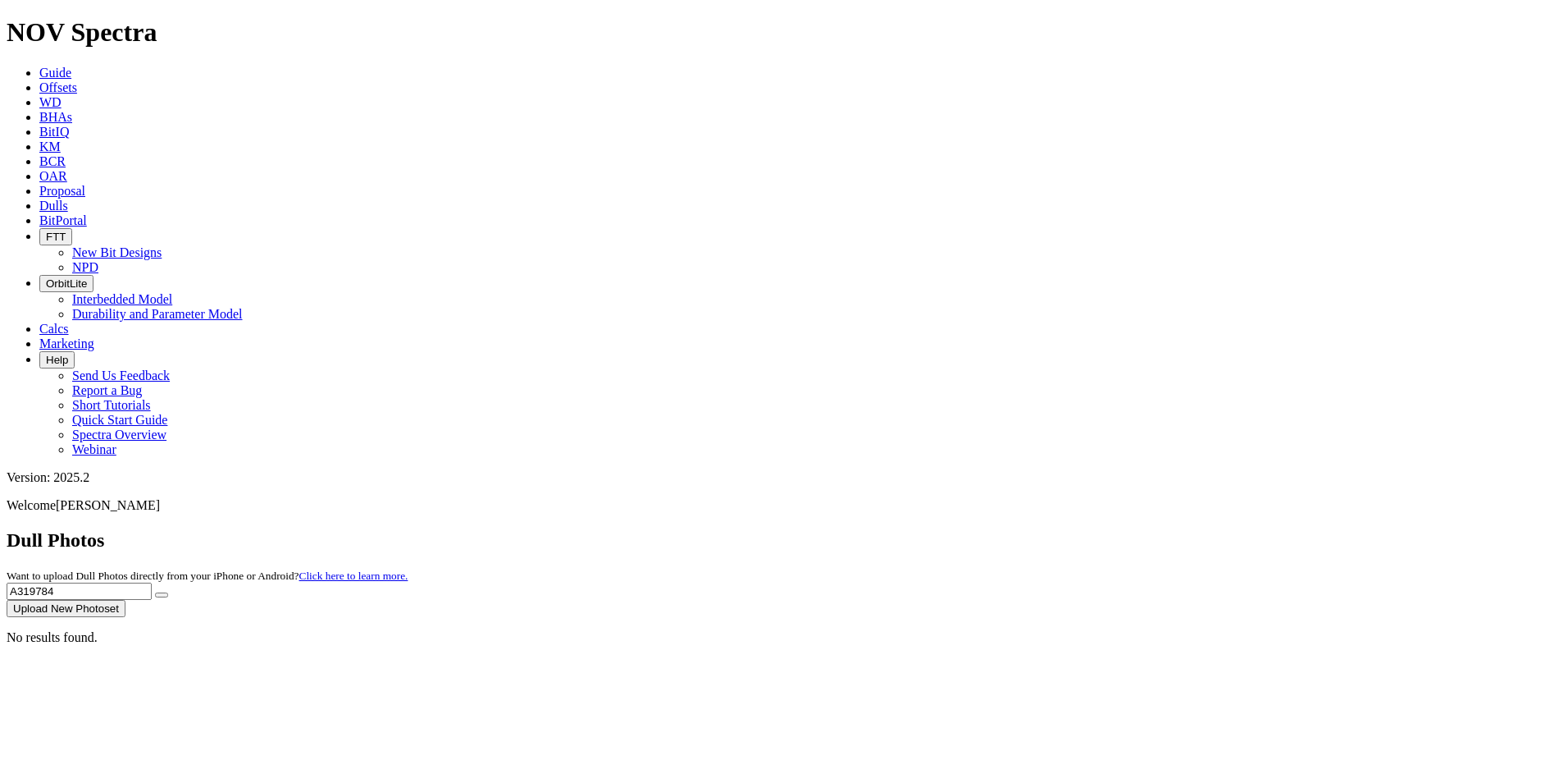
drag, startPoint x: 1217, startPoint y: 78, endPoint x: 1152, endPoint y: 70, distance: 65.5
click at [1156, 529] on div "Dull Photos Want to upload Dull Photos directly from your iPhone or Android? Cl…" at bounding box center [784, 573] width 1556 height 88
click at [155, 593] on button "submit" at bounding box center [162, 594] width 13 height 5
click at [152, 582] on input "A29826" at bounding box center [79, 591] width 146 height 17
click at [155, 593] on button "submit" at bounding box center [162, 594] width 13 height 5
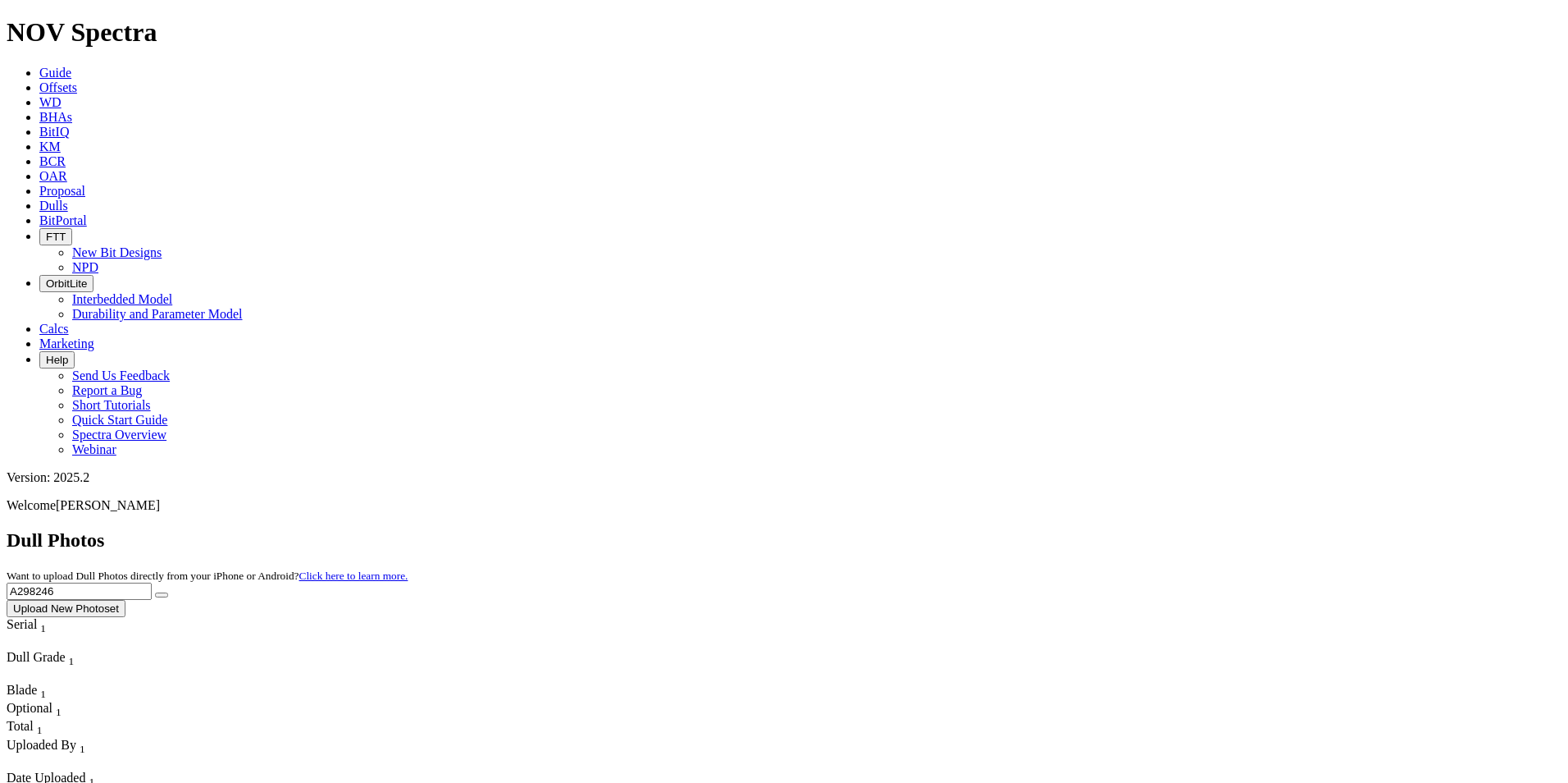
drag, startPoint x: 1262, startPoint y: 77, endPoint x: 1144, endPoint y: 67, distance: 118.4
click at [1144, 529] on div "Dull Photos Want to upload Dull Photos directly from your iPhone or Android? Cl…" at bounding box center [784, 573] width 1556 height 88
click at [155, 593] on button "submit" at bounding box center [162, 594] width 13 height 5
drag, startPoint x: 1236, startPoint y: 61, endPoint x: 1144, endPoint y: 72, distance: 92.7
click at [1144, 529] on div "Dull Photos Want to upload Dull Photos directly from your iPhone or Android? Cl…" at bounding box center [784, 573] width 1556 height 88
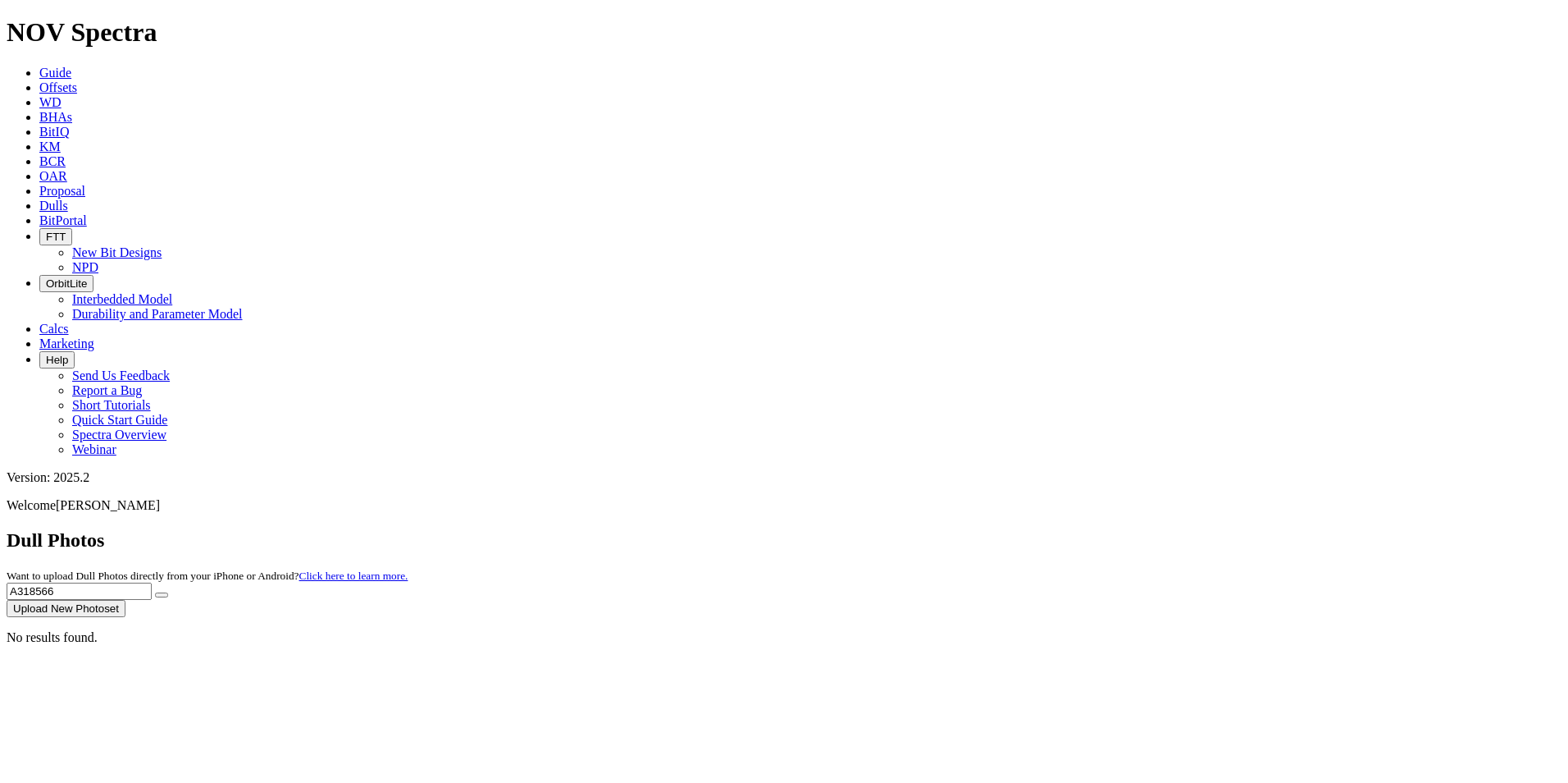
click at [155, 593] on button "submit" at bounding box center [162, 594] width 13 height 5
drag, startPoint x: 1251, startPoint y: 78, endPoint x: 1141, endPoint y: 73, distance: 110.1
click at [1141, 529] on div "Dull Photos Want to upload Dull Photos directly from your iPhone or Android? Cl…" at bounding box center [784, 573] width 1556 height 88
click at [155, 593] on button "submit" at bounding box center [162, 594] width 13 height 5
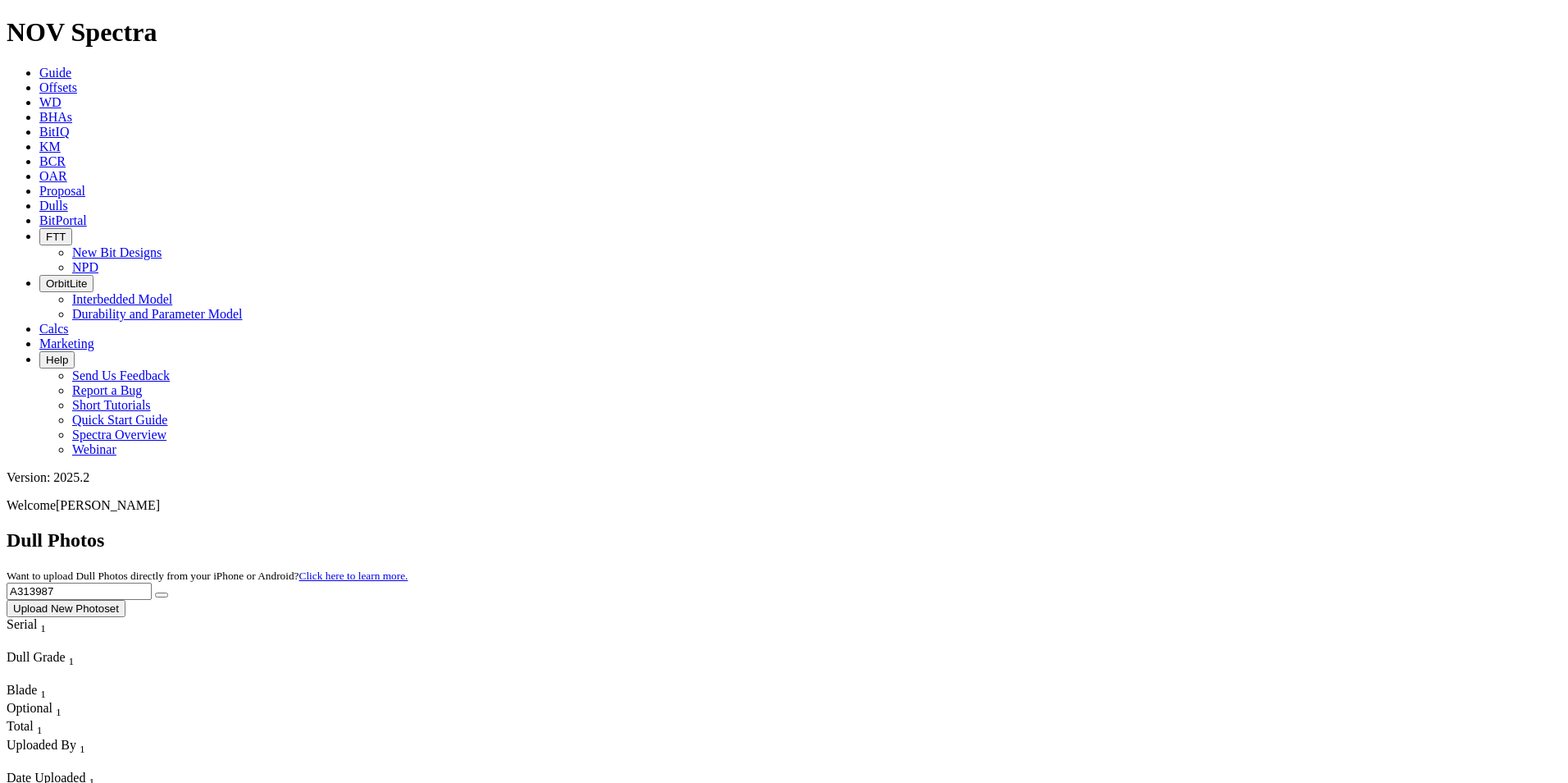
drag, startPoint x: 1242, startPoint y: 81, endPoint x: 1124, endPoint y: 84, distance: 118.0
click at [1124, 529] on div "Dull Photos Want to upload Dull Photos directly from your iPhone or Android? Cl…" at bounding box center [784, 573] width 1556 height 88
click at [155, 593] on button "submit" at bounding box center [162, 594] width 13 height 5
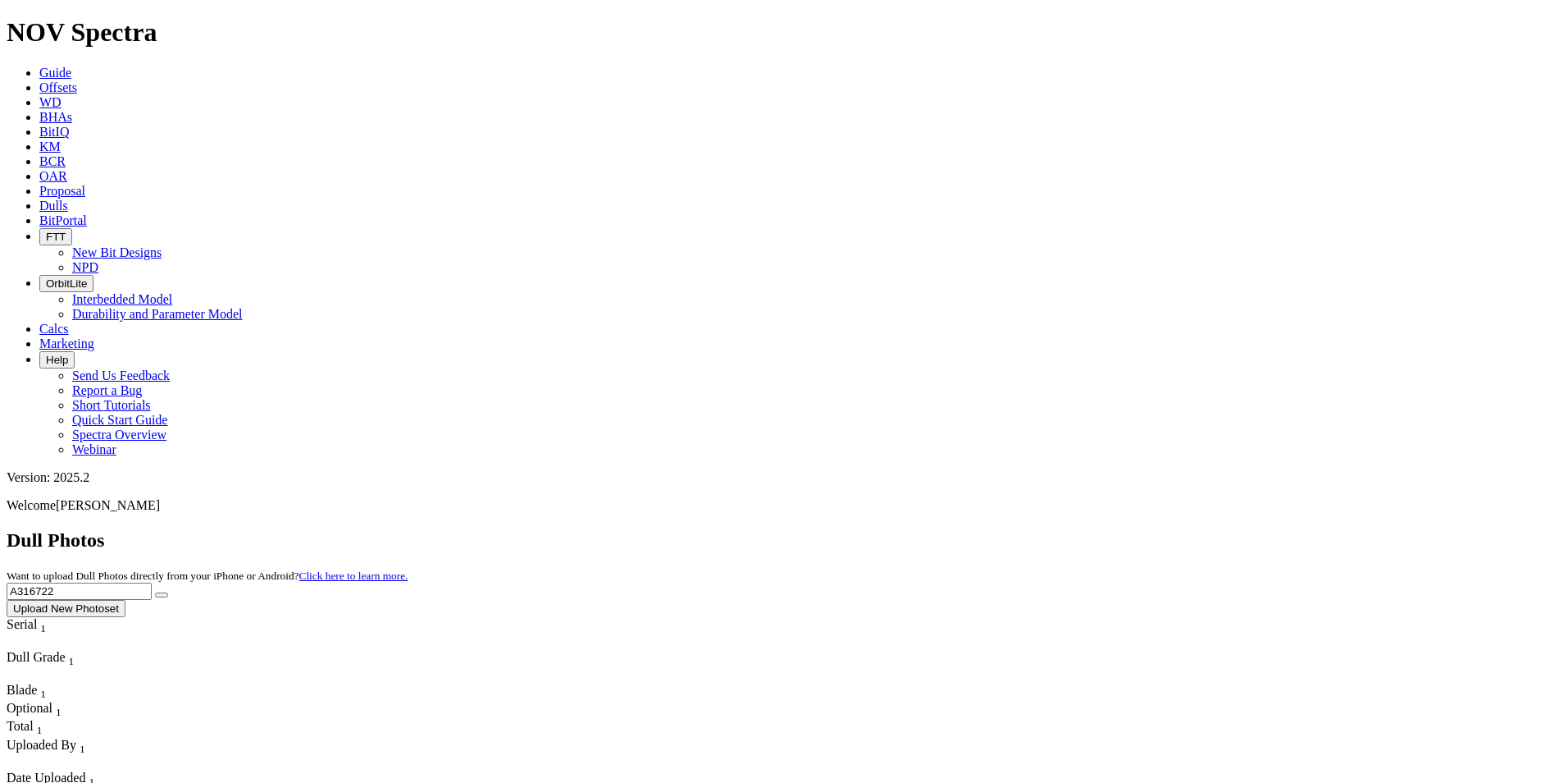
drag, startPoint x: 1289, startPoint y: 49, endPoint x: 1270, endPoint y: 59, distance: 21.5
click at [1270, 529] on div "Dull Photos Want to upload Dull Photos directly from your iPhone or Android? Cl…" at bounding box center [784, 573] width 1556 height 88
drag, startPoint x: 1266, startPoint y: 72, endPoint x: 1145, endPoint y: 63, distance: 121.3
click at [1145, 529] on div "Dull Photos Want to upload Dull Photos directly from your iPhone or Android? Cl…" at bounding box center [784, 573] width 1556 height 88
click at [155, 593] on button "submit" at bounding box center [162, 594] width 13 height 5
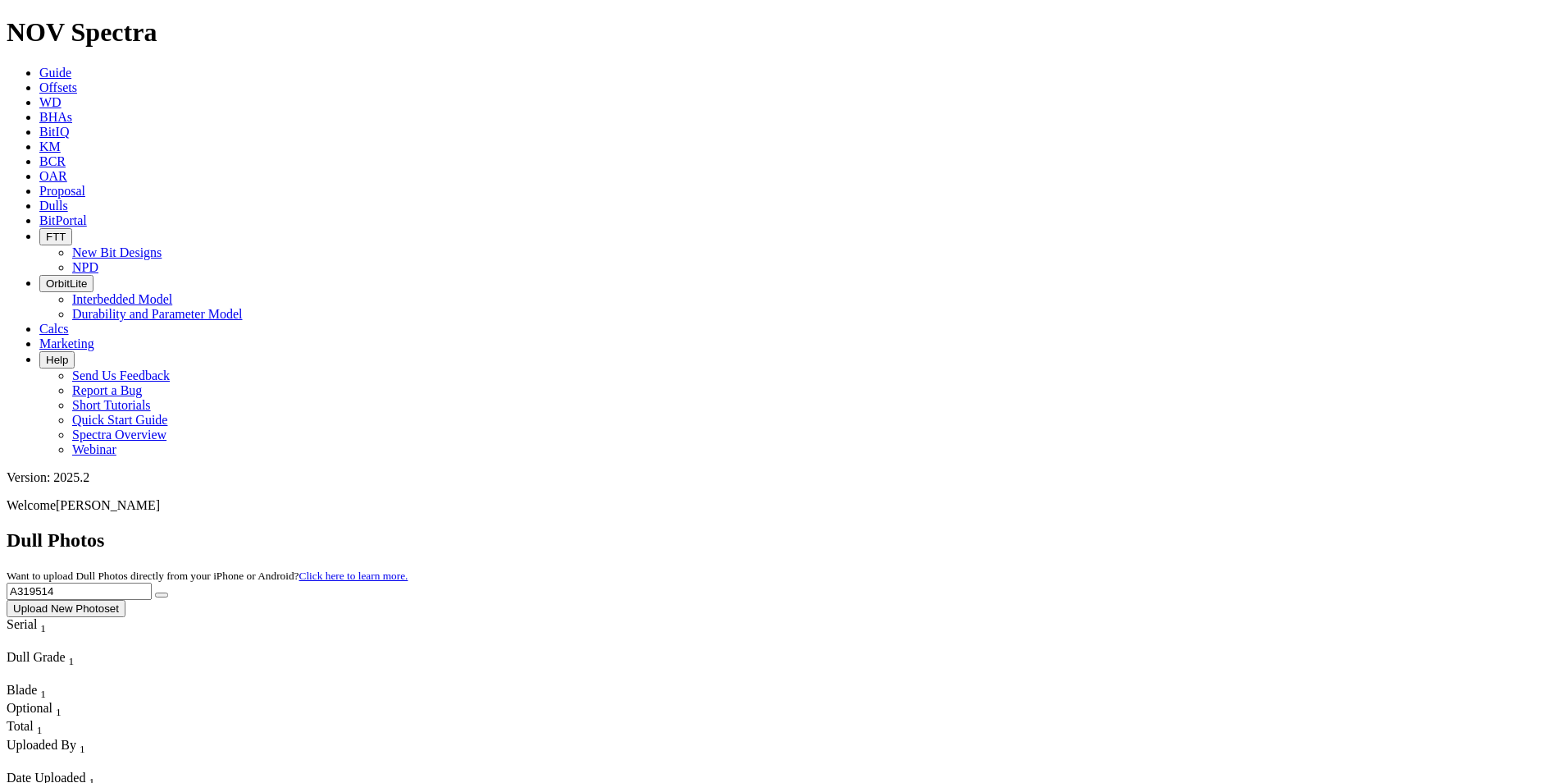
drag, startPoint x: 1256, startPoint y: 78, endPoint x: 1144, endPoint y: 72, distance: 112.2
click at [1144, 529] on div "Dull Photos Want to upload Dull Photos directly from your iPhone or Android? Cl…" at bounding box center [784, 573] width 1556 height 88
click at [155, 593] on button "submit" at bounding box center [162, 594] width 13 height 5
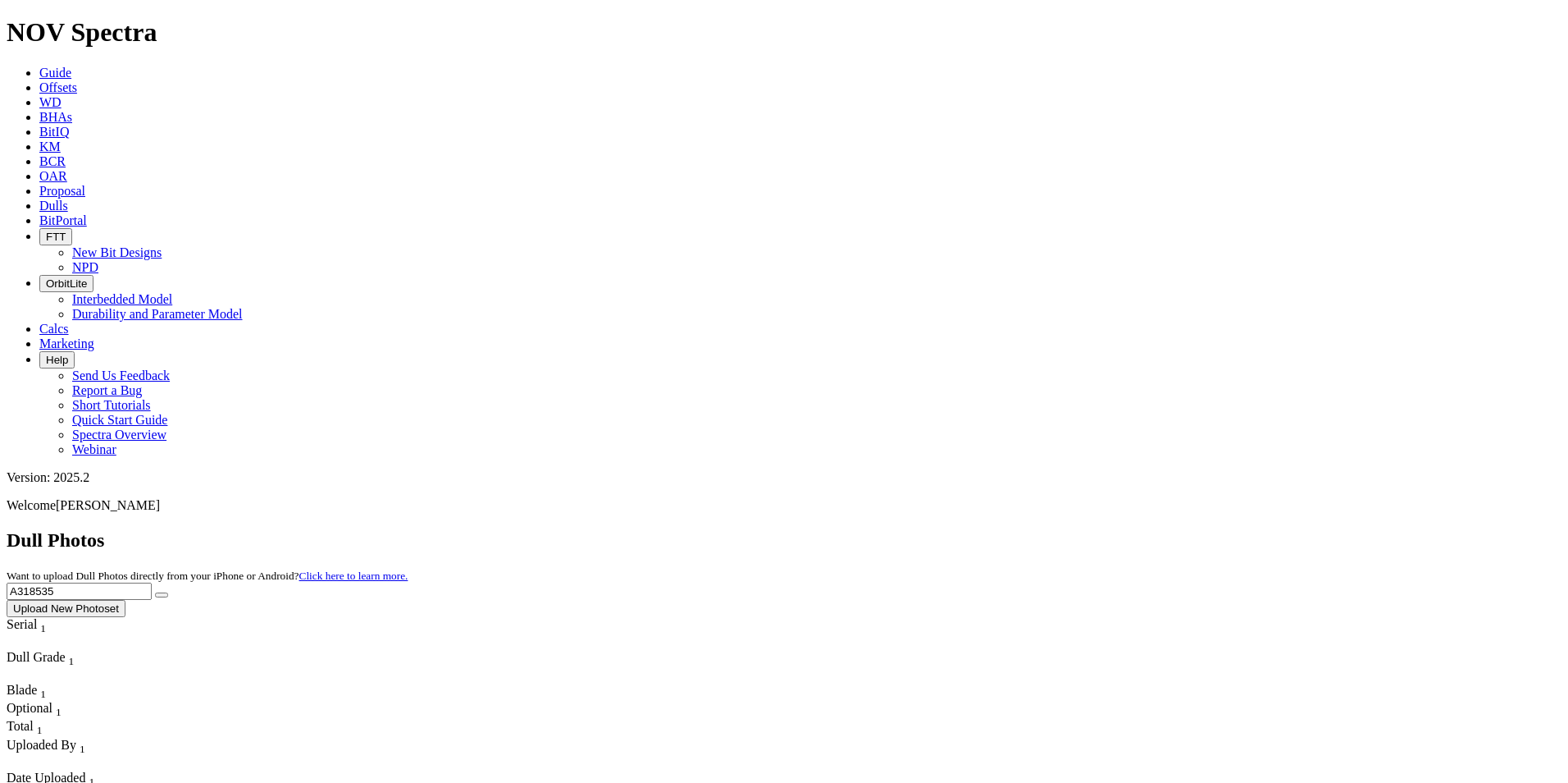
drag, startPoint x: 1273, startPoint y: 78, endPoint x: 1089, endPoint y: 70, distance: 184.2
click at [1089, 529] on div "Dull Photos Want to upload Dull Photos directly from your iPhone or Android? Cl…" at bounding box center [784, 573] width 1556 height 88
click at [152, 582] on input "A321" at bounding box center [79, 591] width 146 height 17
click at [155, 593] on button "submit" at bounding box center [162, 594] width 13 height 5
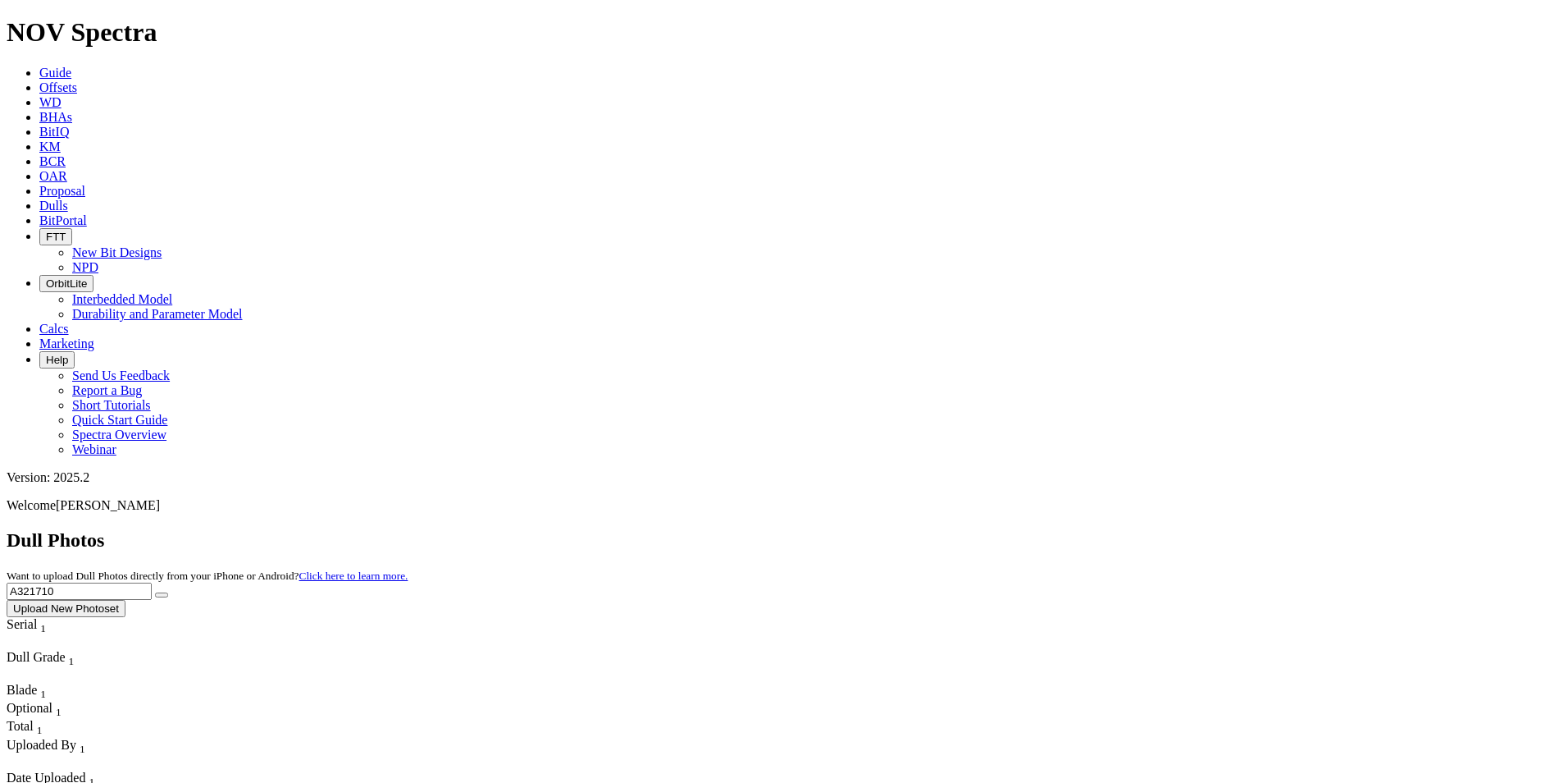
drag, startPoint x: 1259, startPoint y: 69, endPoint x: 1109, endPoint y: 79, distance: 150.3
click at [1109, 529] on div "Dull Photos Want to upload Dull Photos directly from your iPhone or Android? Cl…" at bounding box center [784, 573] width 1556 height 88
type input "A320481"
click at [155, 593] on button "submit" at bounding box center [162, 594] width 13 height 5
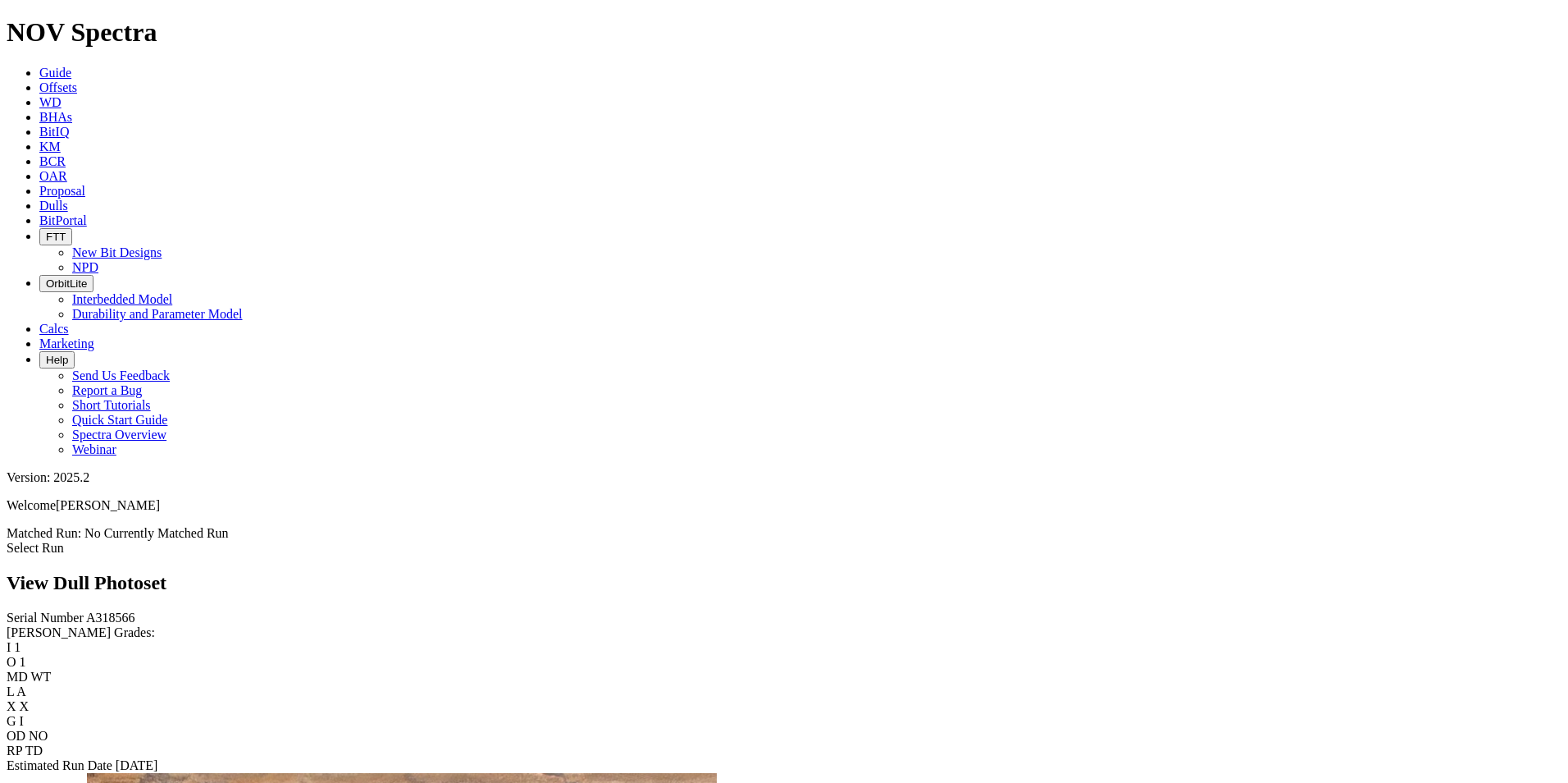
scroll to position [574, 0]
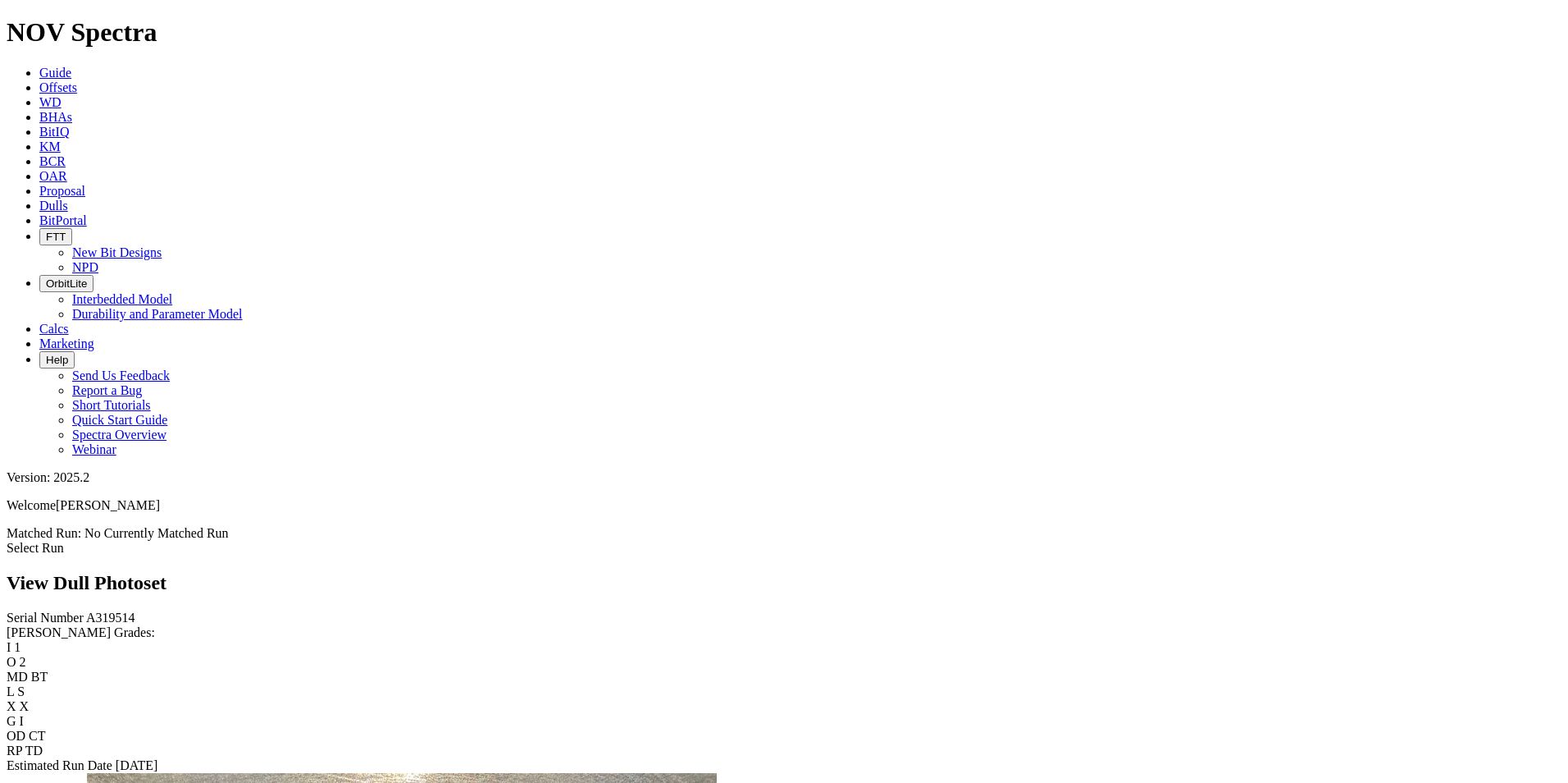
scroll to position [0, 0]
click at [39, 198] on icon at bounding box center [39, 205] width 0 height 14
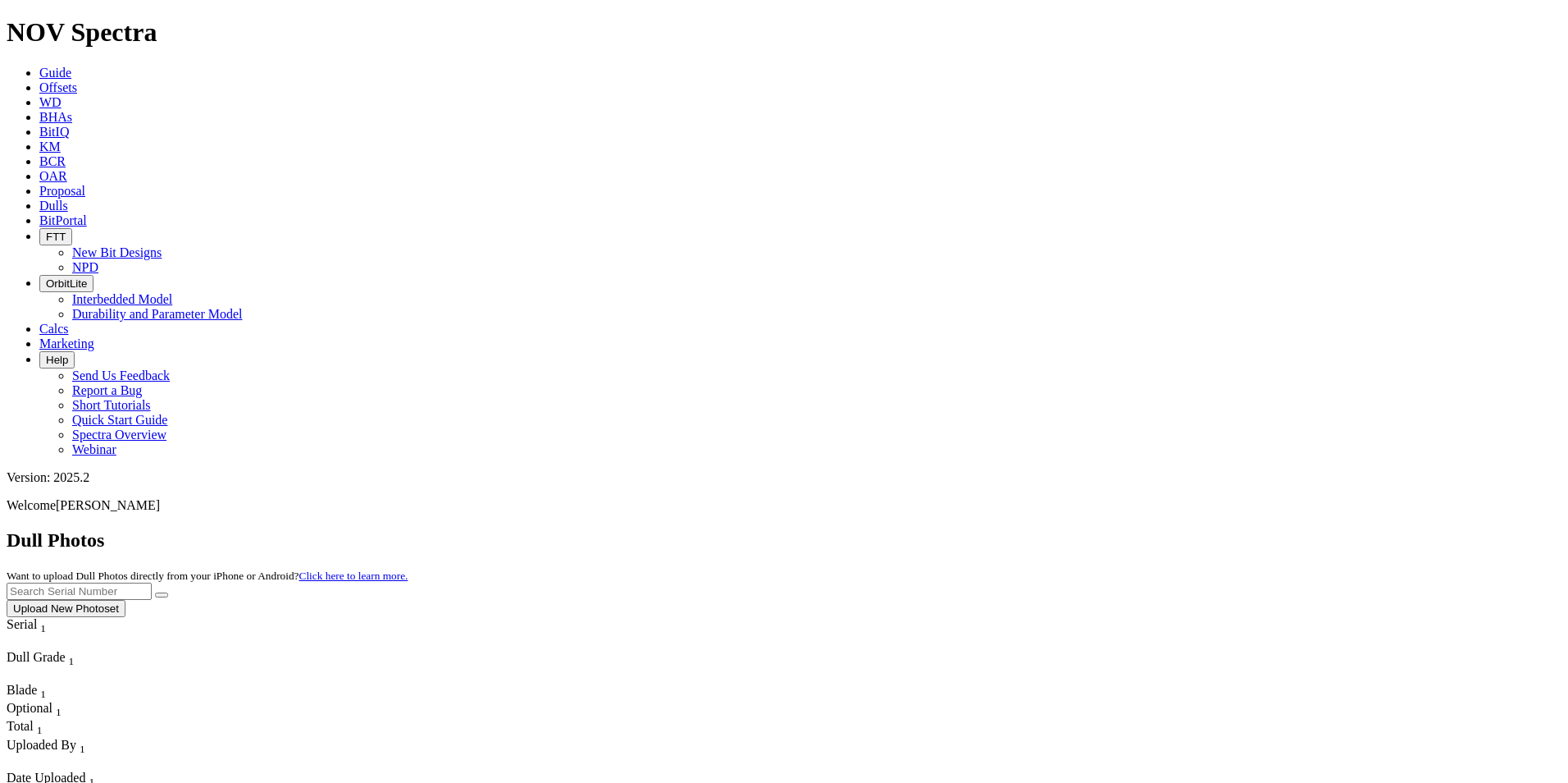
click at [152, 582] on input "text" at bounding box center [79, 591] width 146 height 17
click at [155, 593] on button "submit" at bounding box center [162, 594] width 13 height 5
drag, startPoint x: 1242, startPoint y: 73, endPoint x: 1147, endPoint y: 73, distance: 95.0
click at [1147, 529] on div "Dull Photos Want to upload Dull Photos directly from your iPhone or Android? Cl…" at bounding box center [784, 573] width 1556 height 88
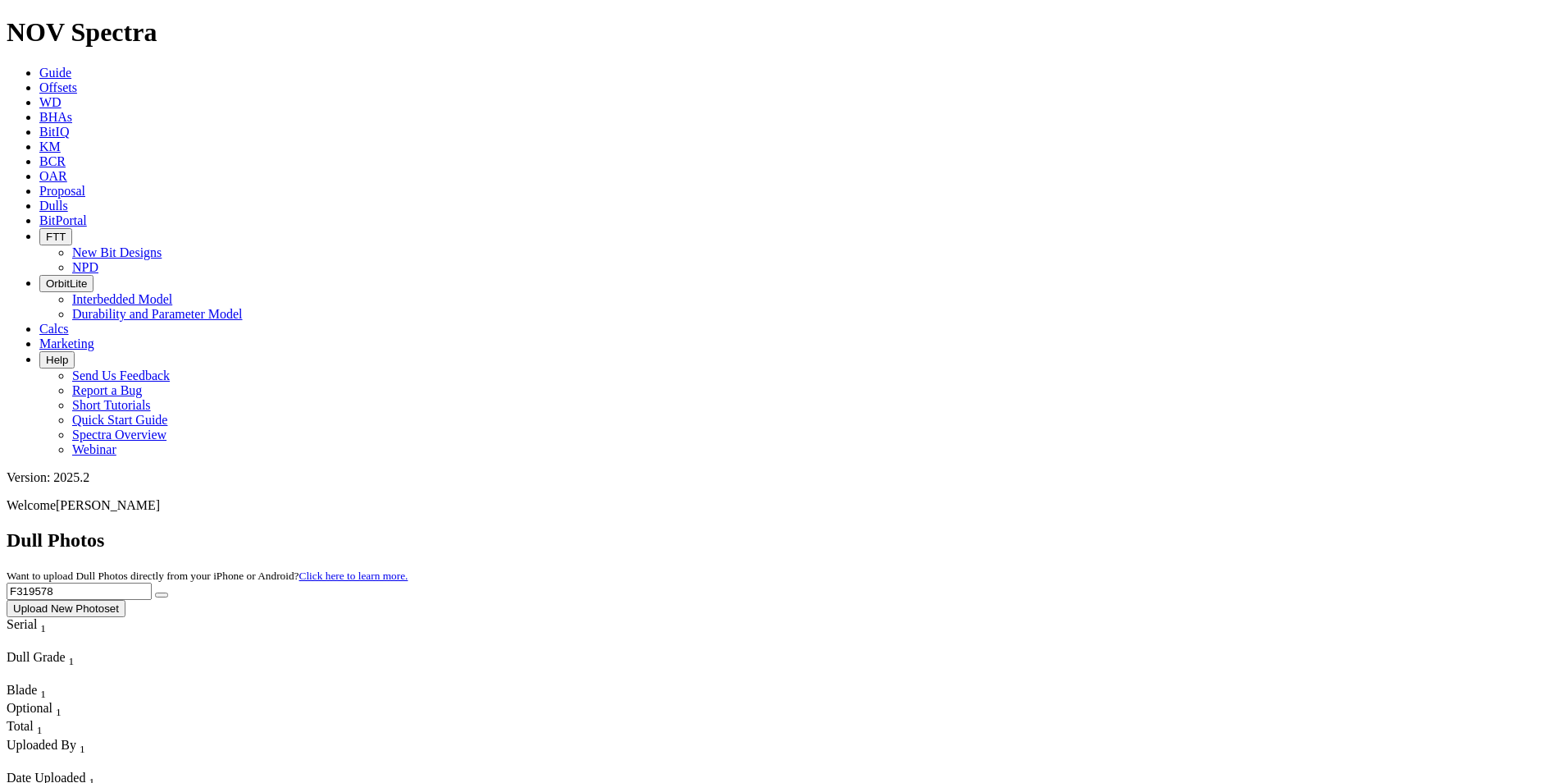
click at [155, 593] on button "submit" at bounding box center [162, 594] width 13 height 5
drag, startPoint x: 1238, startPoint y: 76, endPoint x: 1115, endPoint y: 56, distance: 124.6
click at [1115, 529] on div "Dull Photos Want to upload Dull Photos directly from your iPhone or Android? Cl…" at bounding box center [784, 573] width 1556 height 88
type input "F317622"
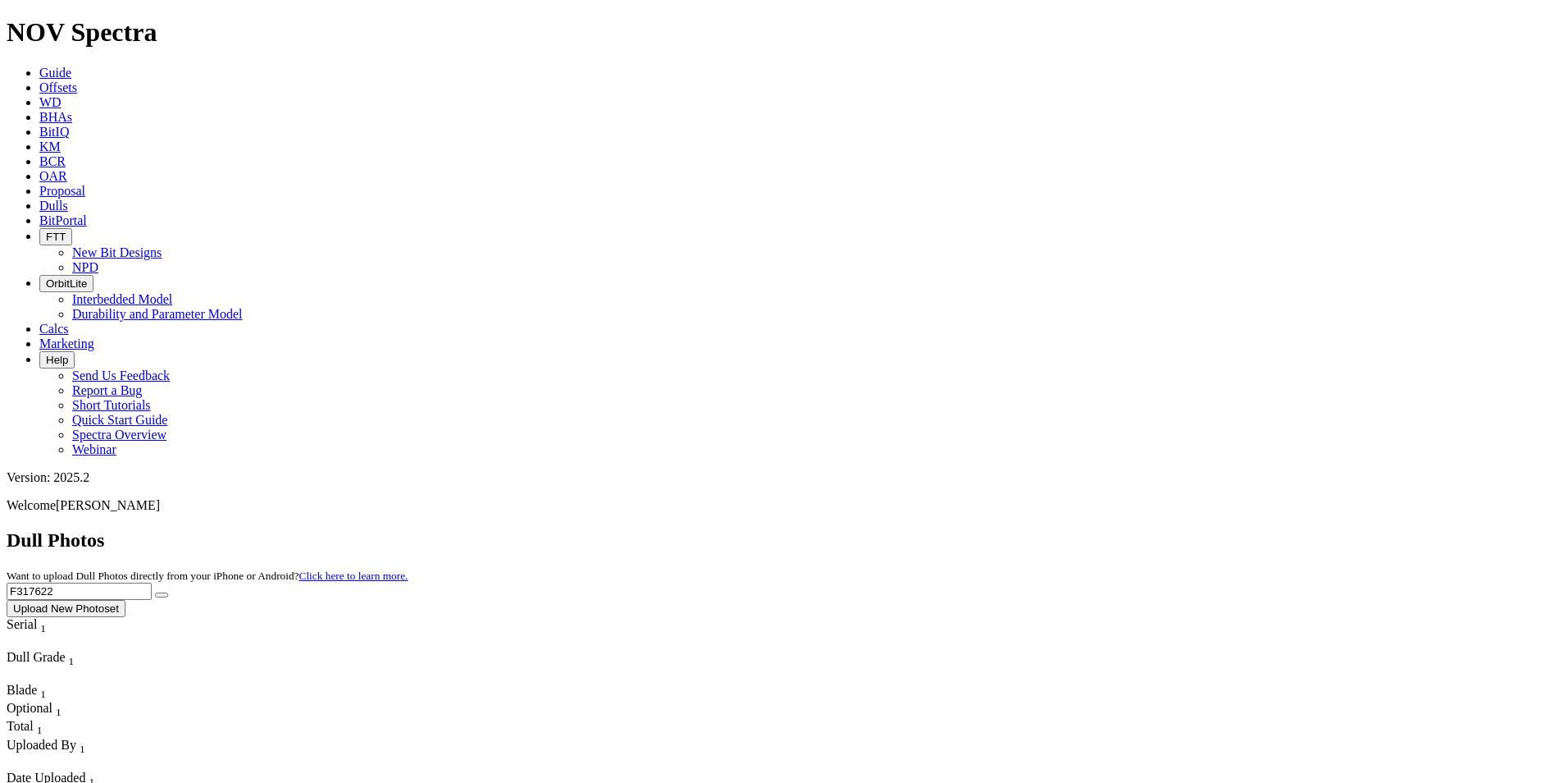
click at [155, 593] on button "submit" at bounding box center [162, 594] width 13 height 5
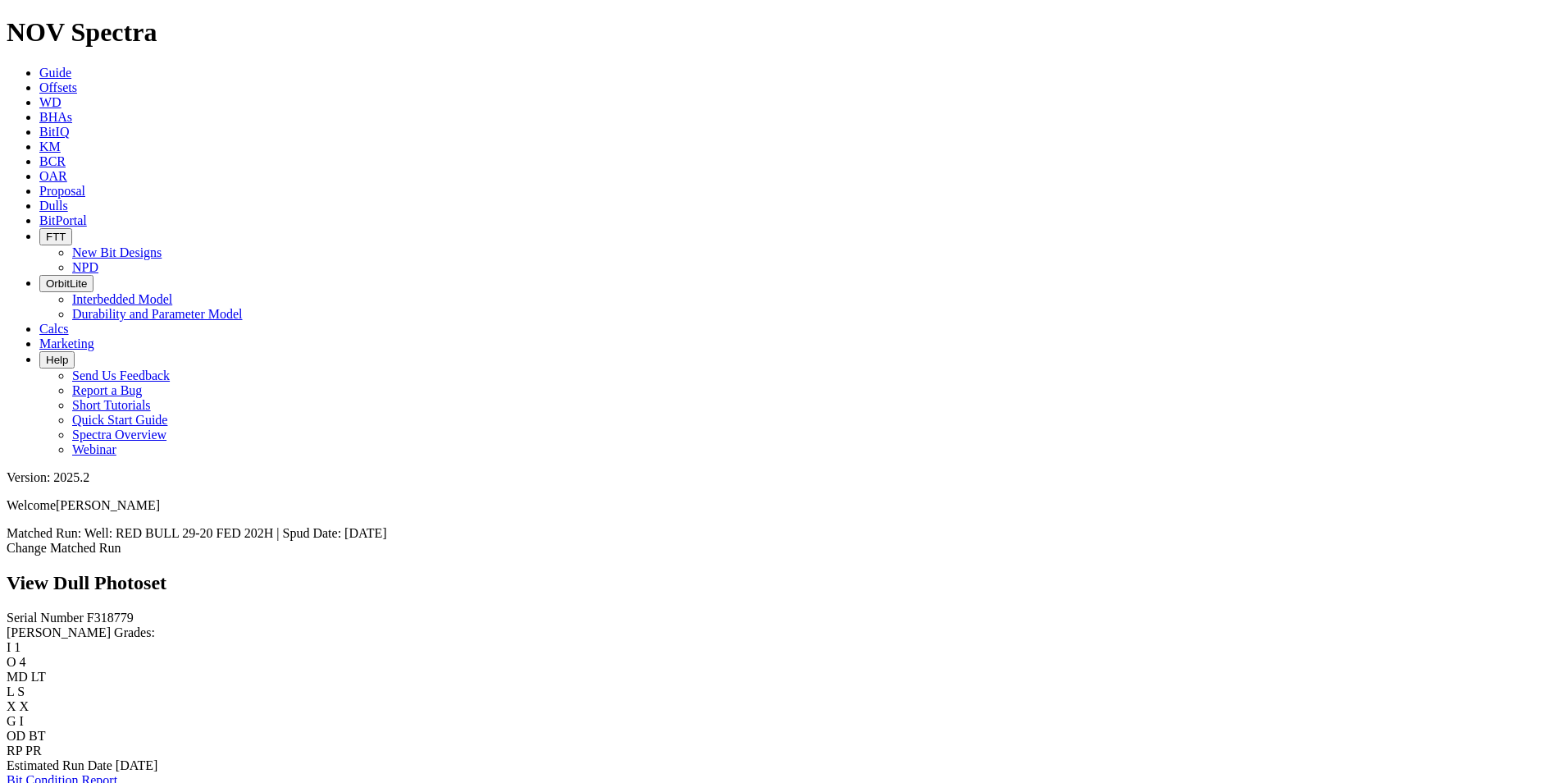
scroll to position [574, 0]
click at [39, 198] on icon at bounding box center [39, 205] width 0 height 14
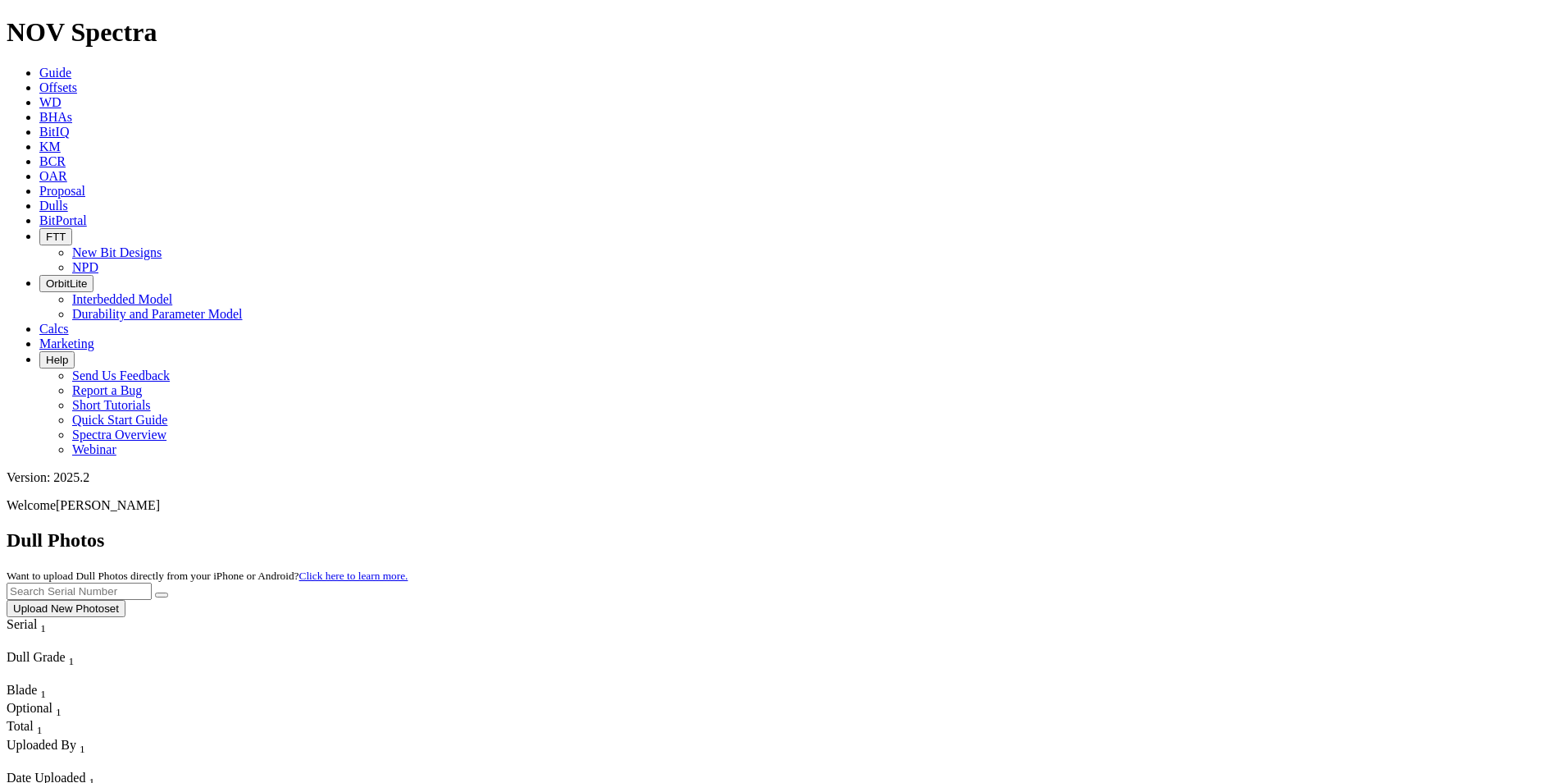
click at [152, 582] on input "text" at bounding box center [79, 591] width 146 height 17
type input "A321810"
click at [155, 593] on button "submit" at bounding box center [162, 594] width 13 height 5
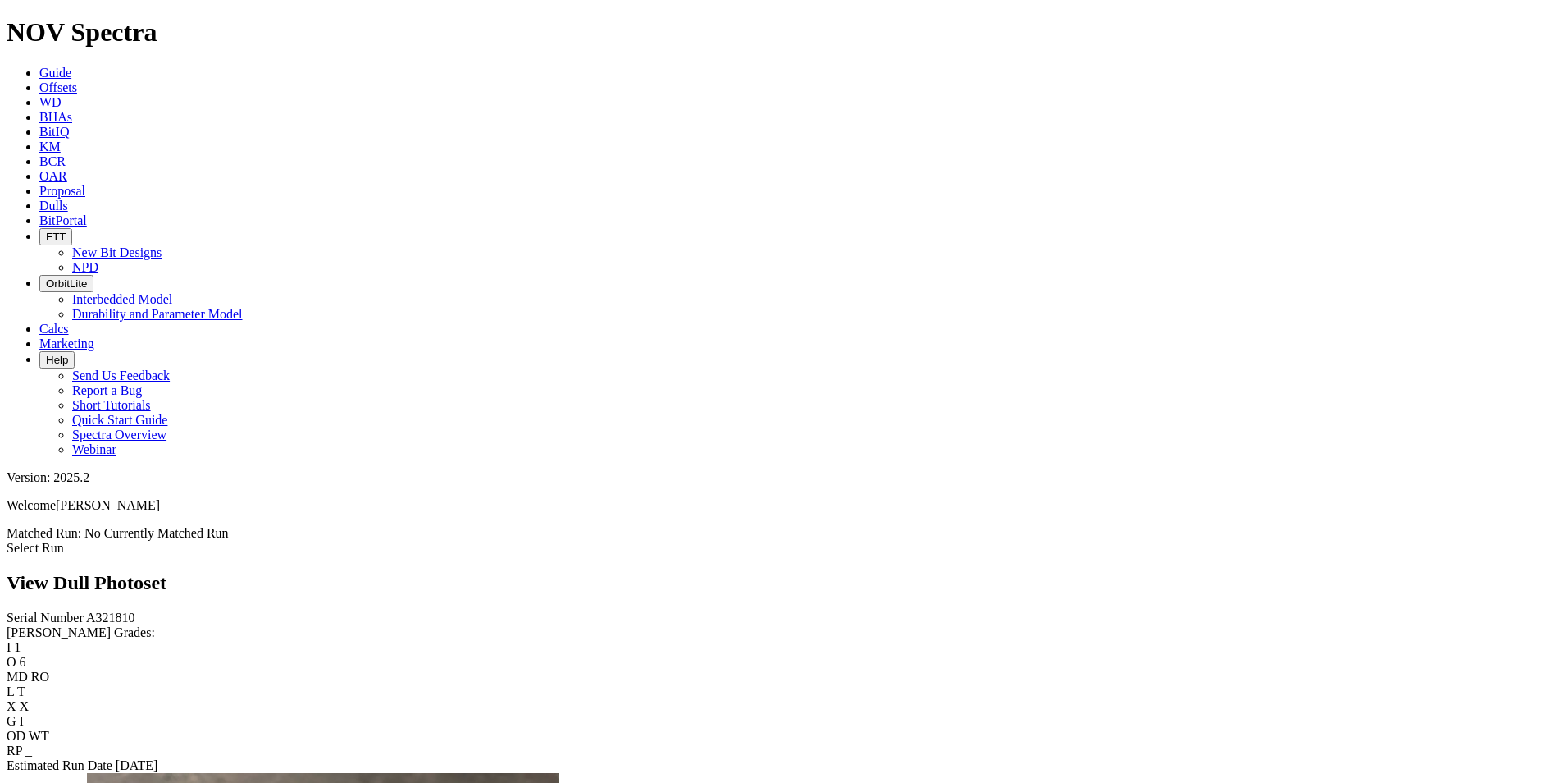
scroll to position [2461, 0]
click at [39, 198] on icon at bounding box center [39, 205] width 0 height 14
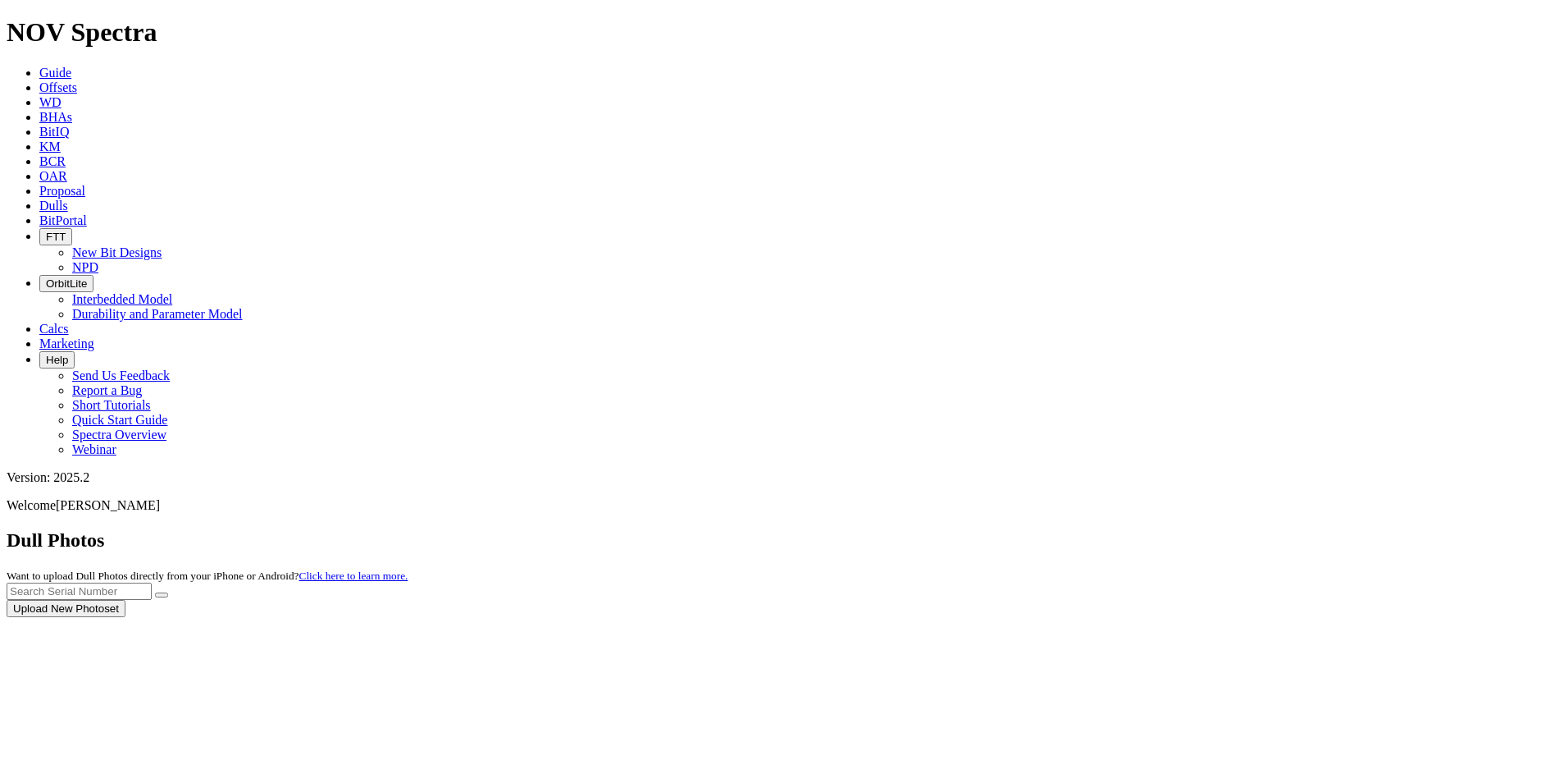
click at [1204, 616] on div at bounding box center [784, 616] width 1556 height 0
click at [152, 582] on input "text" at bounding box center [79, 591] width 146 height 17
click at [155, 593] on button "submit" at bounding box center [162, 594] width 13 height 5
drag, startPoint x: 1236, startPoint y: 80, endPoint x: 1133, endPoint y: 63, distance: 104.4
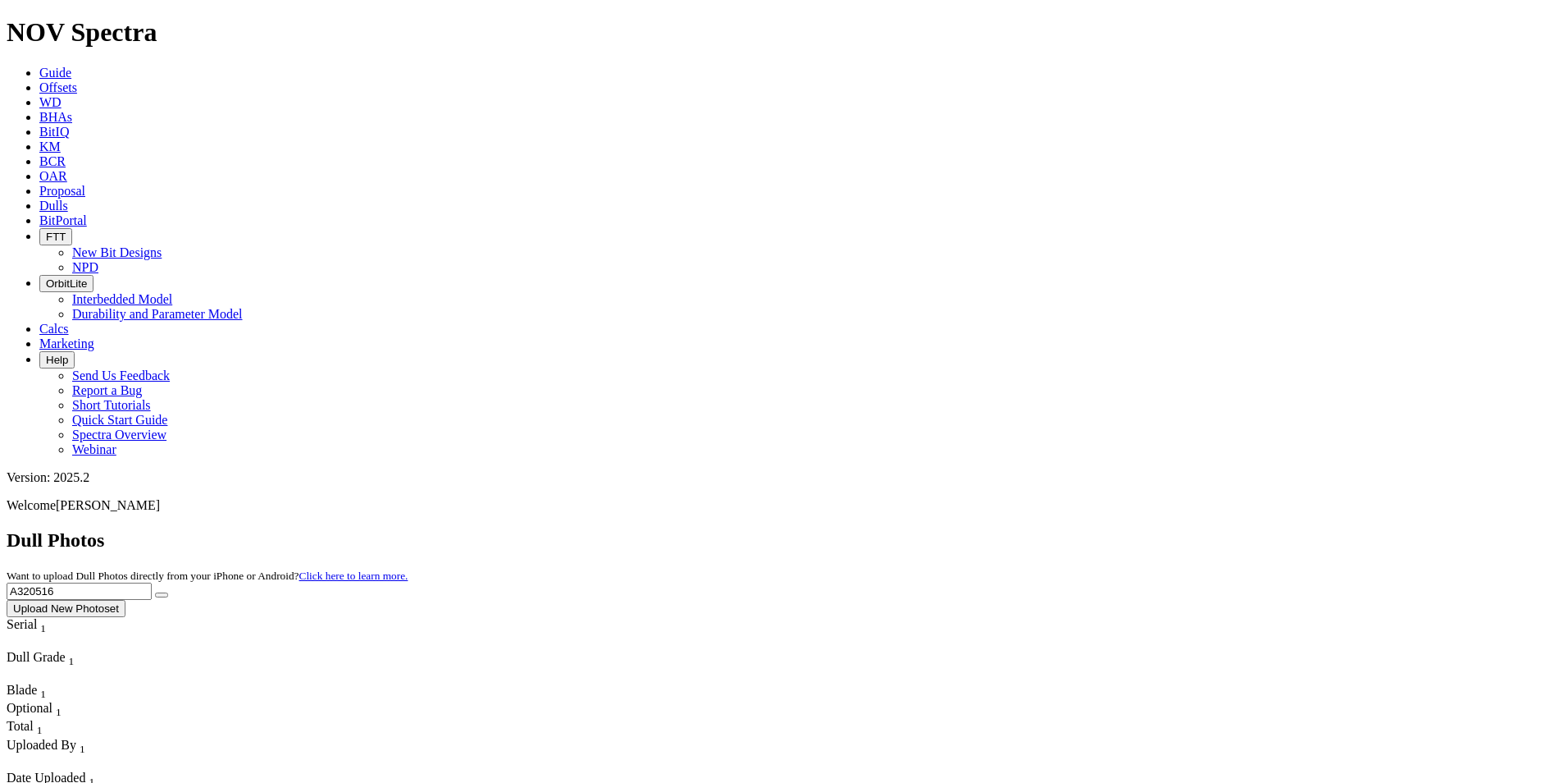
click at [1133, 529] on div "Dull Photos Want to upload Dull Photos directly from your iPhone or Android? Cl…" at bounding box center [784, 573] width 1556 height 88
click at [155, 593] on button "submit" at bounding box center [162, 594] width 13 height 5
drag, startPoint x: 1227, startPoint y: 79, endPoint x: 1161, endPoint y: 69, distance: 66.8
click at [1161, 529] on div "Dull Photos Want to upload Dull Photos directly from your iPhone or Android? Cl…" at bounding box center [784, 573] width 1556 height 88
click at [155, 593] on button "submit" at bounding box center [162, 594] width 13 height 5
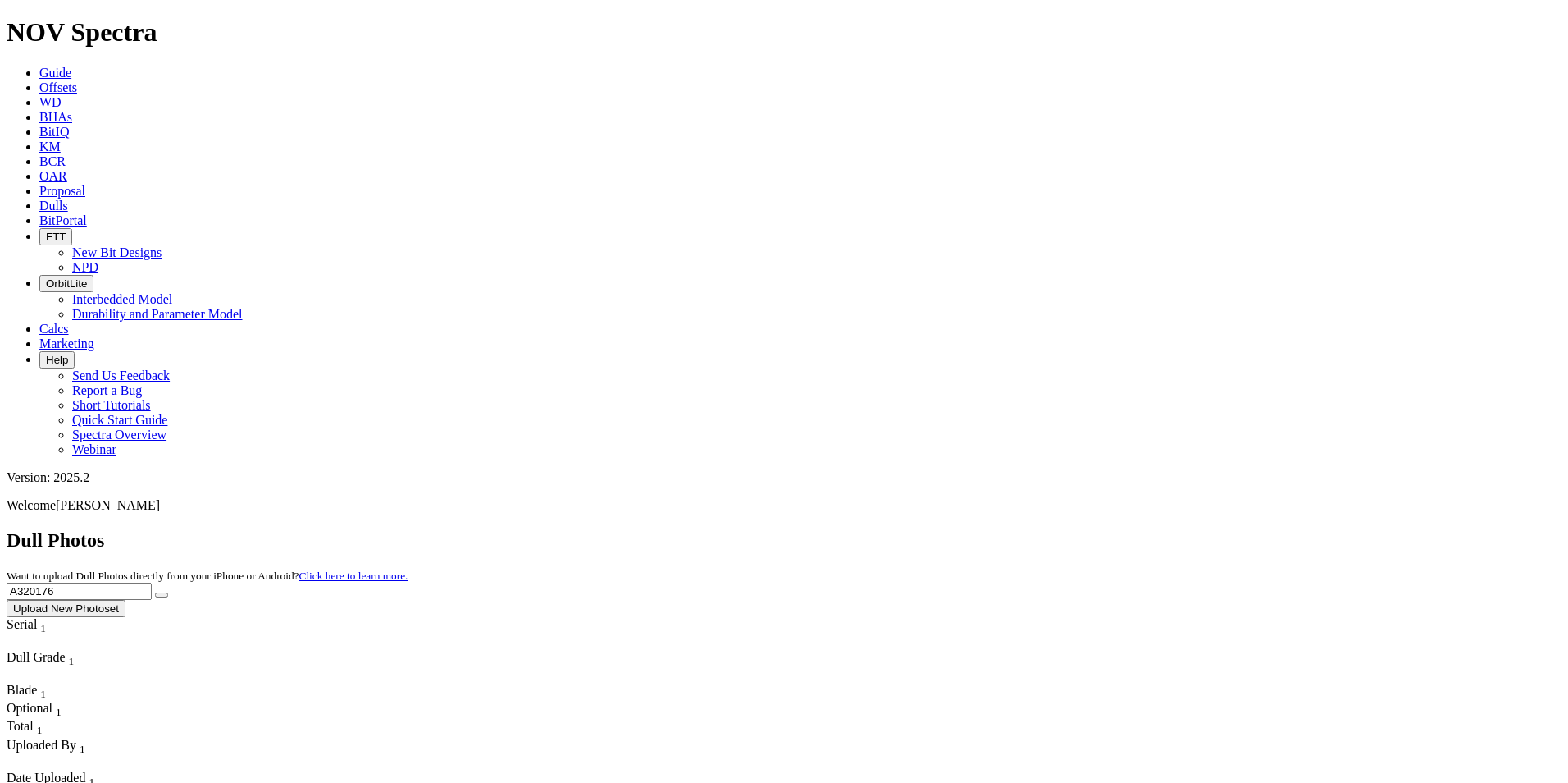
drag, startPoint x: 1236, startPoint y: 67, endPoint x: 1154, endPoint y: 66, distance: 82.0
click at [1154, 529] on div "Dull Photos Want to upload Dull Photos directly from your iPhone or Android? Cl…" at bounding box center [784, 573] width 1556 height 88
click at [155, 593] on button "submit" at bounding box center [162, 594] width 13 height 5
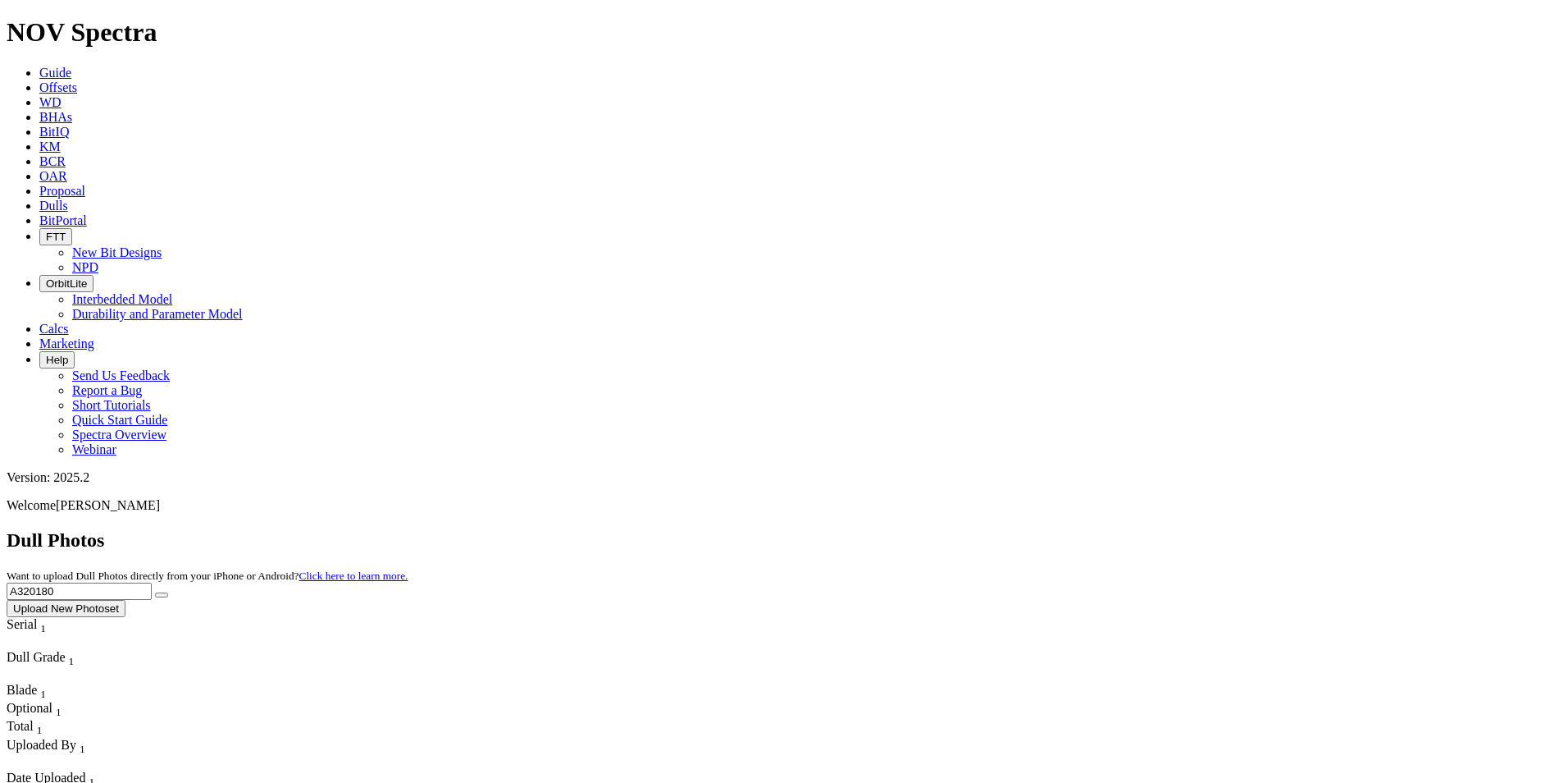
drag, startPoint x: 1280, startPoint y: 81, endPoint x: 1154, endPoint y: 75, distance: 126.1
click at [1154, 529] on div "Dull Photos Want to upload Dull Photos directly from your iPhone or Android? Cl…" at bounding box center [784, 573] width 1556 height 88
click at [155, 593] on button "submit" at bounding box center [162, 594] width 13 height 5
drag, startPoint x: 1240, startPoint y: 75, endPoint x: 1143, endPoint y: 77, distance: 97.0
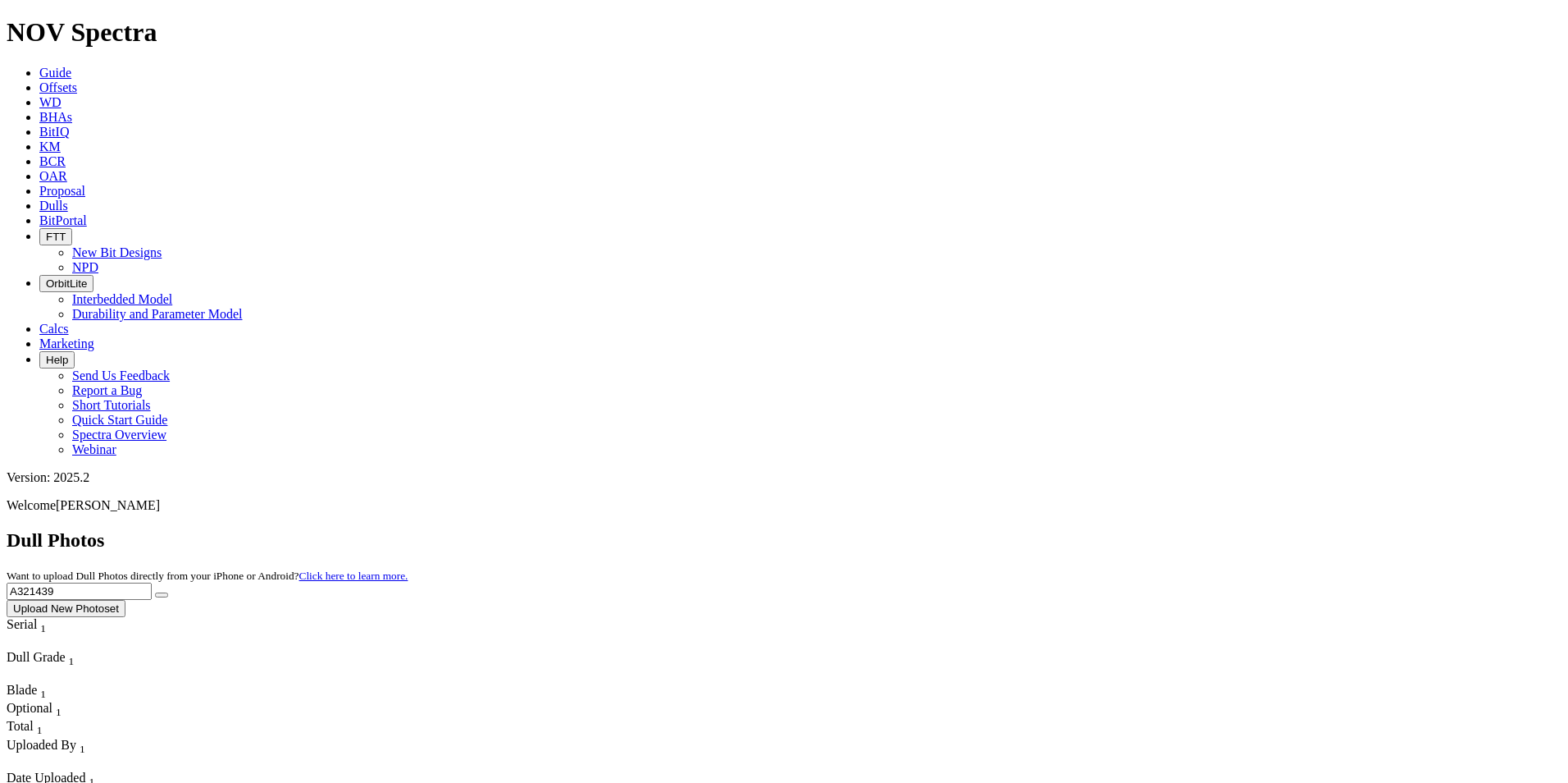
click at [1143, 529] on div "Dull Photos Want to upload Dull Photos directly from your iPhone or Android? Cl…" at bounding box center [784, 573] width 1556 height 88
click at [155, 593] on button "submit" at bounding box center [162, 594] width 13 height 5
drag, startPoint x: 1201, startPoint y: 76, endPoint x: 1167, endPoint y: 76, distance: 34.0
click at [152, 582] on input "A320996" at bounding box center [79, 591] width 146 height 17
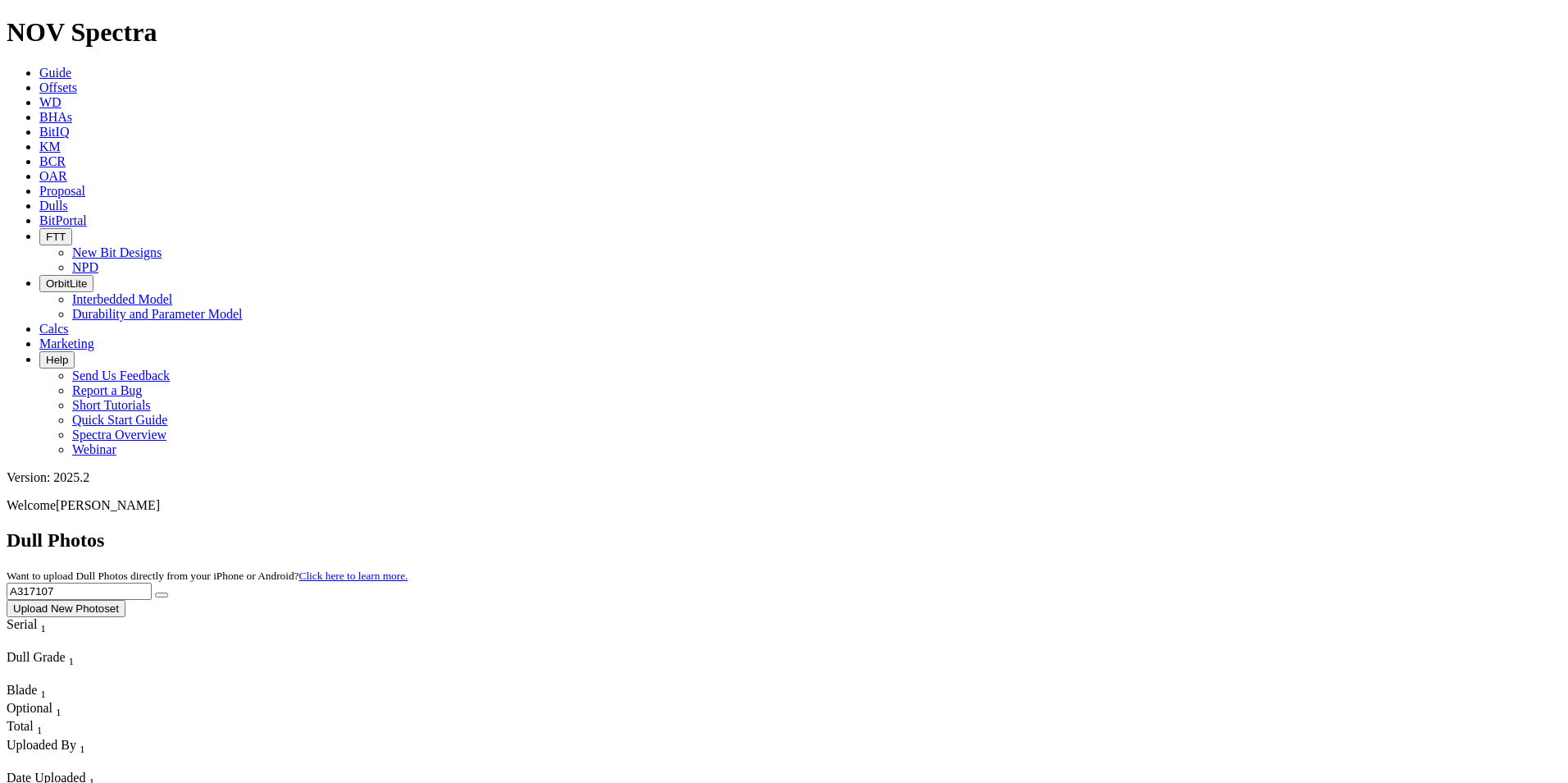
click at [155, 593] on button "submit" at bounding box center [162, 594] width 13 height 5
drag, startPoint x: 1227, startPoint y: 78, endPoint x: 1162, endPoint y: 72, distance: 65.3
click at [1163, 529] on div "Dull Photos Want to upload Dull Photos directly from your iPhone or Android? Cl…" at bounding box center [784, 573] width 1556 height 88
click at [155, 593] on button "submit" at bounding box center [162, 594] width 13 height 5
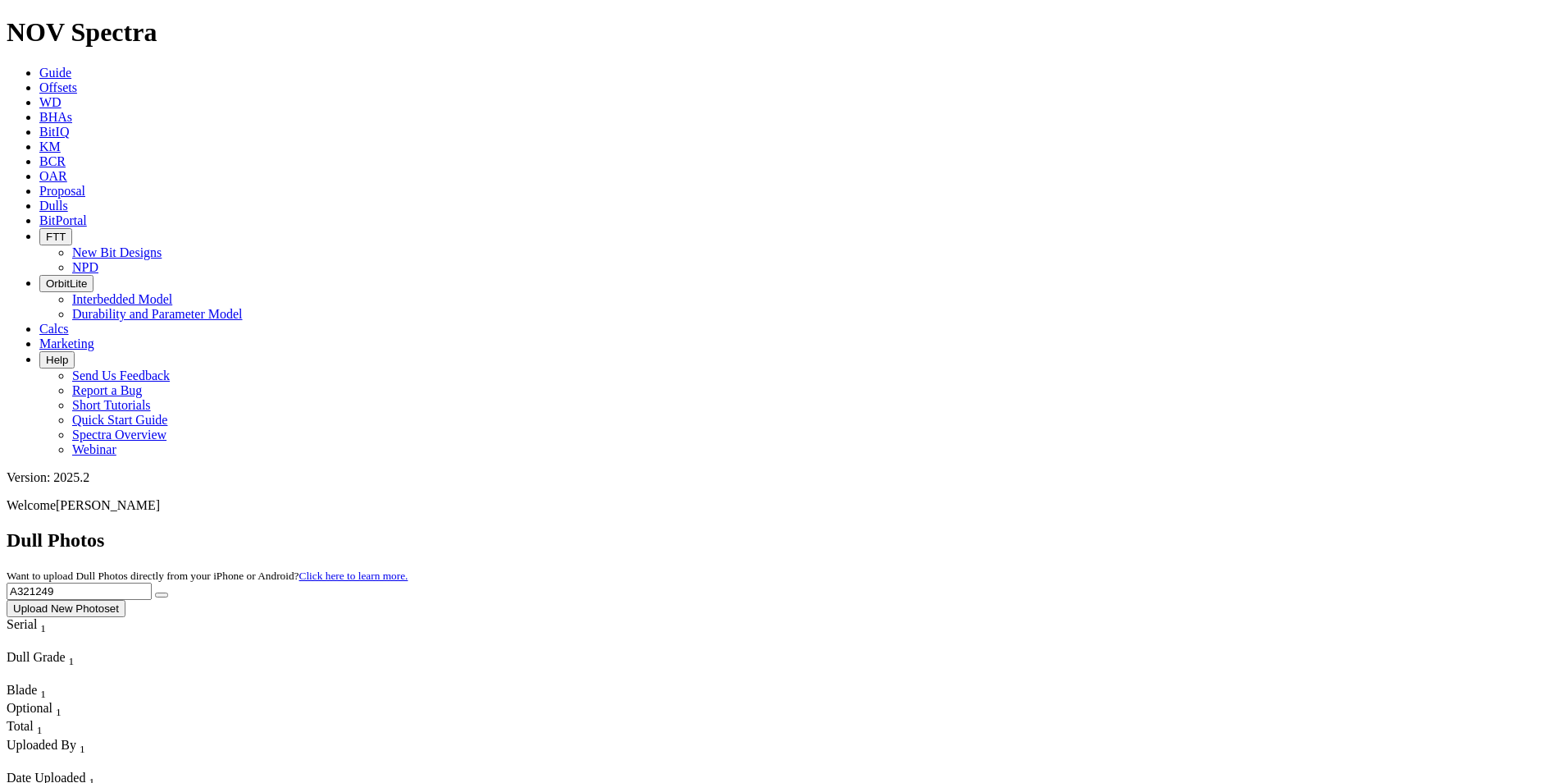
drag, startPoint x: 1302, startPoint y: 78, endPoint x: 1094, endPoint y: 55, distance: 209.3
click at [1094, 529] on div "Dull Photos Want to upload Dull Photos directly from your iPhone or Android? Cl…" at bounding box center [784, 573] width 1556 height 88
click at [155, 593] on button "submit" at bounding box center [162, 594] width 13 height 5
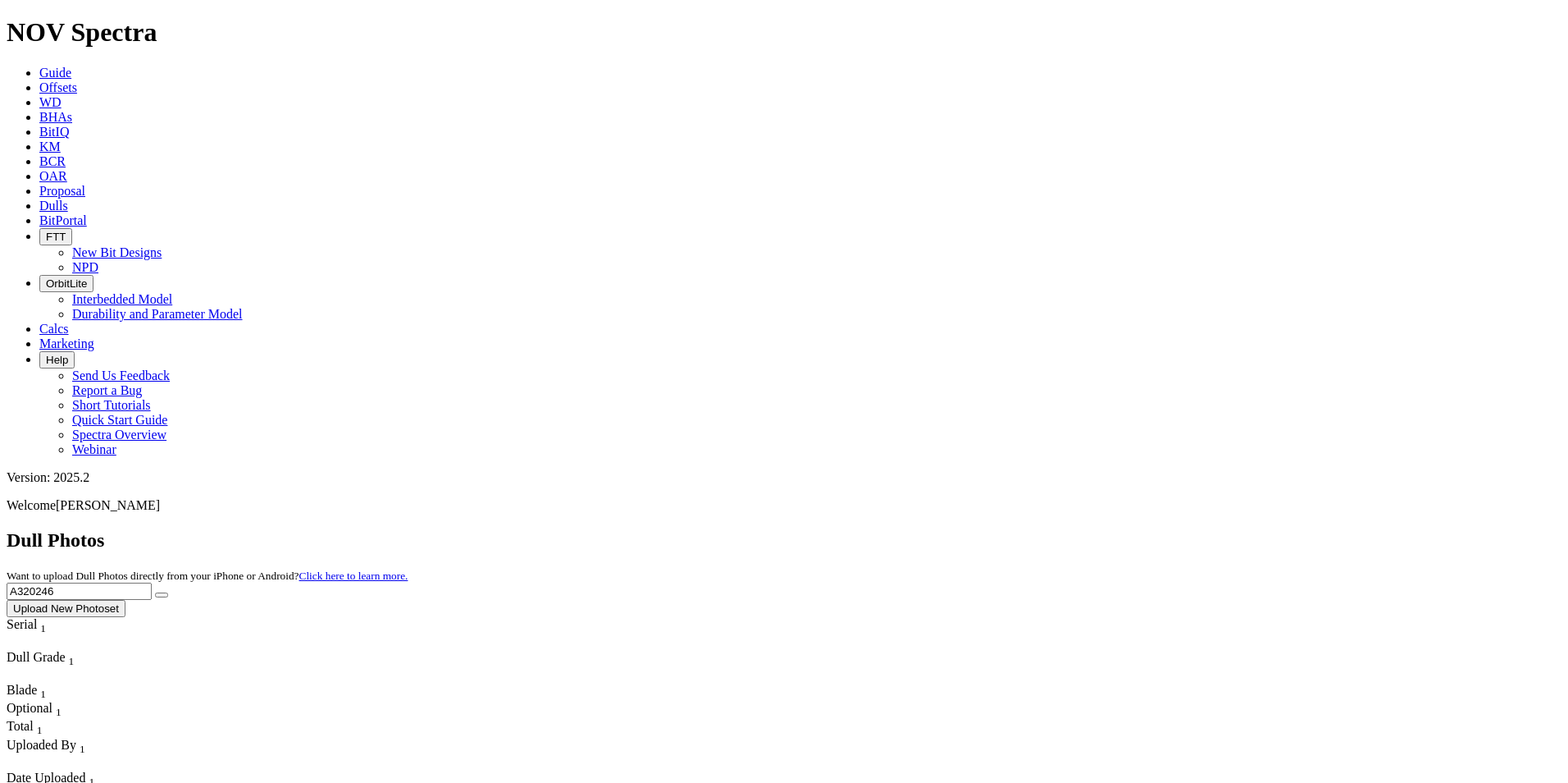
drag, startPoint x: 1251, startPoint y: 67, endPoint x: 1150, endPoint y: 61, distance: 101.2
click at [1146, 529] on div "Dull Photos Want to upload Dull Photos directly from your iPhone or Android? Cl…" at bounding box center [784, 573] width 1556 height 88
type input "A320216"
click at [155, 593] on button "submit" at bounding box center [162, 594] width 13 height 5
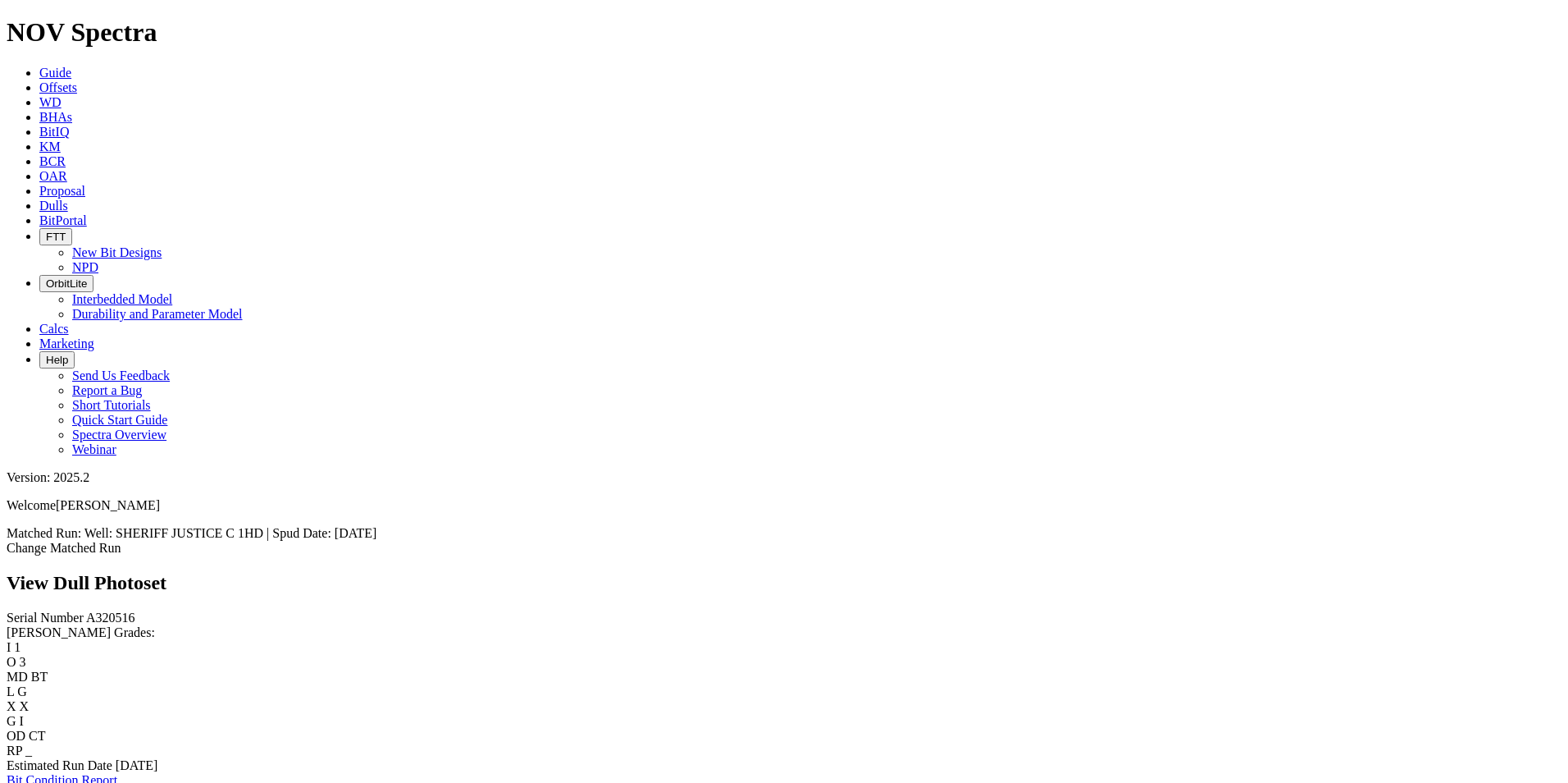
scroll to position [1887, 0]
